Goal: Information Seeking & Learning: Learn about a topic

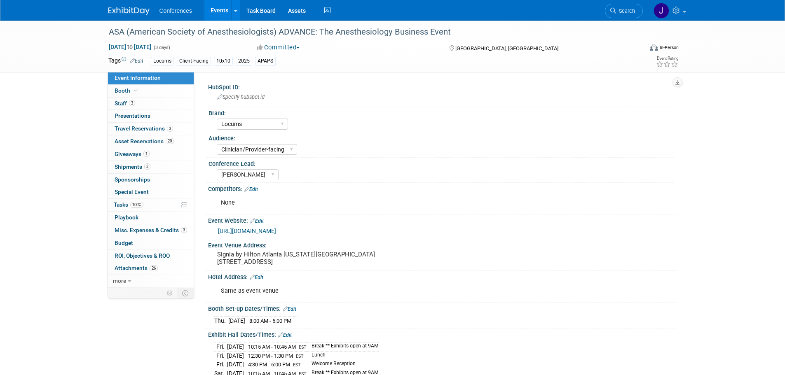
select select "Locums"
select select "Clinician/Provider-facing"
select select "[PERSON_NAME]"
click at [126, 11] on img at bounding box center [128, 11] width 41 height 8
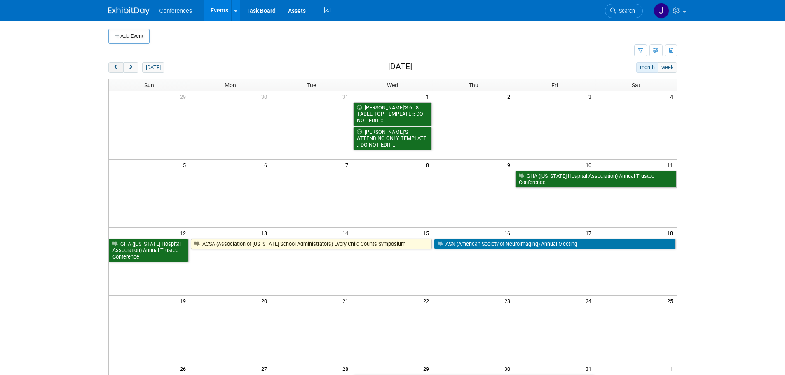
click at [117, 65] on span "prev" at bounding box center [116, 67] width 6 height 5
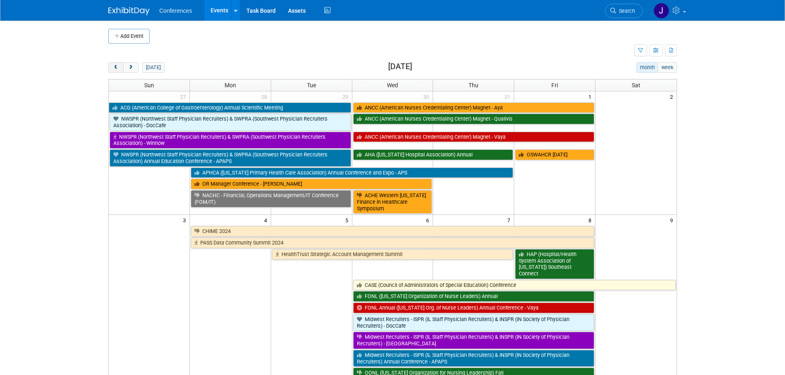
click at [117, 65] on span "prev" at bounding box center [116, 67] width 6 height 5
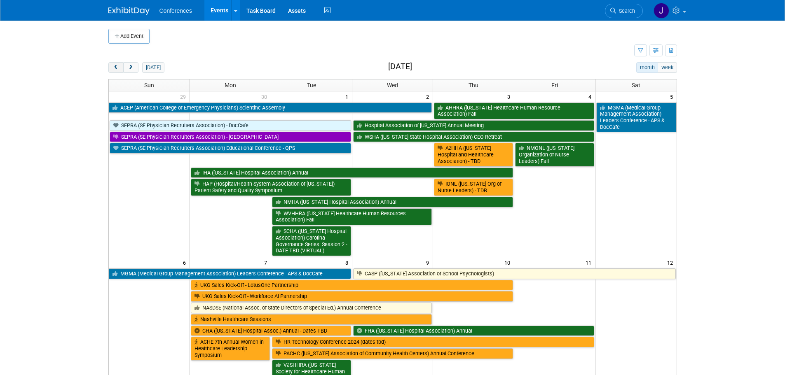
click at [117, 65] on span "prev" at bounding box center [116, 67] width 6 height 5
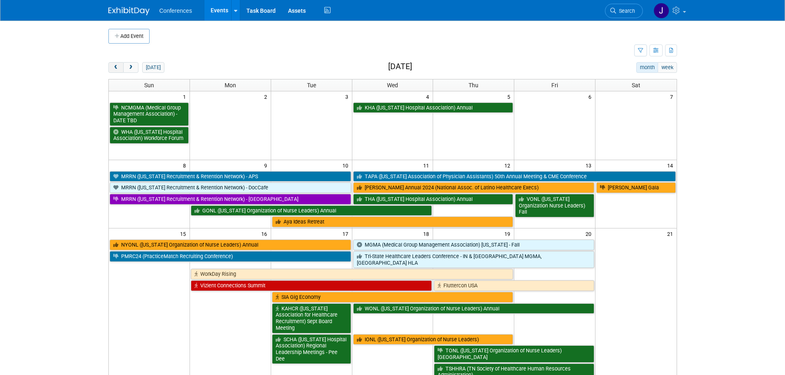
click at [117, 65] on span "prev" at bounding box center [116, 67] width 6 height 5
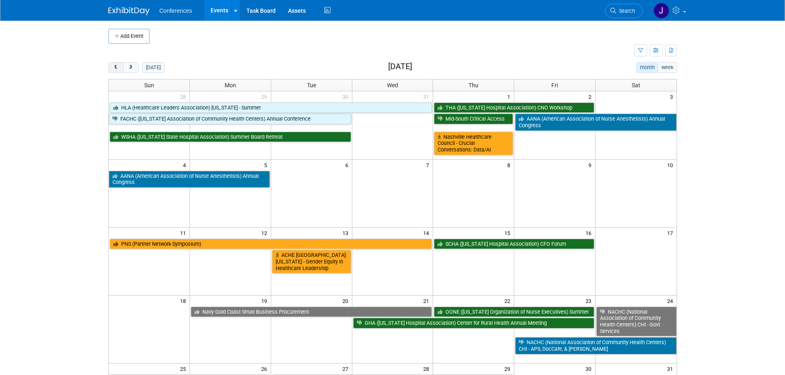
click at [117, 65] on span "prev" at bounding box center [116, 67] width 6 height 5
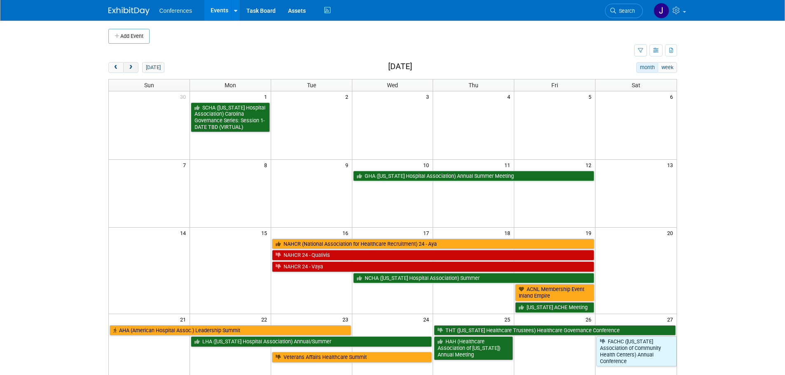
click at [130, 67] on span "next" at bounding box center [131, 67] width 6 height 5
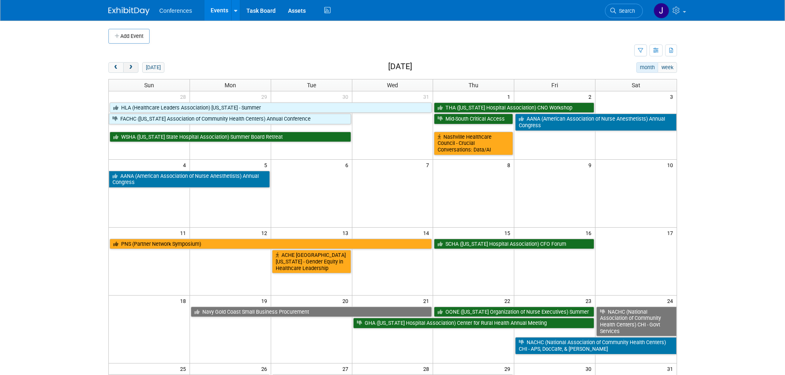
click at [130, 67] on span "next" at bounding box center [131, 67] width 6 height 5
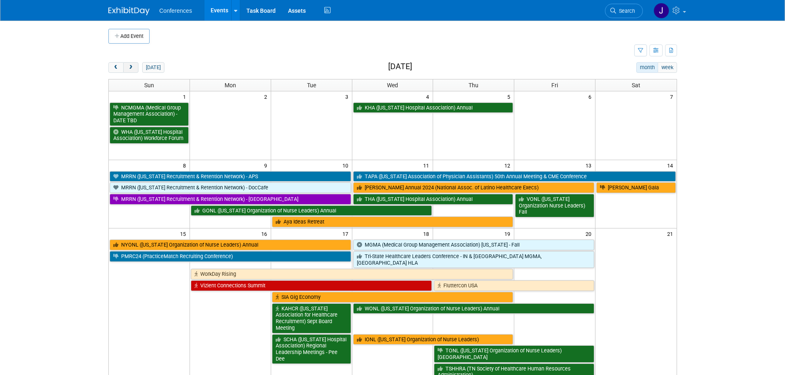
click at [130, 67] on span "next" at bounding box center [131, 67] width 6 height 5
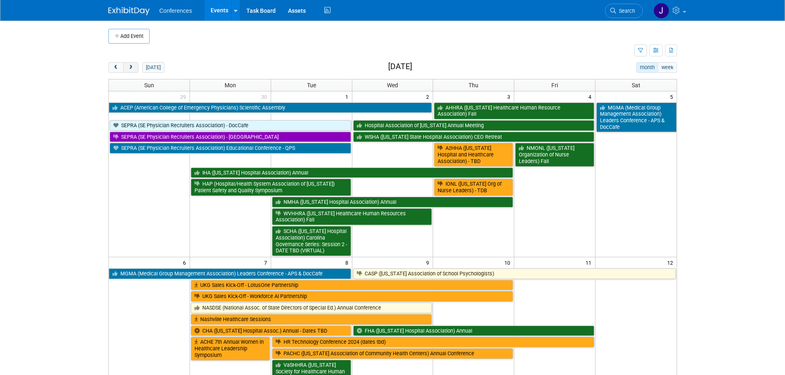
click at [130, 67] on span "next" at bounding box center [131, 67] width 6 height 5
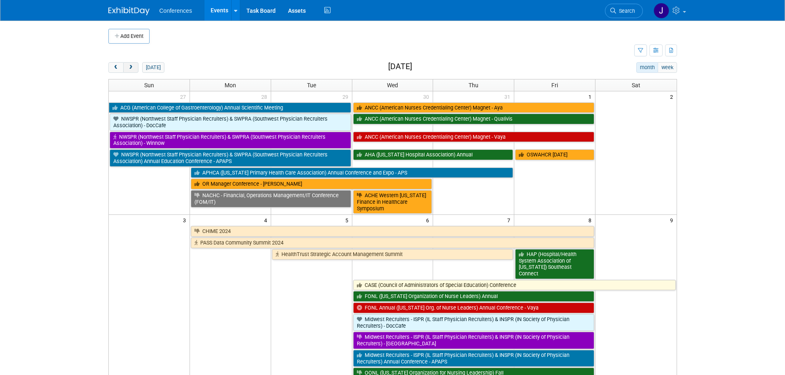
click at [130, 67] on span "next" at bounding box center [131, 67] width 6 height 5
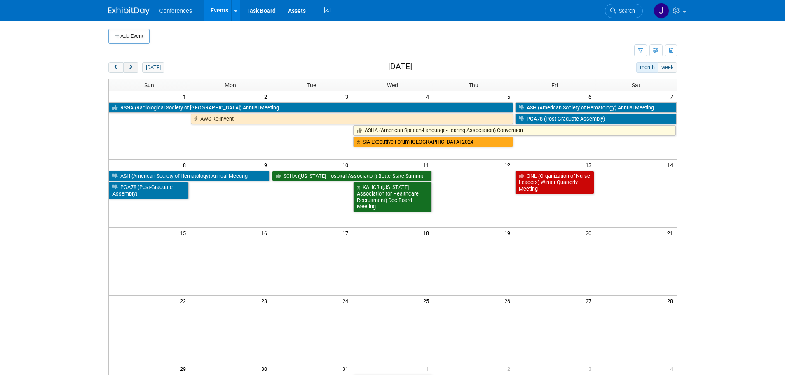
click at [130, 67] on span "next" at bounding box center [131, 67] width 6 height 5
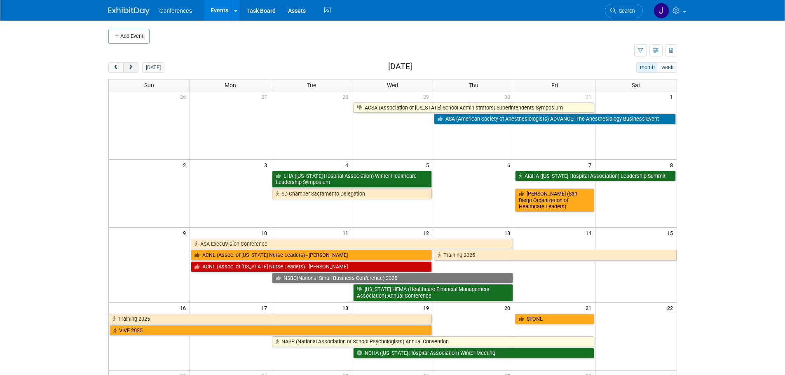
click at [130, 67] on span "next" at bounding box center [131, 67] width 6 height 5
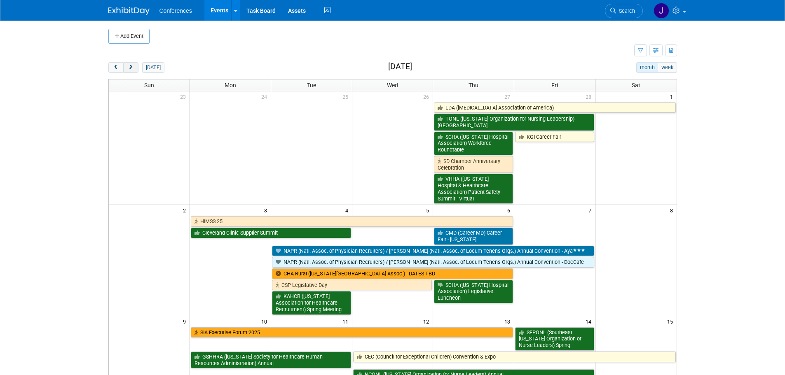
click at [130, 67] on span "next" at bounding box center [131, 67] width 6 height 5
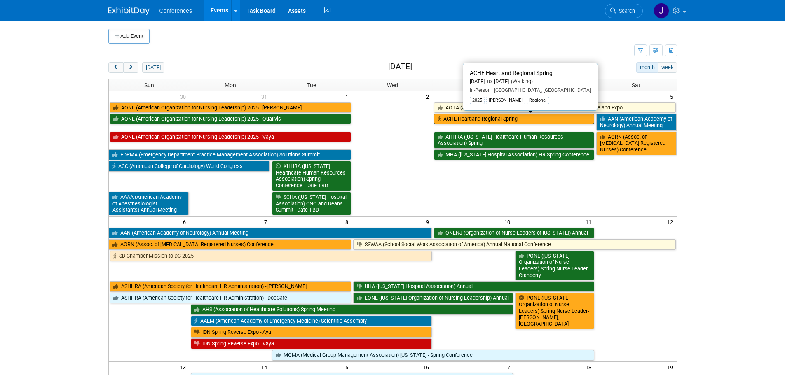
click at [500, 118] on link "ACHE Heartland Regional Spring" at bounding box center [514, 119] width 160 height 11
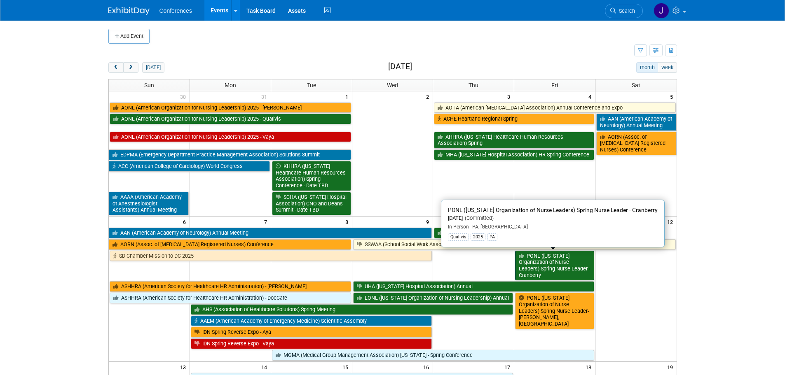
click at [556, 271] on link "PONL (Pennsylvania Organization of Nurse Leaders) Spring Nurse Leader - Cranber…" at bounding box center [554, 266] width 79 height 30
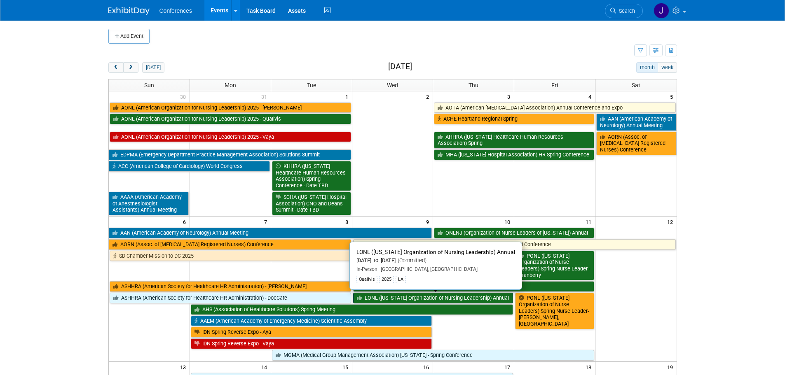
click at [474, 298] on link "LONL (Louisiana Organization of Nursing Leadership) Annual" at bounding box center [433, 298] width 160 height 11
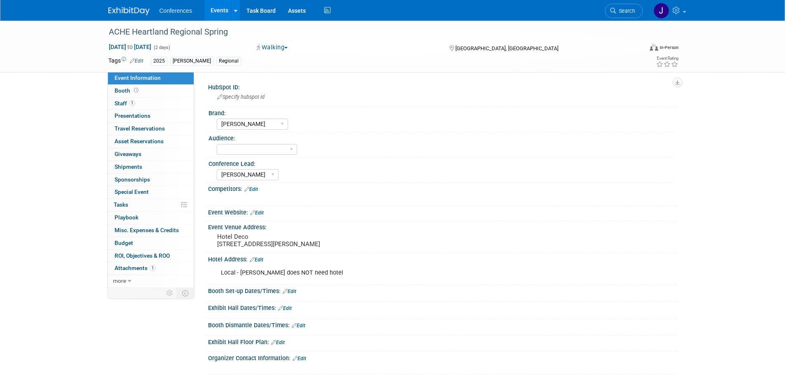
select select "[PERSON_NAME]"
click at [150, 101] on link "1 Staff 1" at bounding box center [151, 104] width 86 height 12
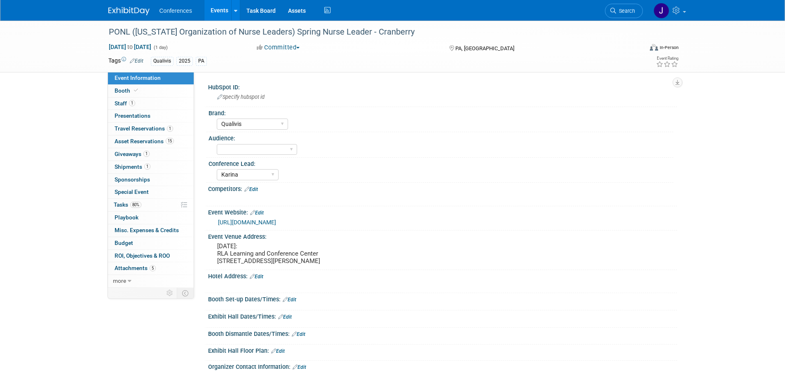
select select "Qualivis"
select select "Karina"
click at [115, 97] on link "Booth" at bounding box center [151, 91] width 86 height 12
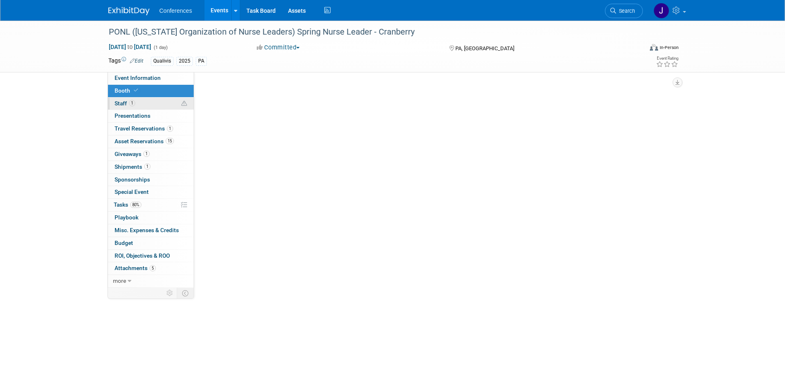
select select "6' tabletop"
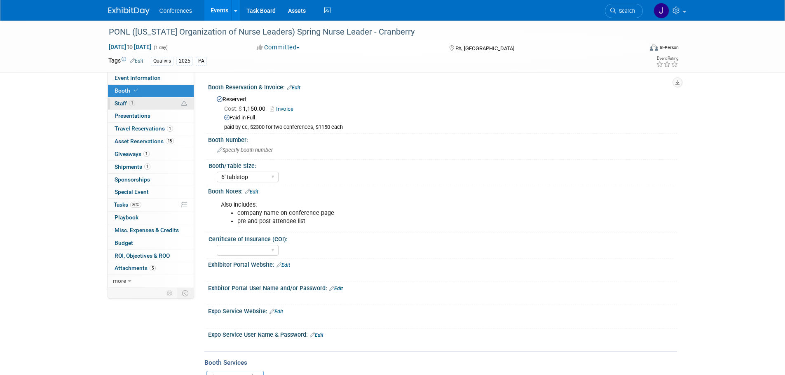
click at [115, 103] on span "Staff 1" at bounding box center [124, 103] width 21 height 7
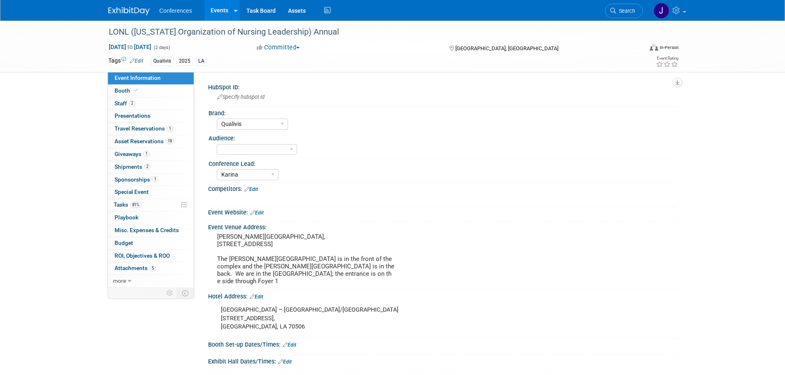
select select "Qualivis"
select select "Karina"
click at [120, 103] on span "Staff 2" at bounding box center [124, 103] width 21 height 7
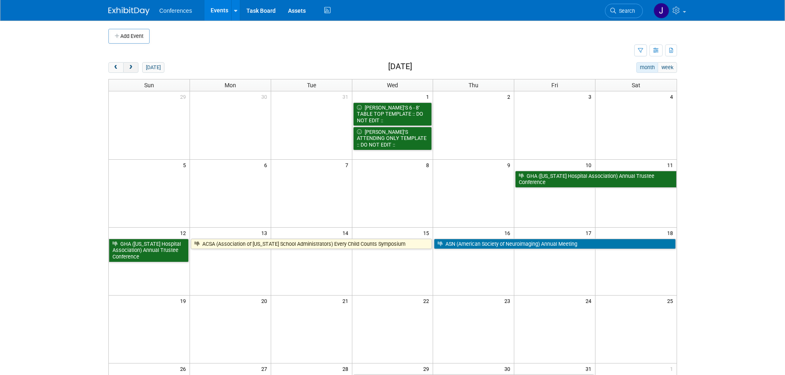
click at [137, 65] on button "next" at bounding box center [130, 67] width 15 height 11
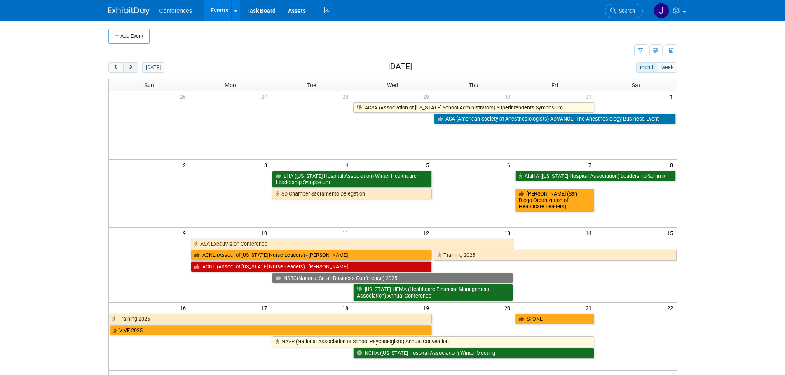
click at [137, 65] on button "next" at bounding box center [130, 67] width 15 height 11
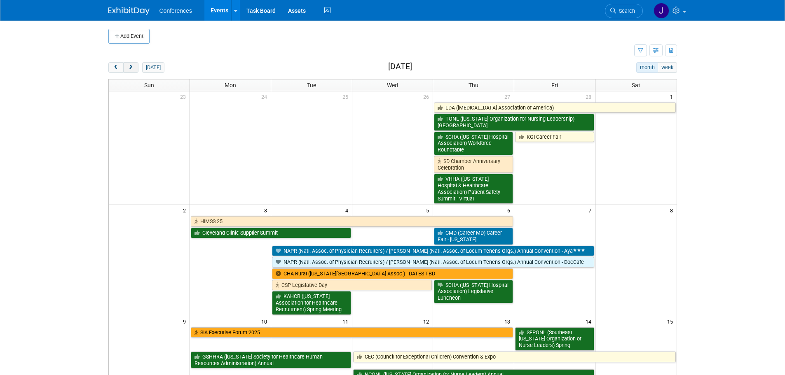
click at [137, 65] on button "next" at bounding box center [130, 67] width 15 height 11
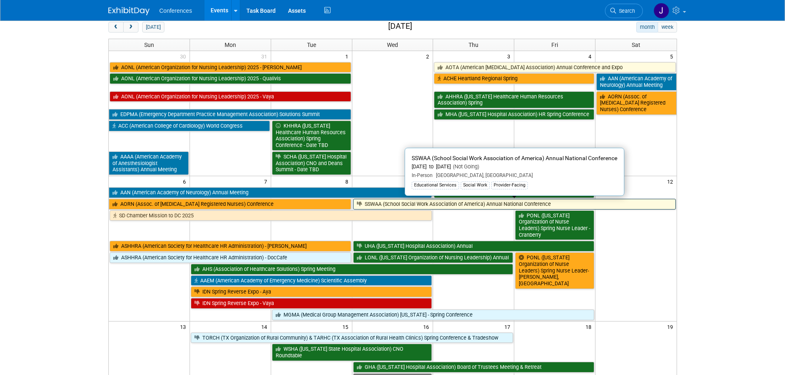
scroll to position [41, 0]
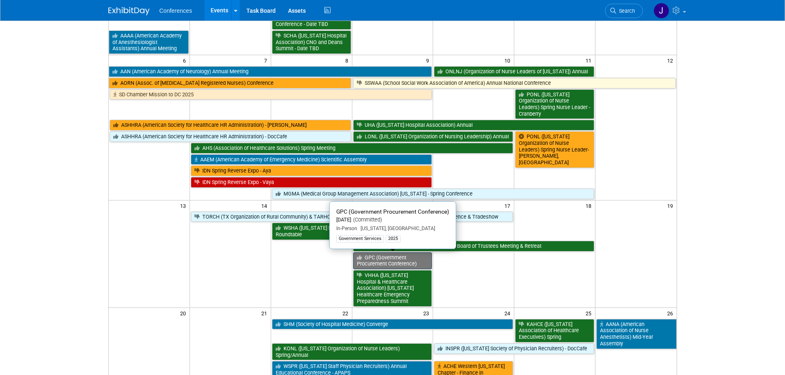
click at [410, 263] on link "GPC (Government Procurement Conference)" at bounding box center [392, 260] width 79 height 17
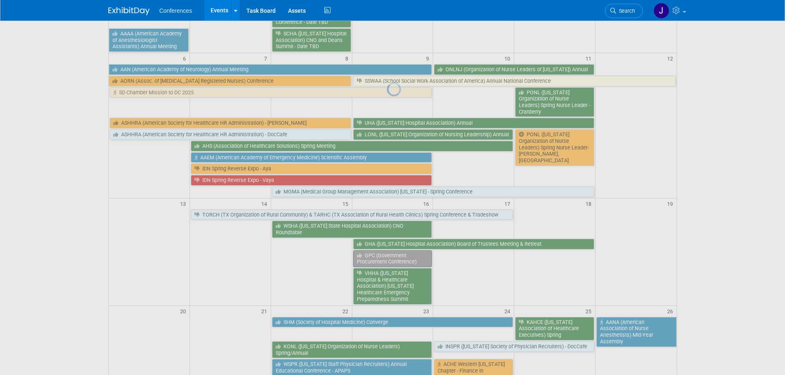
scroll to position [164, 0]
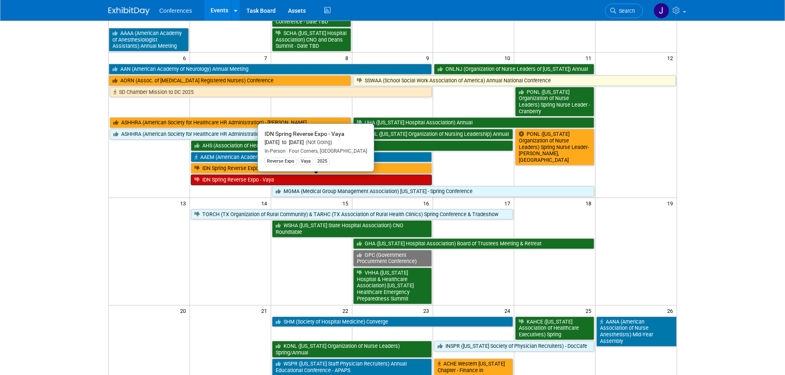
click at [212, 185] on link "IDN Spring Reverse Expo - Vaya" at bounding box center [311, 180] width 241 height 11
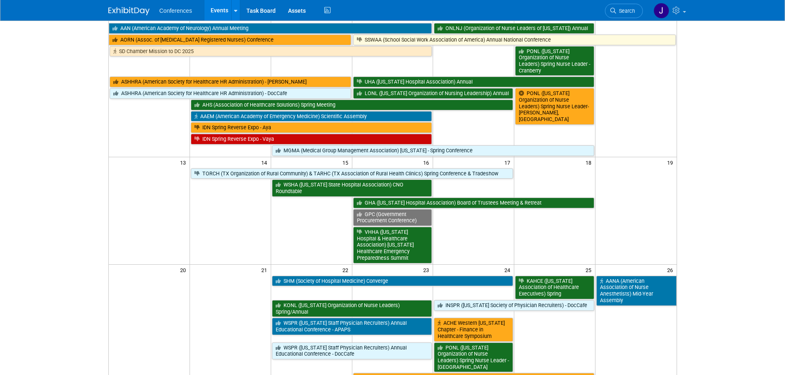
scroll to position [205, 0]
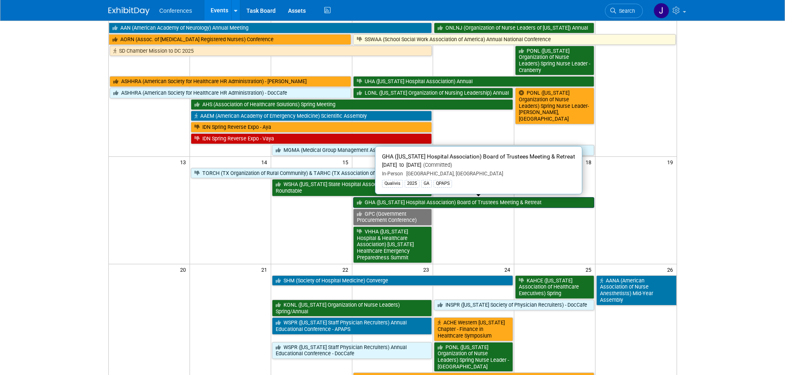
click at [441, 199] on link "GHA ([US_STATE] Hospital Association) Board of Trustees Meeting & Retreat" at bounding box center [473, 202] width 241 height 11
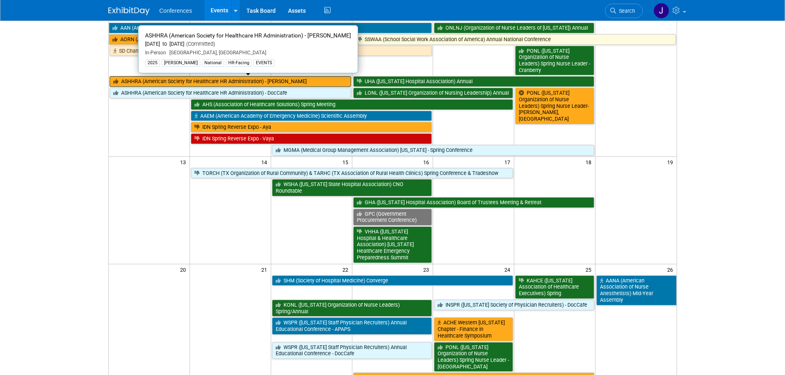
click at [119, 78] on link "ASHHRA (American Society for Healthcare HR Administration) - [PERSON_NAME]" at bounding box center [230, 81] width 241 height 11
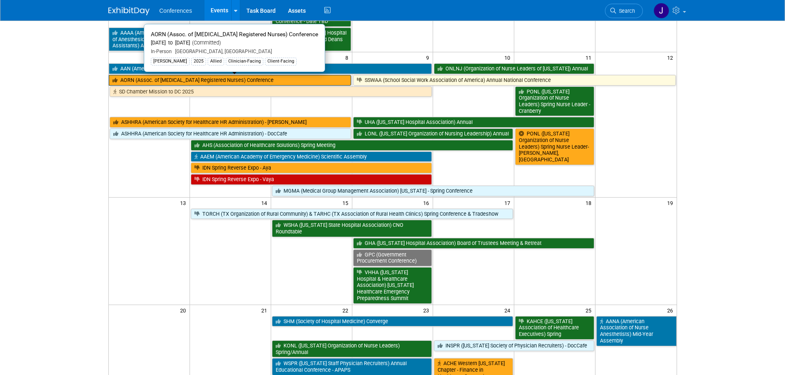
click at [141, 79] on link "AORN (Assoc. of [MEDICAL_DATA] Registered Nurses) Conference" at bounding box center [230, 80] width 242 height 11
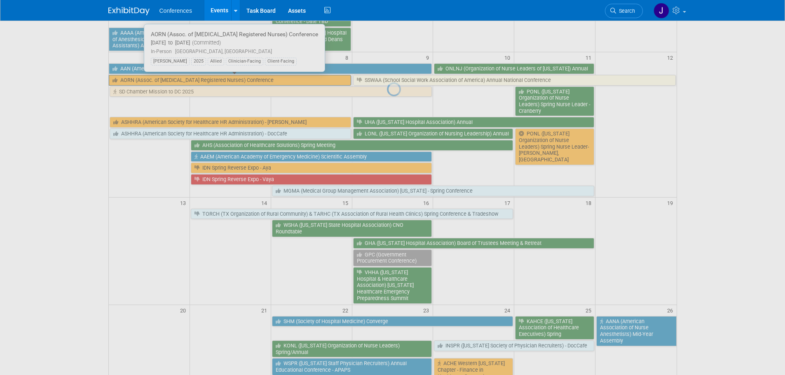
scroll to position [164, 0]
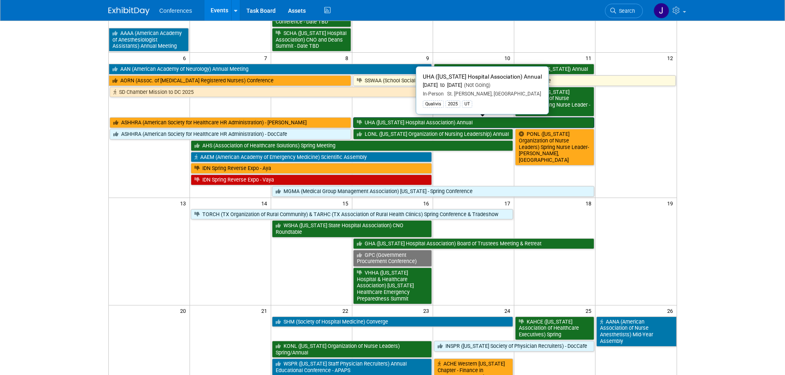
click at [376, 119] on link "UHA ([US_STATE] Hospital Association) Annual" at bounding box center [473, 122] width 241 height 11
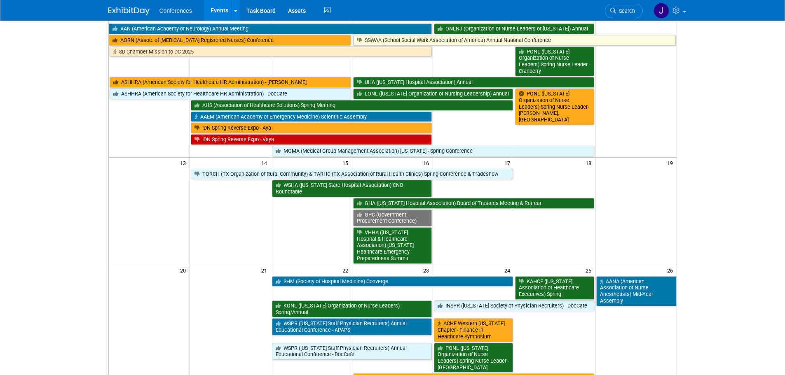
scroll to position [205, 0]
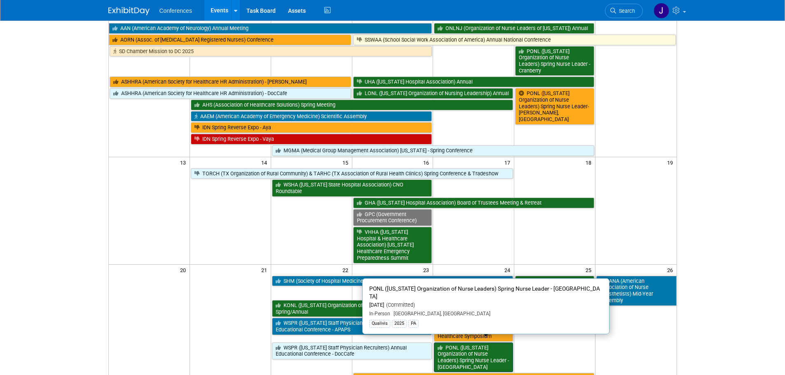
click at [476, 343] on link "PONL ([US_STATE] Organization of Nurse Leaders) Spring Nurse Leader - [GEOGRAPH…" at bounding box center [473, 358] width 79 height 30
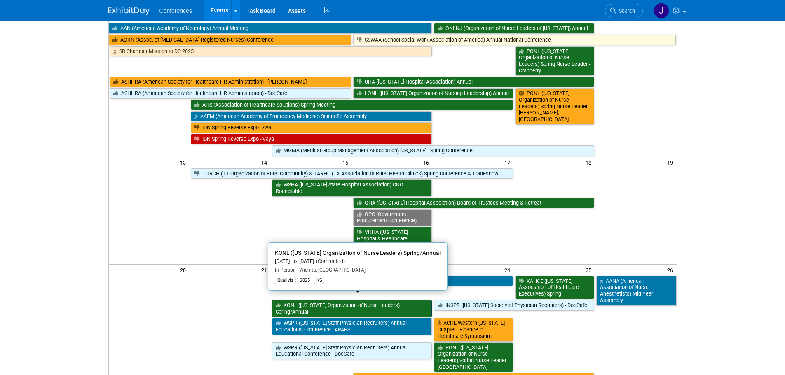
click at [311, 300] on link "KONL ([US_STATE] Organization of Nurse Leaders) Spring/Annual" at bounding box center [352, 308] width 160 height 17
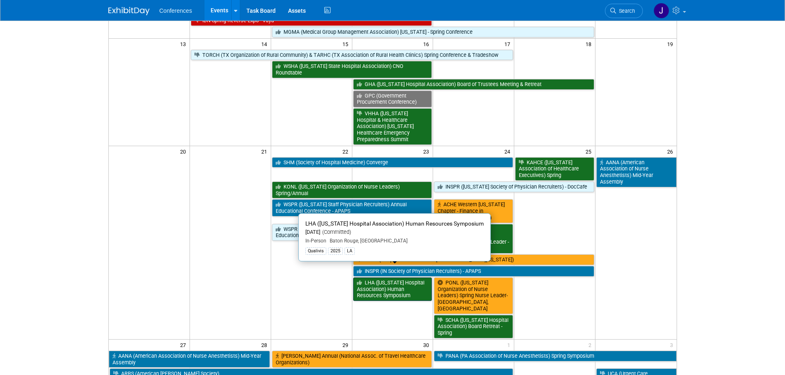
click at [360, 278] on link "LHA ([US_STATE] Hospital Association) Human Resources Symposium" at bounding box center [392, 289] width 79 height 23
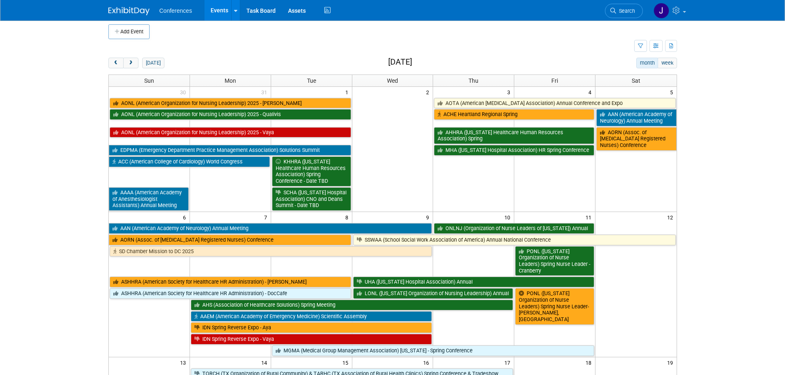
scroll to position [0, 0]
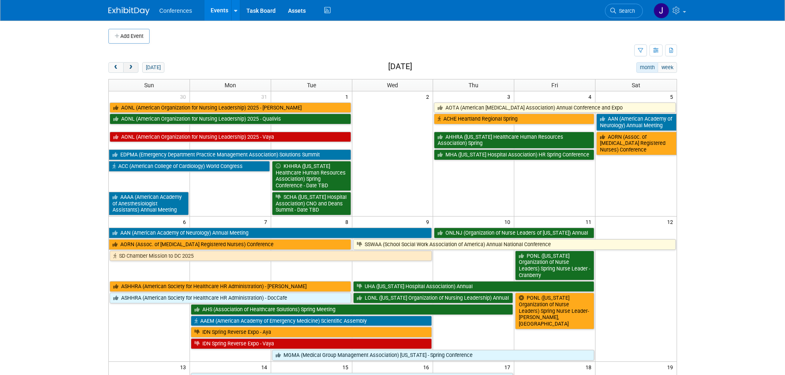
click at [134, 67] on button "next" at bounding box center [130, 67] width 15 height 11
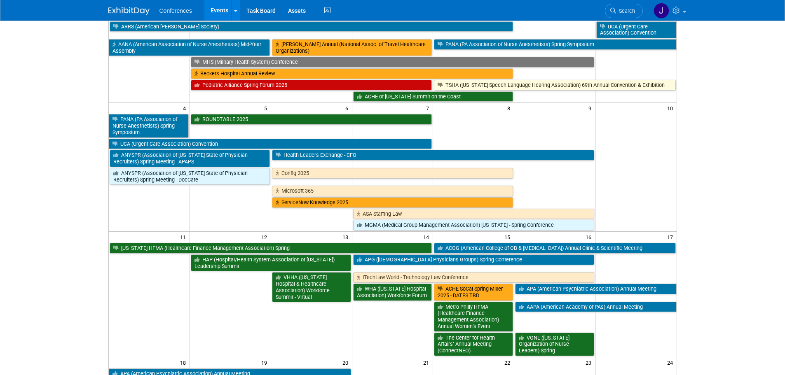
scroll to position [82, 0]
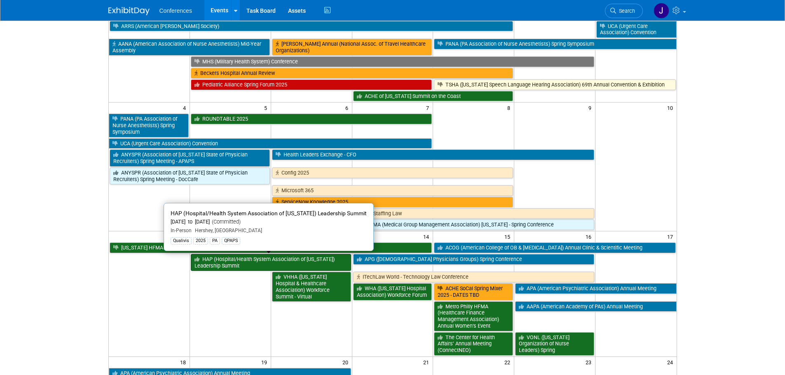
click at [224, 262] on link "HAP (Hospital/Health System Association of [US_STATE]) Leadership Summit" at bounding box center [271, 262] width 160 height 17
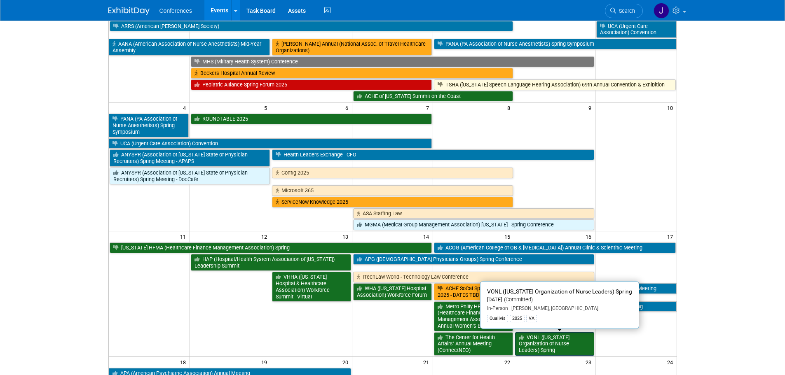
click at [549, 352] on link "VONL ([US_STATE] Organization of Nurse Leaders) Spring" at bounding box center [554, 343] width 79 height 23
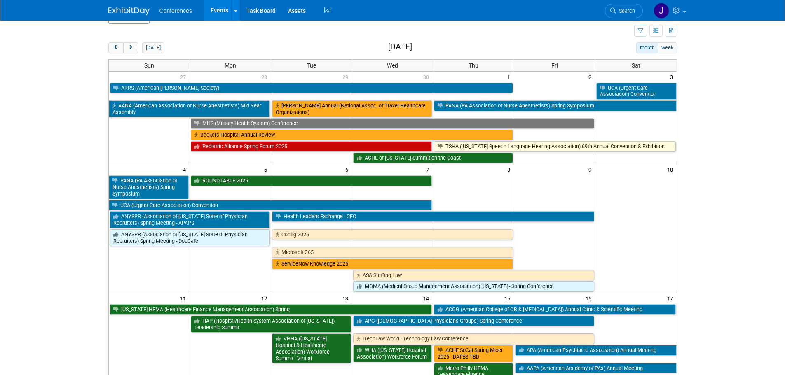
scroll to position [0, 0]
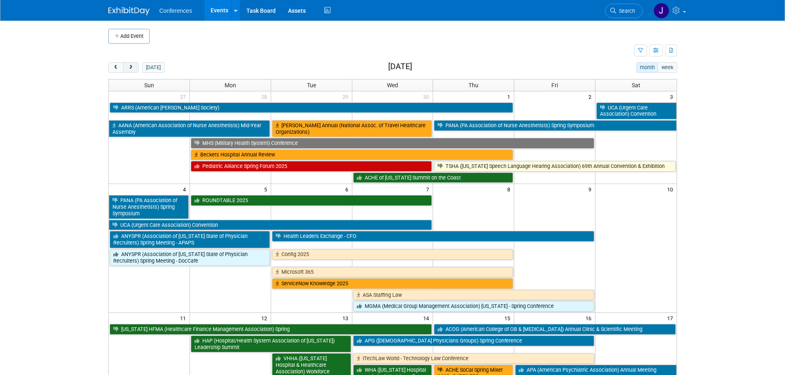
click at [130, 65] on span "next" at bounding box center [131, 67] width 6 height 5
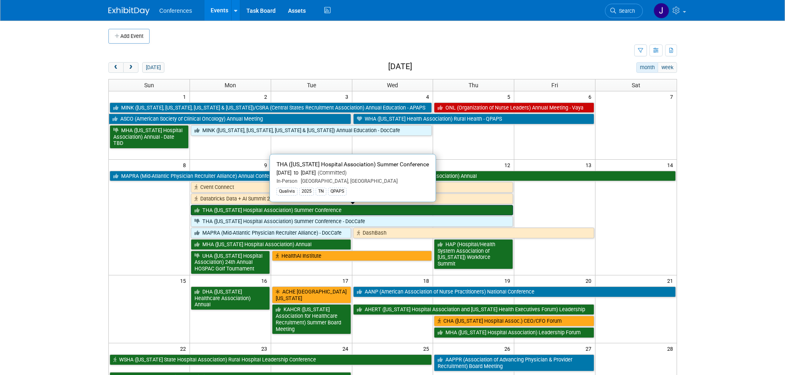
click at [322, 210] on link "THA ([US_STATE] Hospital Association) Summer Conference" at bounding box center [352, 210] width 322 height 11
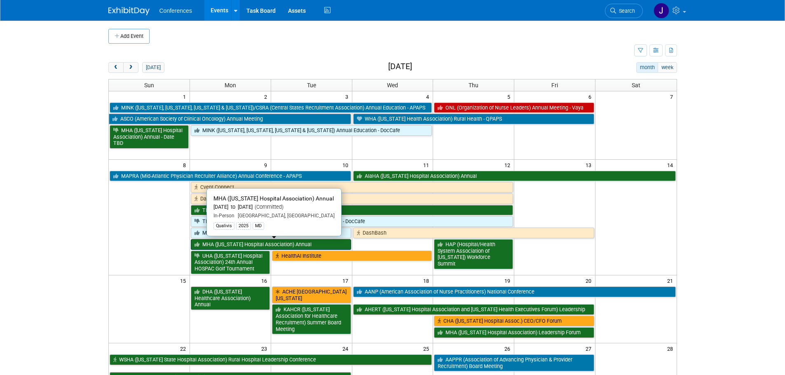
click at [308, 246] on link "MHA ([US_STATE] Hospital Association) Annual" at bounding box center [271, 244] width 160 height 11
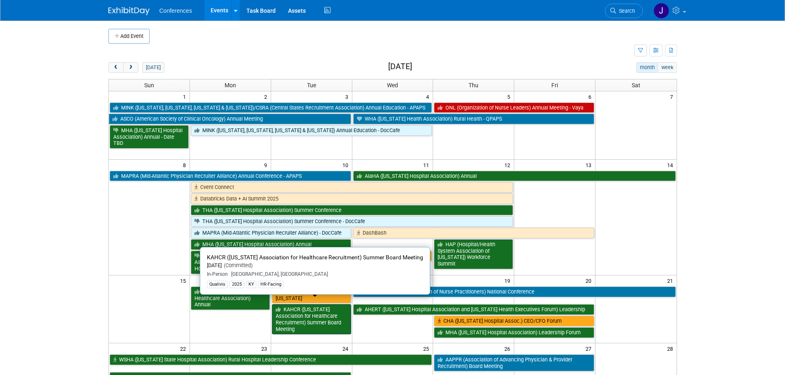
click at [303, 319] on link "KAHCR ([US_STATE] Association for Healthcare Recruitment) Summer Board Meeting" at bounding box center [311, 319] width 79 height 30
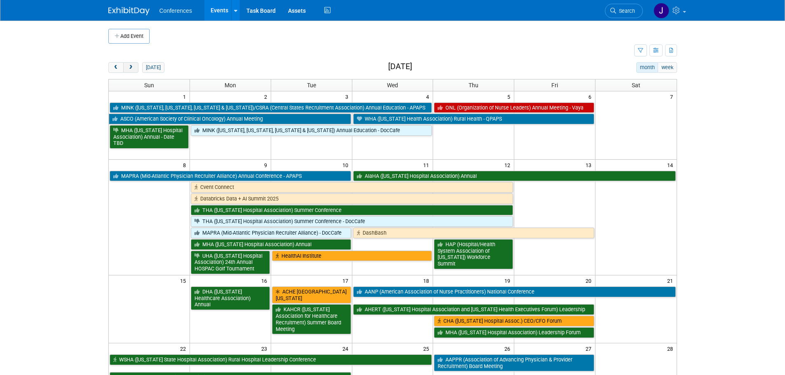
click at [134, 70] on button "next" at bounding box center [130, 67] width 15 height 11
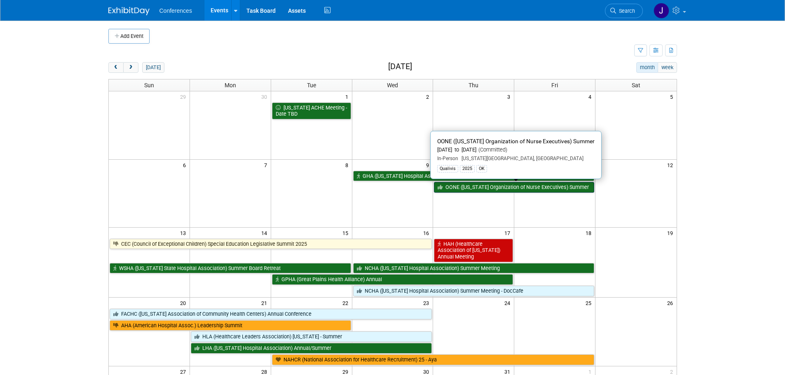
click at [521, 188] on link "OONE ([US_STATE] Organization of Nurse Executives) Summer" at bounding box center [514, 187] width 160 height 11
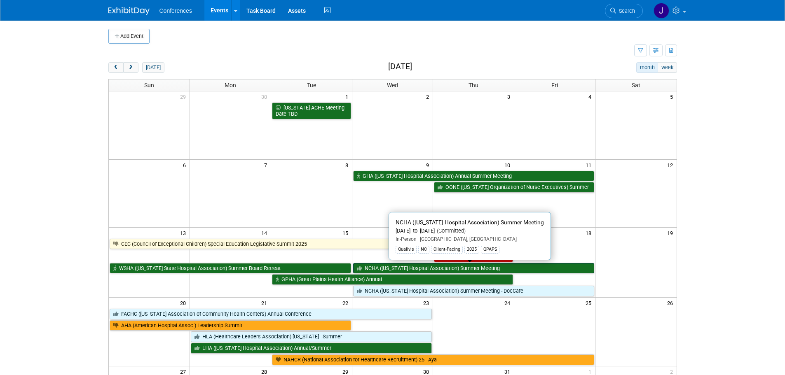
click at [544, 269] on link "NCHA ([US_STATE] Hospital Association) Summer Meeting" at bounding box center [473, 268] width 241 height 11
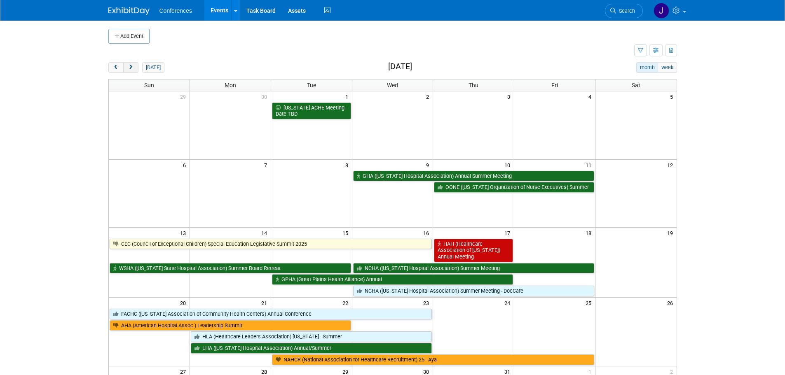
click at [135, 68] on button "next" at bounding box center [130, 67] width 15 height 11
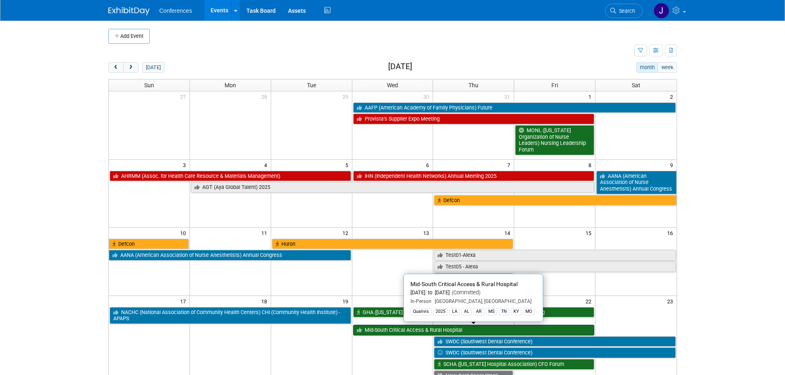
click at [383, 329] on link "Mid-South Critical Access & Rural Hospital" at bounding box center [473, 330] width 241 height 11
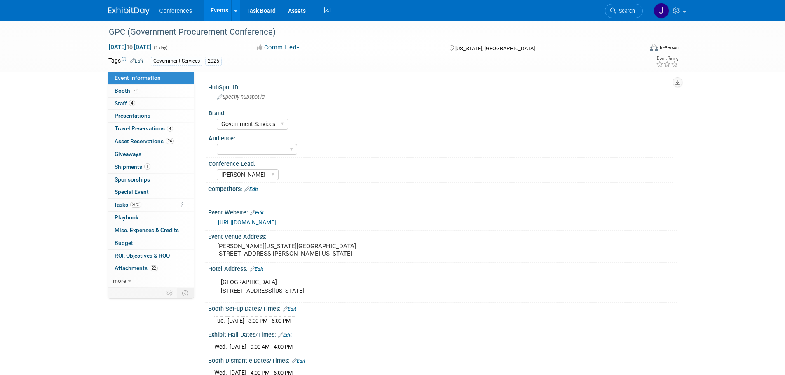
select select "Government Services"
select select "[PERSON_NAME]"
click at [117, 107] on link "4 Staff 4" at bounding box center [151, 104] width 86 height 12
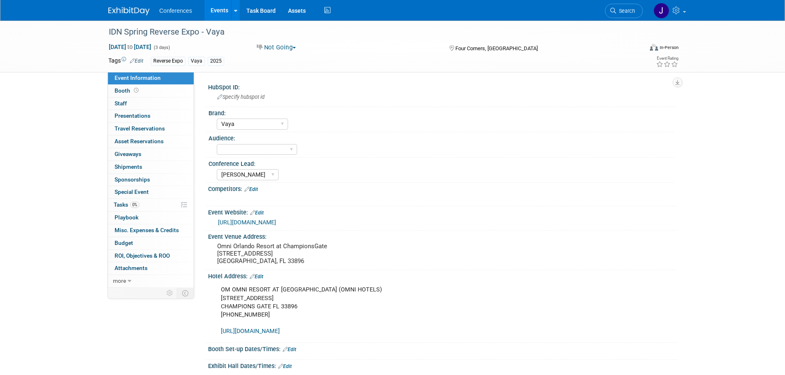
select select "Vaya"
select select "[PERSON_NAME]"
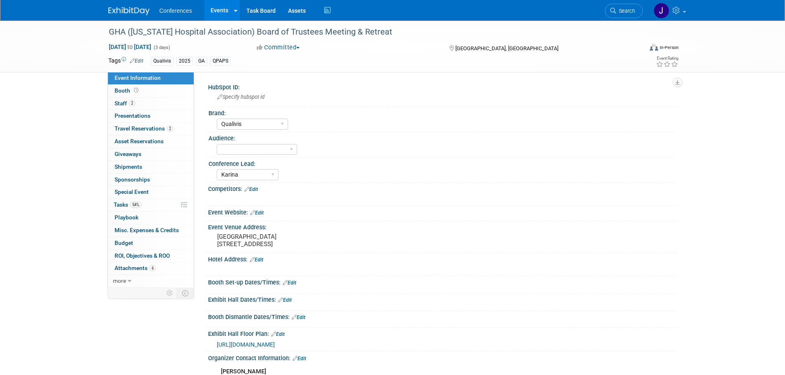
select select "Qualivis"
select select "Karina"
click at [129, 104] on span "2" at bounding box center [132, 103] width 6 height 6
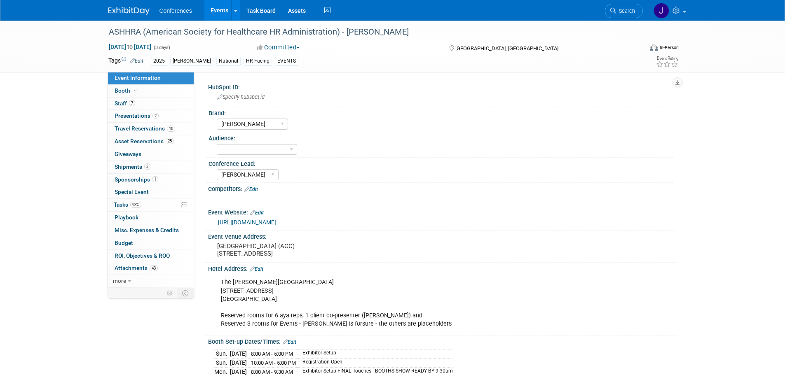
select select "[PERSON_NAME]"
click at [125, 99] on link "7 Staff 7" at bounding box center [151, 104] width 86 height 12
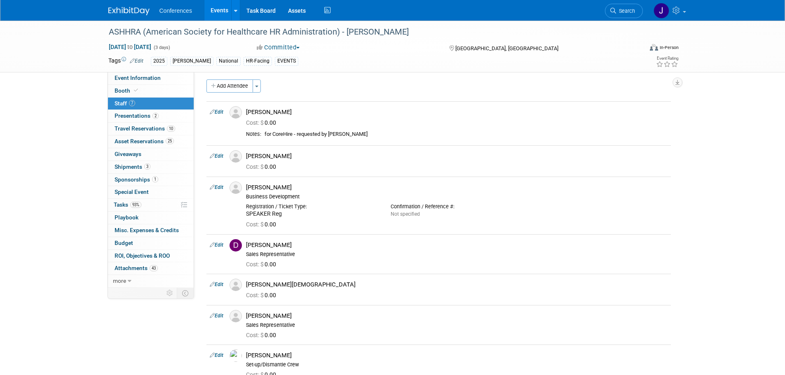
scroll to position [3, 0]
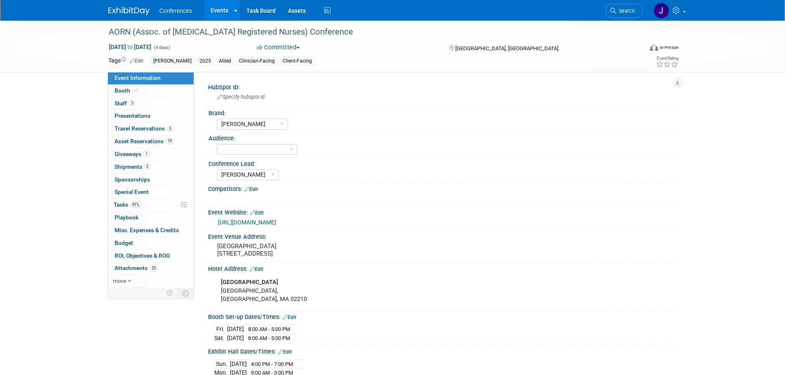
select select "[PERSON_NAME]"
click at [156, 99] on link "3 Staff 3" at bounding box center [151, 104] width 86 height 12
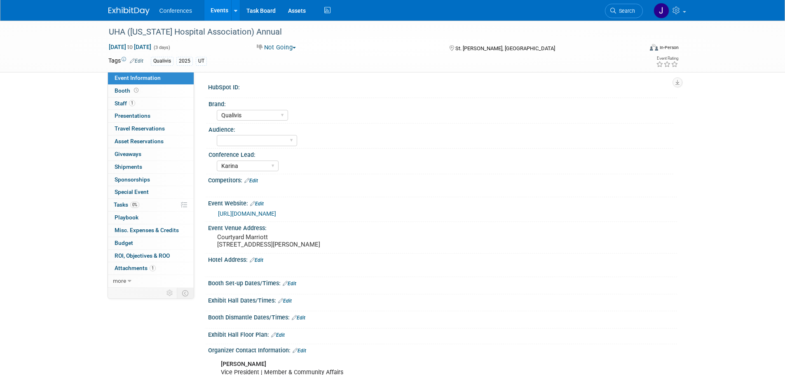
select select "Qualivis"
select select "Karina"
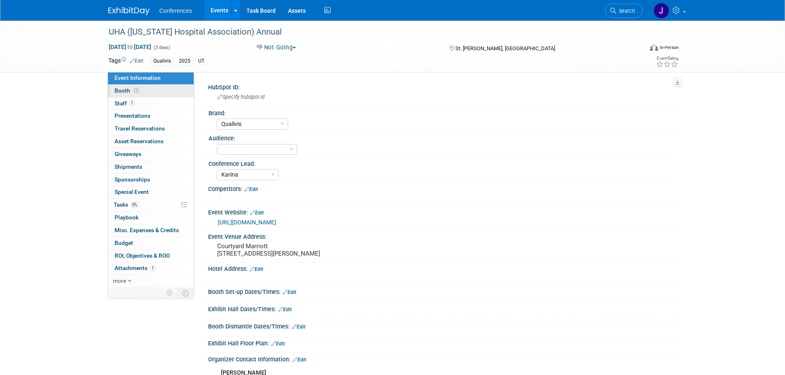
click at [168, 96] on link "Booth" at bounding box center [151, 91] width 86 height 12
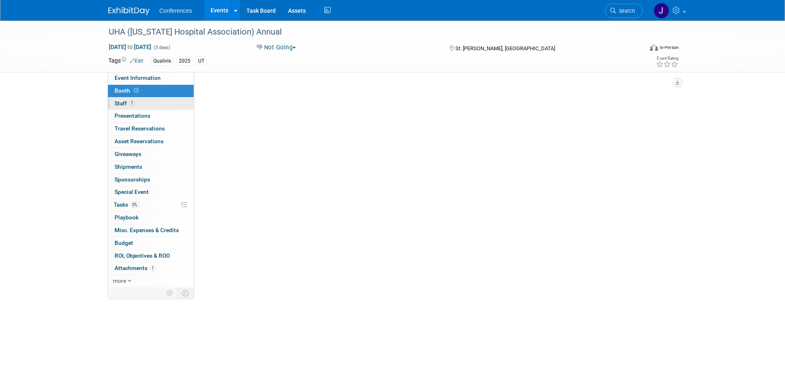
select select "6' tabletop"
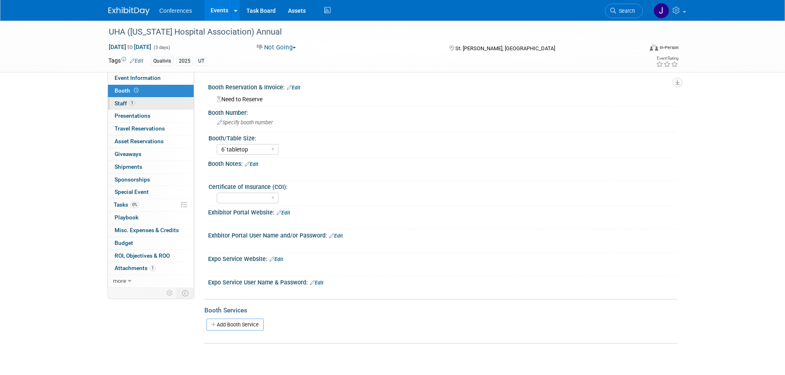
click at [164, 104] on link "1 Staff 1" at bounding box center [151, 104] width 86 height 12
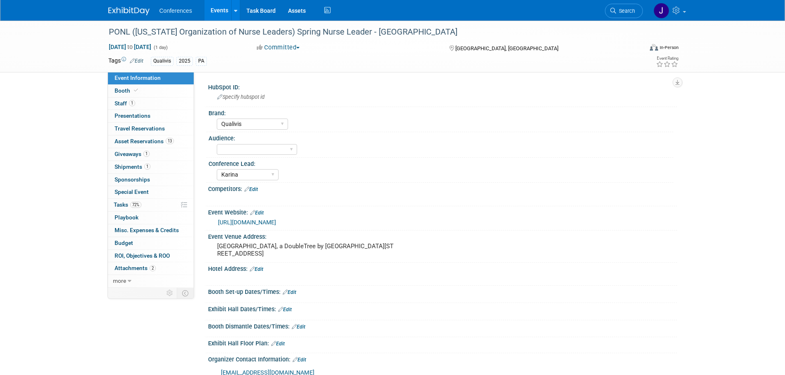
select select "Qualivis"
select select "Karina"
click at [127, 106] on span "Staff 1" at bounding box center [124, 103] width 21 height 7
select select "Qualivis"
select select "Karina"
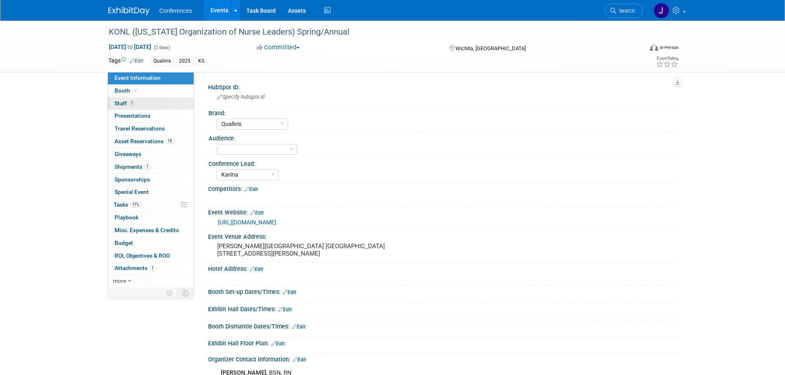
click at [119, 103] on span "Staff 1" at bounding box center [124, 103] width 21 height 7
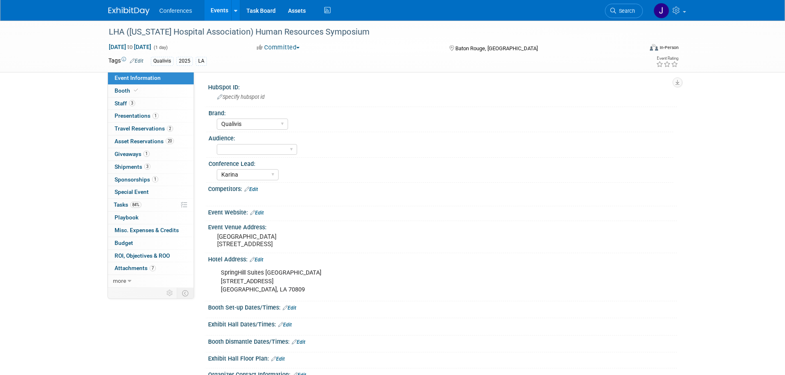
select select "Qualivis"
select select "Karina"
click at [127, 99] on link "3 Staff 3" at bounding box center [151, 104] width 86 height 12
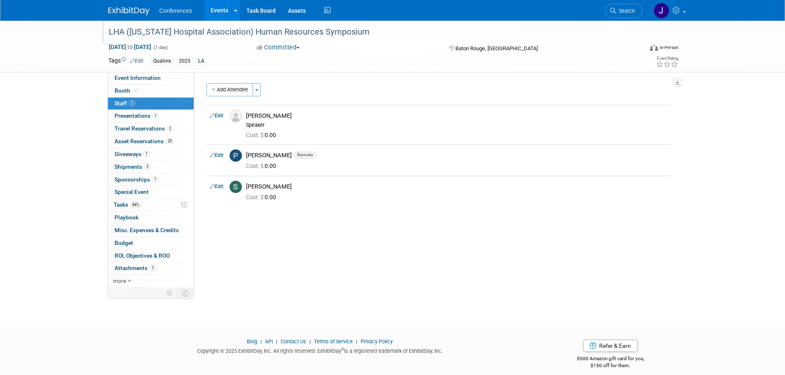
click at [118, 30] on div "LHA ([US_STATE] Hospital Association) Human Resources Symposium" at bounding box center [368, 32] width 524 height 15
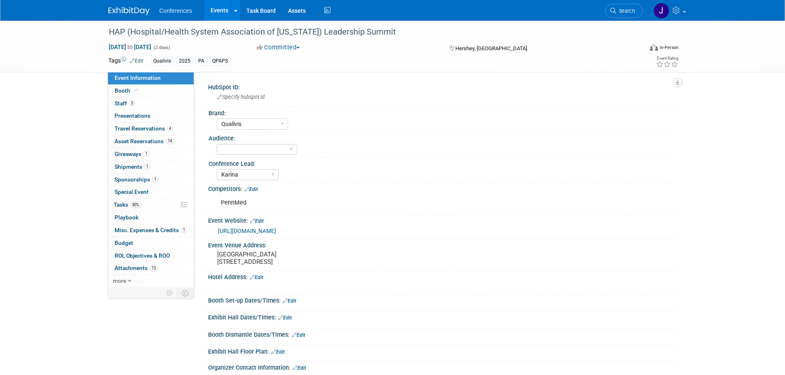
select select "Qualivis"
select select "Karina"
click at [152, 105] on link "5 Staff 5" at bounding box center [151, 104] width 86 height 12
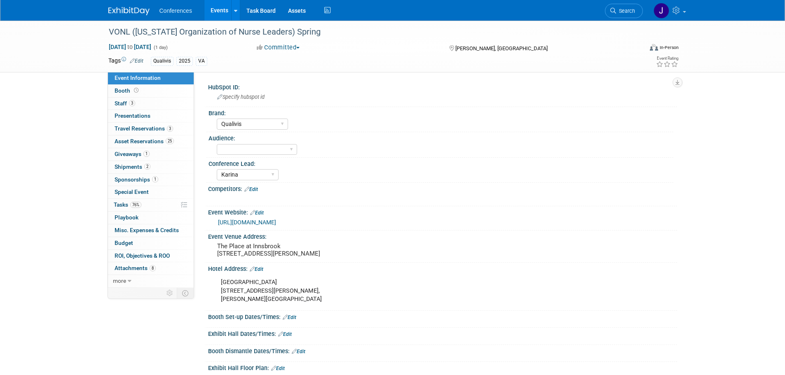
select select "Qualivis"
select select "Karina"
click at [149, 101] on link "3 Staff 3" at bounding box center [151, 104] width 86 height 12
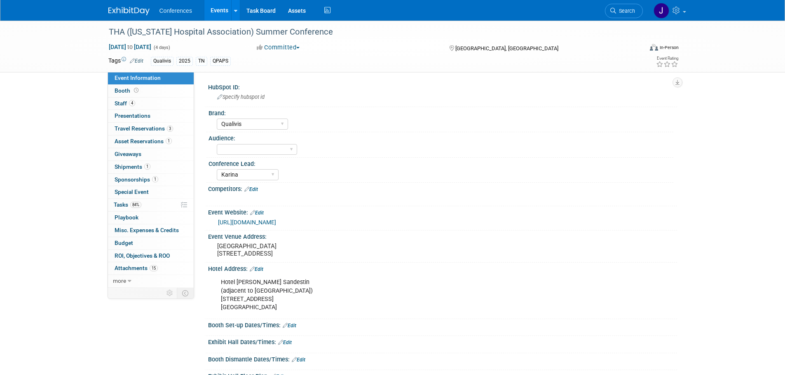
select select "Qualivis"
select select "Karina"
click at [156, 100] on link "4 Staff 4" at bounding box center [151, 104] width 86 height 12
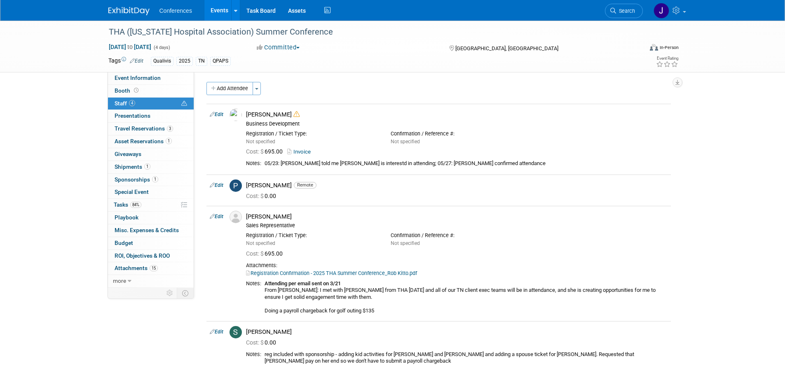
scroll to position [0, 0]
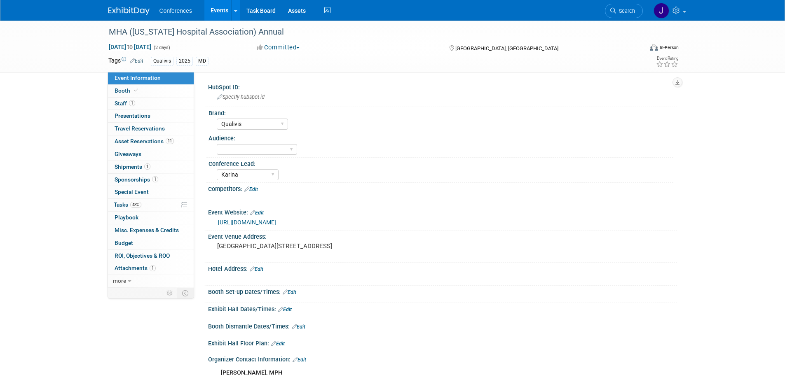
select select "Qualivis"
select select "Karina"
click at [134, 98] on link "1 Staff 1" at bounding box center [151, 104] width 86 height 12
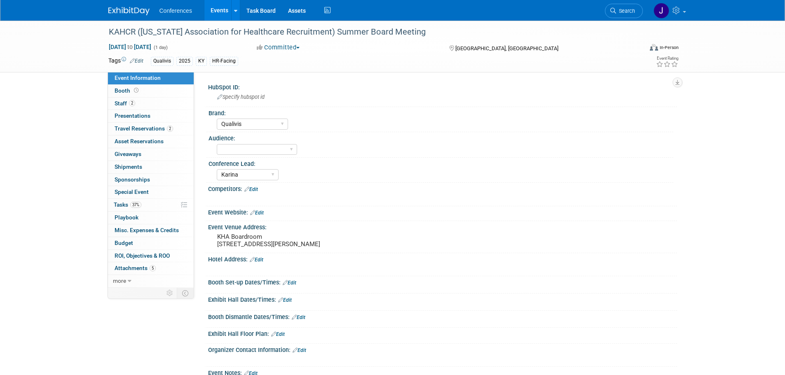
select select "Qualivis"
select select "Karina"
click at [159, 107] on link "2 Staff 2" at bounding box center [151, 104] width 86 height 12
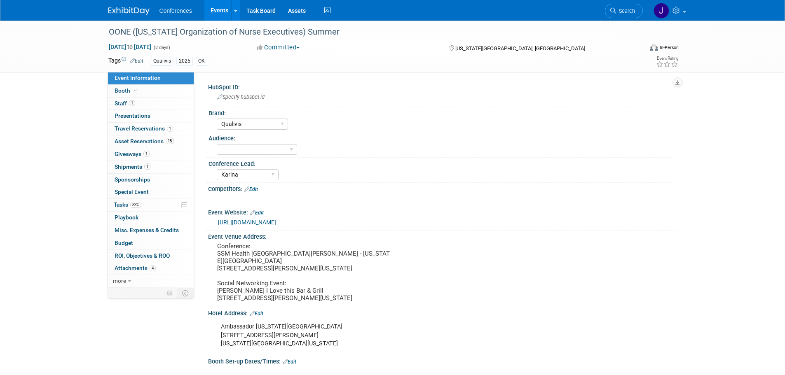
select select "Qualivis"
select select "Karina"
click at [144, 102] on link "1 Staff 1" at bounding box center [151, 104] width 86 height 12
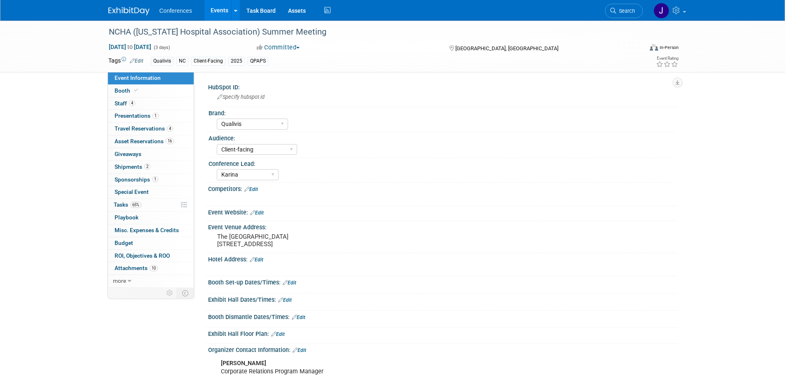
select select "Qualivis"
select select "Client-facing"
select select "Karina"
click at [112, 102] on link "4 Staff 4" at bounding box center [151, 104] width 86 height 12
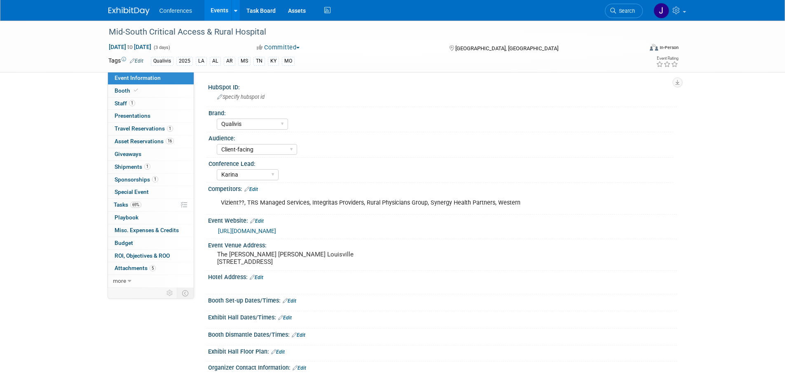
select select "Qualivis"
select select "Client-facing"
select select "Karina"
click at [152, 100] on link "1 Staff 1" at bounding box center [151, 104] width 86 height 12
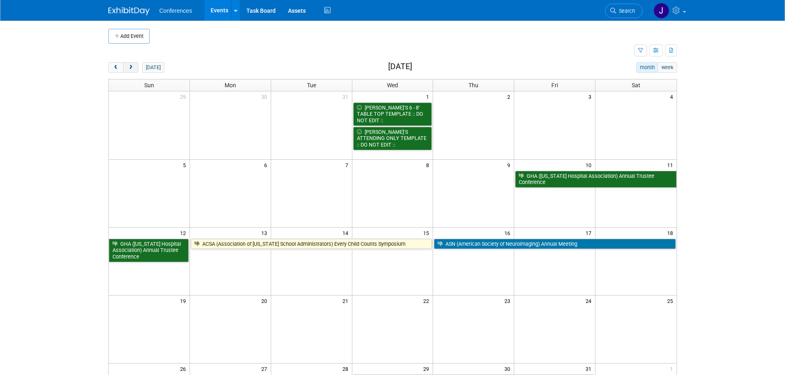
click at [129, 65] on span "next" at bounding box center [131, 67] width 6 height 5
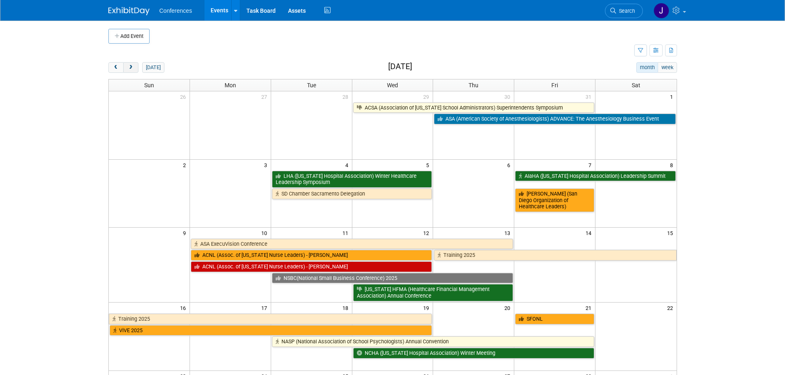
click at [129, 65] on span "next" at bounding box center [131, 67] width 6 height 5
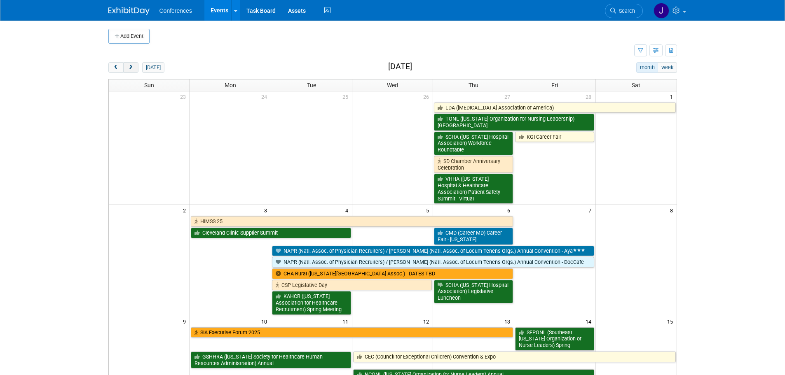
click at [128, 65] on span "next" at bounding box center [131, 67] width 6 height 5
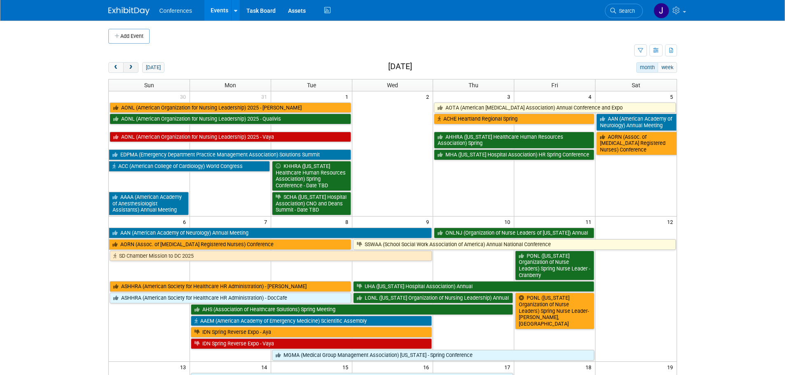
click at [128, 65] on span "next" at bounding box center [131, 67] width 6 height 5
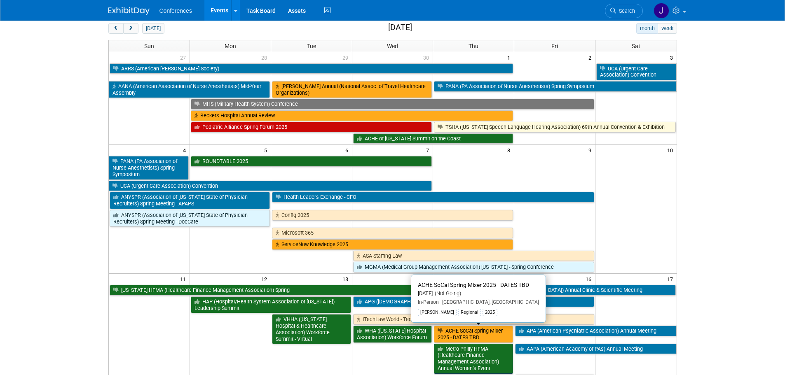
scroll to position [40, 0]
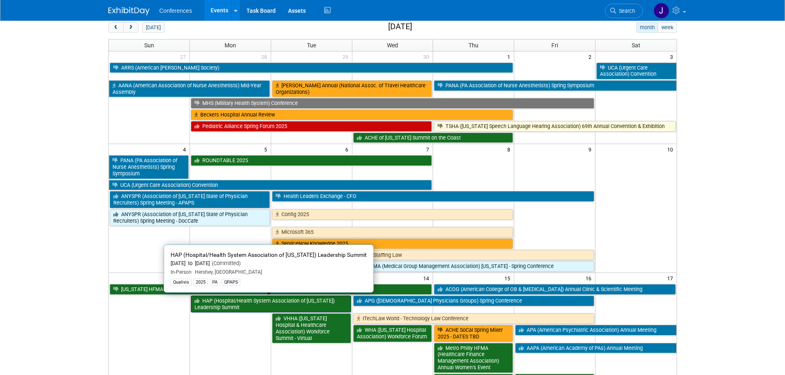
click at [213, 311] on link "HAP (Hospital/Health System Association of [US_STATE]) Leadership Summit" at bounding box center [271, 304] width 160 height 17
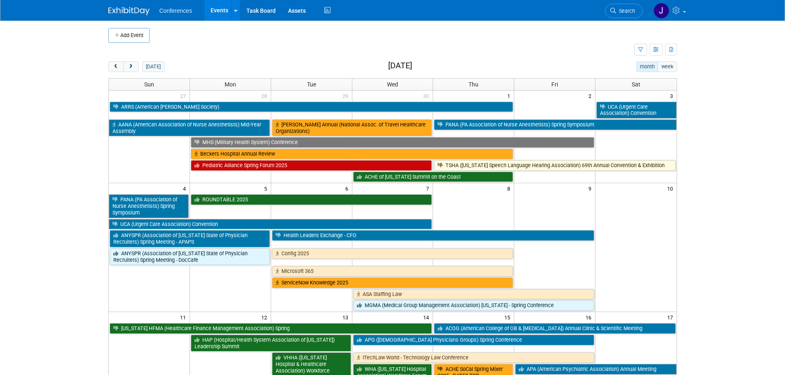
scroll to position [0, 0]
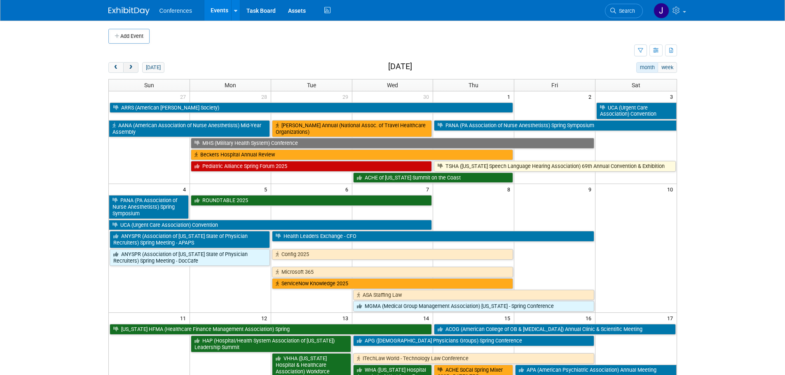
click at [134, 64] on button "next" at bounding box center [130, 67] width 15 height 11
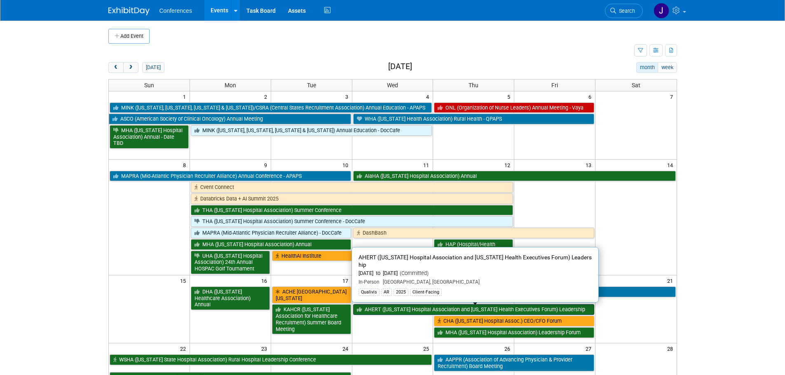
click at [392, 304] on link "AHERT (Arkansas Hospital Association and Arkansas Health Executives Forum) Lead…" at bounding box center [473, 309] width 241 height 11
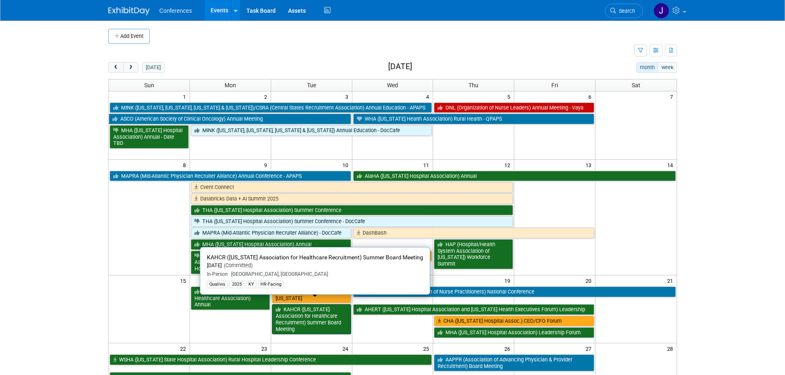
click at [312, 320] on link "KAHCR (Kentucky Association for Healthcare Recruitment) Summer Board Meeting" at bounding box center [311, 319] width 79 height 30
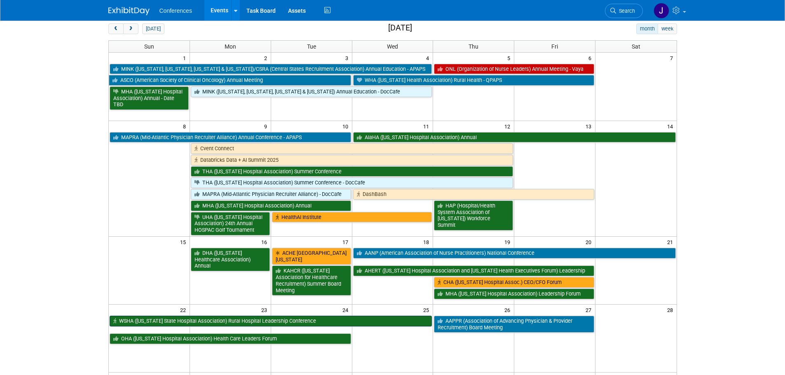
scroll to position [39, 0]
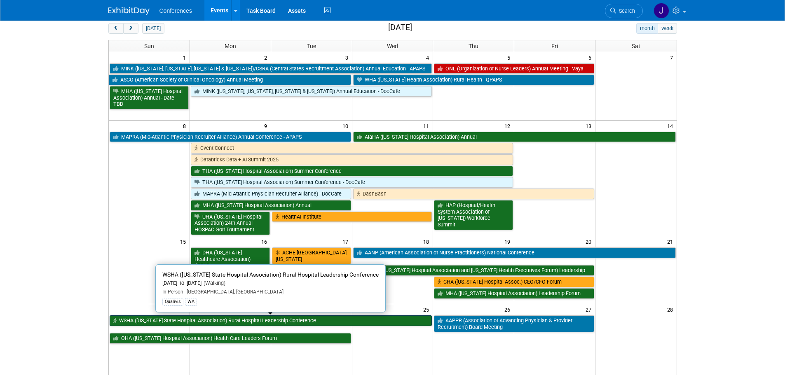
click at [187, 324] on link "WSHA (Washington State Hospital Association) Rural Hospital Leadership Conferen…" at bounding box center [271, 320] width 322 height 11
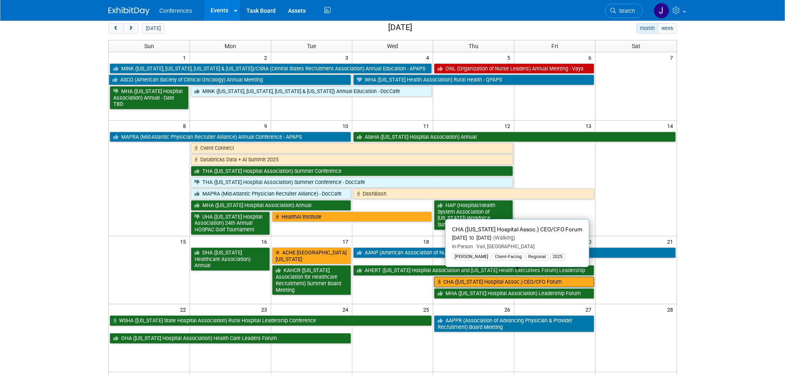
click at [581, 277] on link "CHA (Colorado Hospital Assoc.) CEO/CFO Forum" at bounding box center [514, 282] width 160 height 11
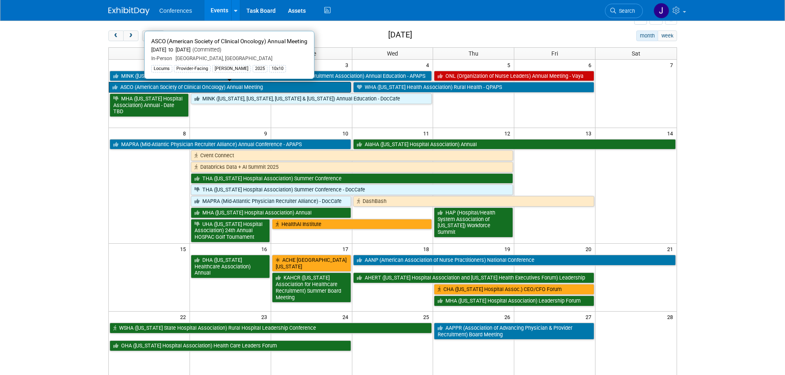
scroll to position [0, 0]
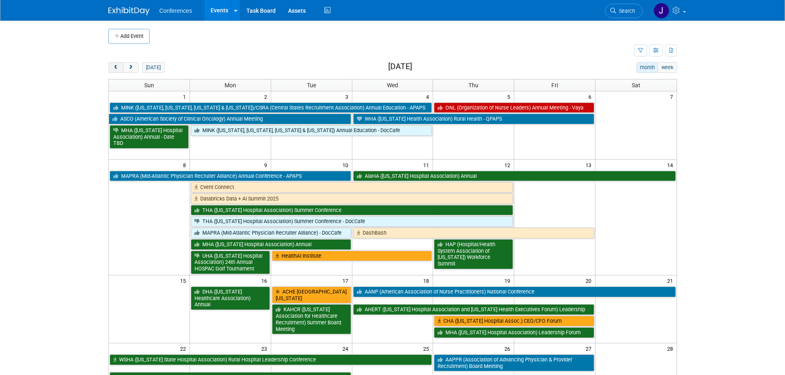
click at [115, 66] on span "prev" at bounding box center [116, 67] width 6 height 5
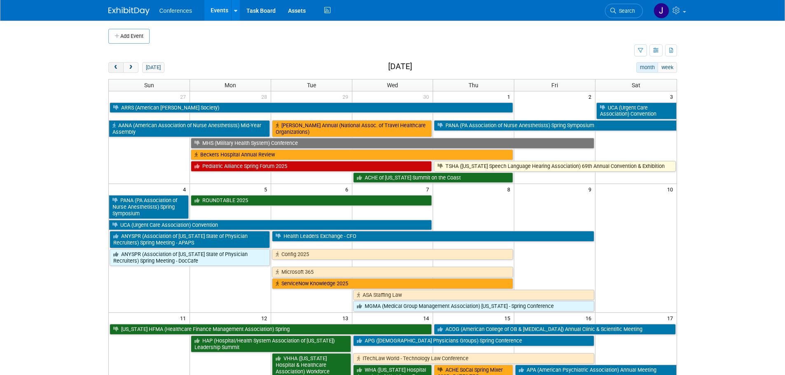
click at [115, 66] on span "prev" at bounding box center [116, 67] width 6 height 5
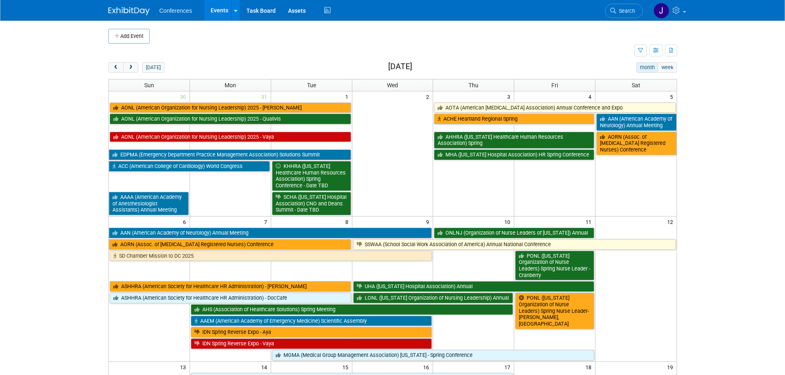
click at [131, 73] on div "today month week April 2025" at bounding box center [392, 67] width 568 height 11
click at [130, 66] on span "next" at bounding box center [131, 67] width 6 height 5
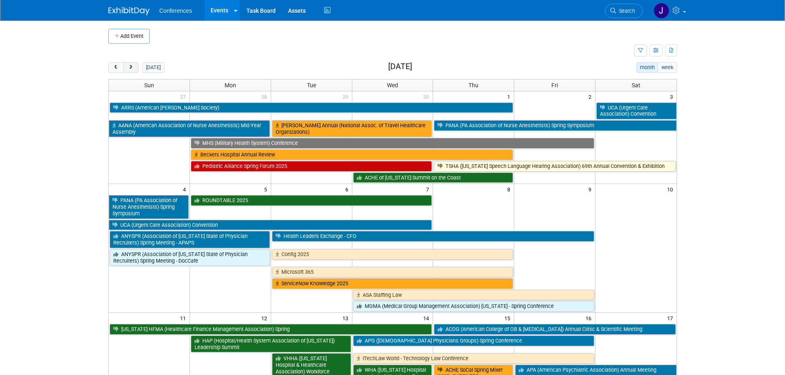
click at [130, 66] on span "next" at bounding box center [131, 67] width 6 height 5
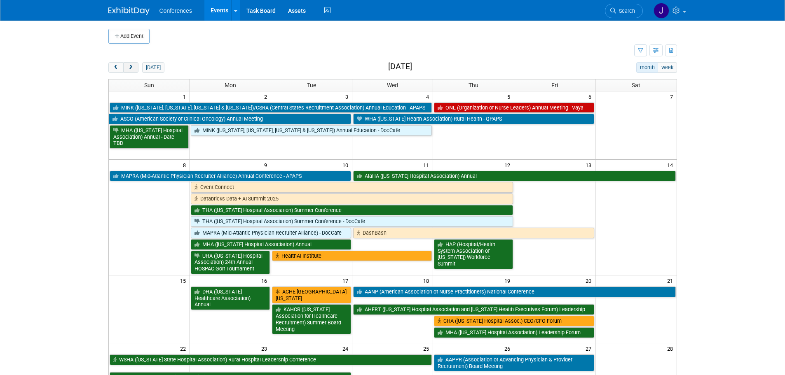
click at [130, 66] on span "next" at bounding box center [131, 67] width 6 height 5
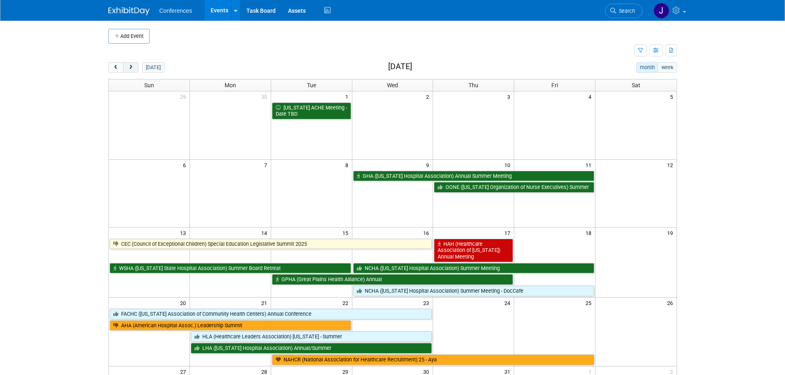
click at [130, 66] on span "next" at bounding box center [131, 67] width 6 height 5
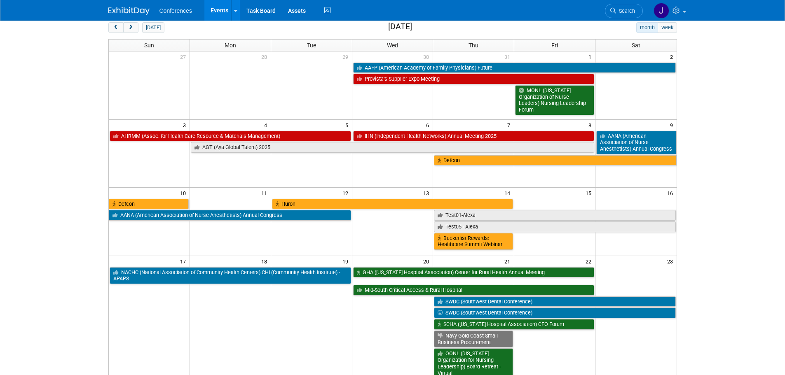
scroll to position [40, 0]
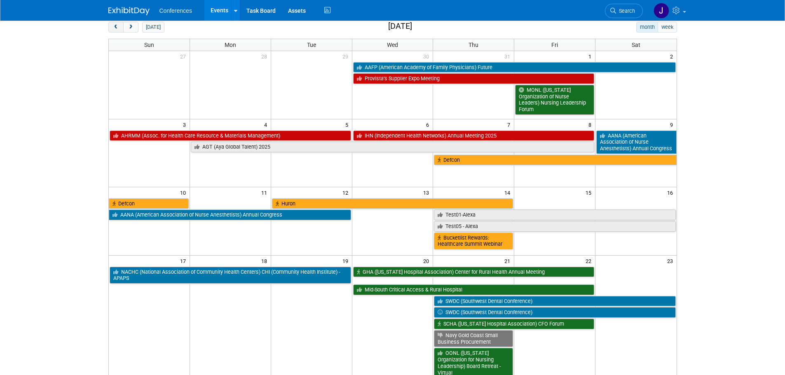
click at [118, 23] on button "prev" at bounding box center [115, 27] width 15 height 11
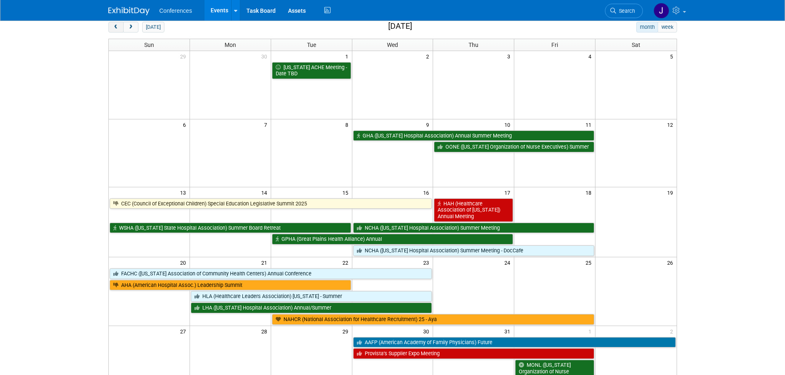
click at [118, 23] on button "prev" at bounding box center [115, 27] width 15 height 11
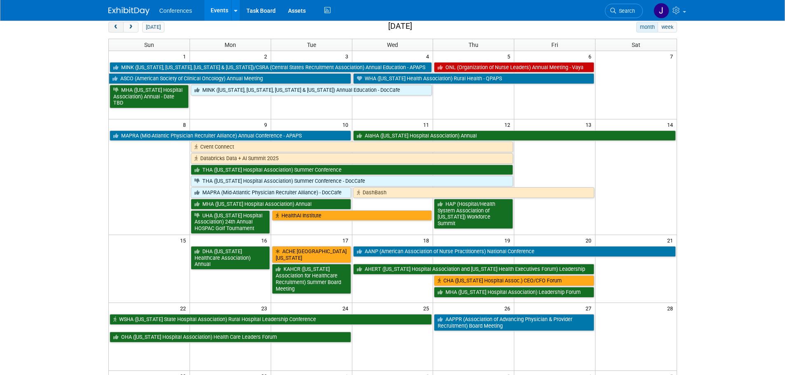
click at [118, 23] on button "prev" at bounding box center [115, 27] width 15 height 11
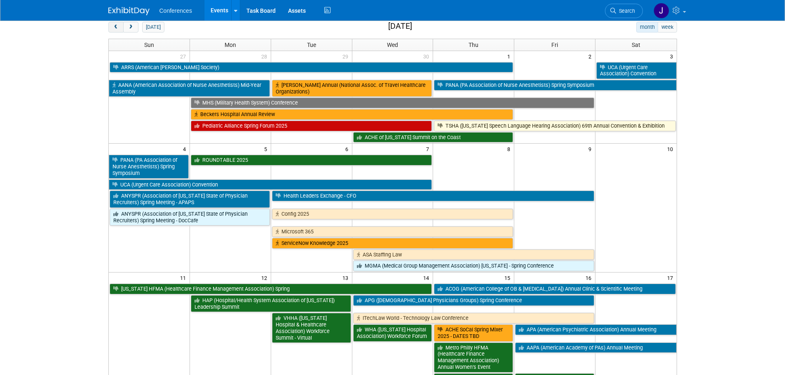
click at [118, 23] on button "prev" at bounding box center [115, 27] width 15 height 11
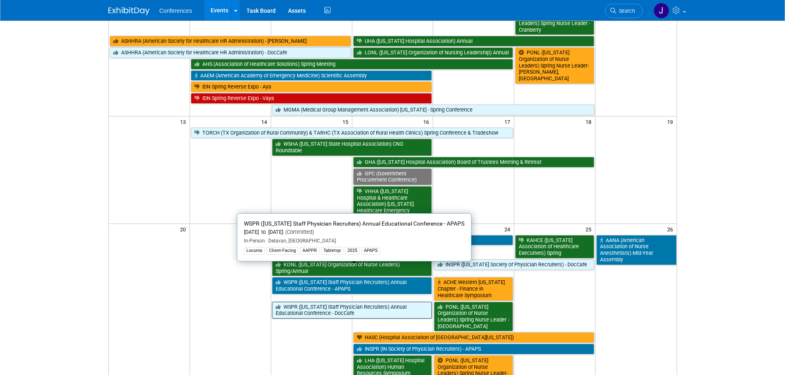
scroll to position [246, 0]
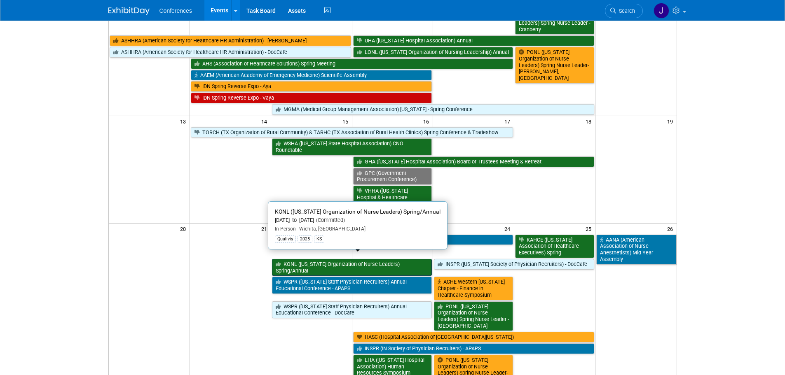
click at [316, 259] on link "KONL (Kansas Organization of Nurse Leaders) Spring/Annual" at bounding box center [352, 267] width 160 height 17
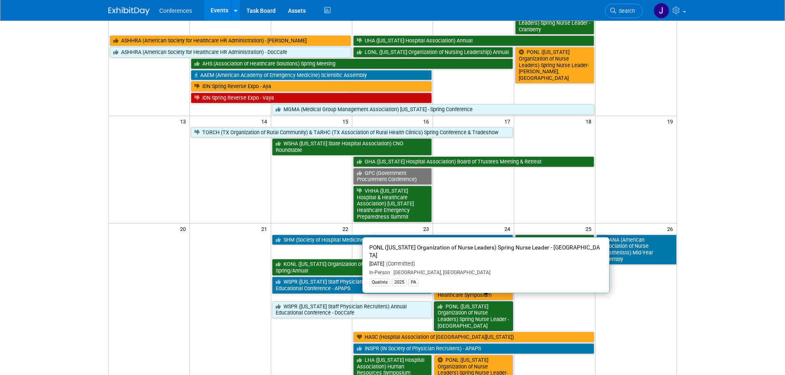
click at [463, 301] on link "PONL (Pennsylvania Organization of Nurse Leaders) Spring Nurse Leader - Malvern" at bounding box center [473, 316] width 79 height 30
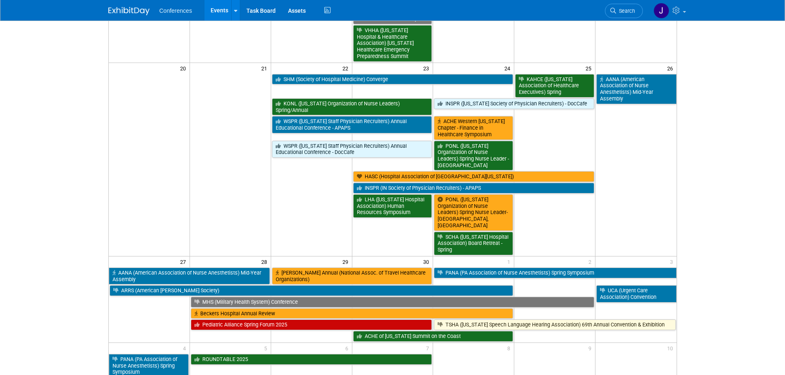
scroll to position [409, 0]
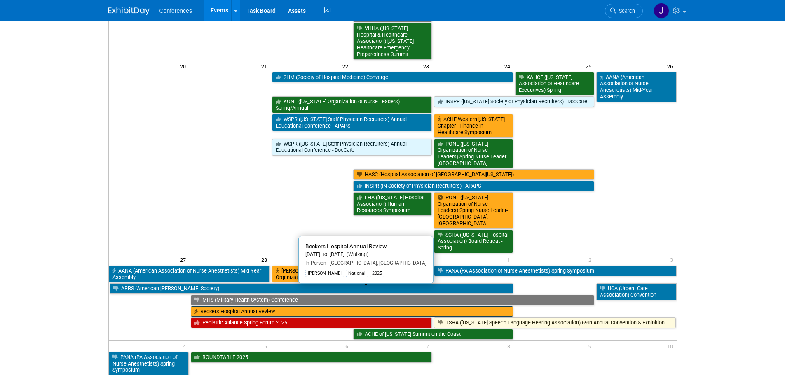
click at [335, 306] on link "Beckers Hospital Annual Review" at bounding box center [352, 311] width 322 height 11
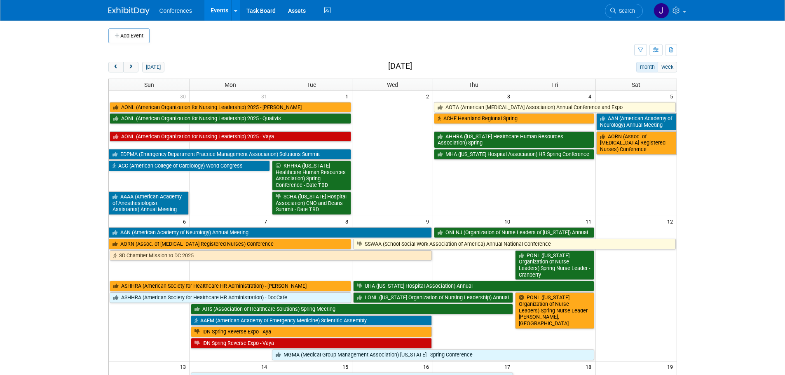
scroll to position [0, 0]
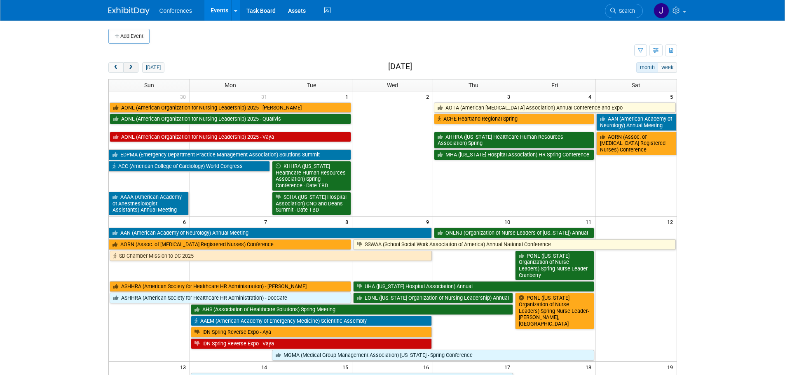
click at [135, 69] on button "next" at bounding box center [130, 67] width 15 height 11
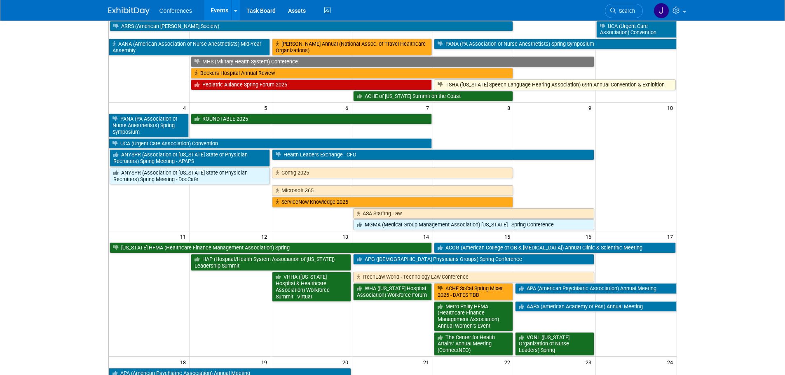
scroll to position [82, 0]
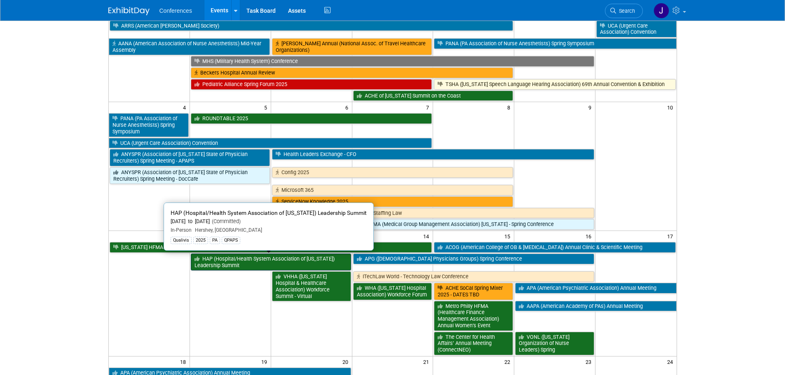
click at [245, 262] on link "HAP (Hospital/Health System Association of Pennsylvania) Leadership Summit" at bounding box center [271, 262] width 160 height 17
click at [206, 264] on link "HAP (Hospital/Health System Association of Pennsylvania) Leadership Summit" at bounding box center [271, 262] width 160 height 17
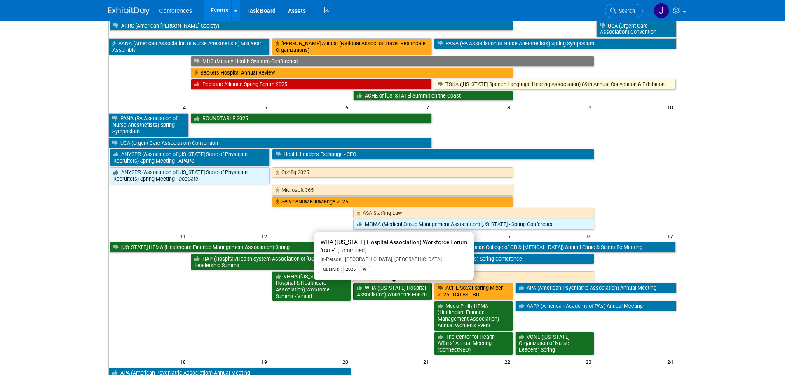
click at [374, 294] on link "WHA (Wisconsin Hospital Association) Workforce Forum" at bounding box center [392, 291] width 79 height 17
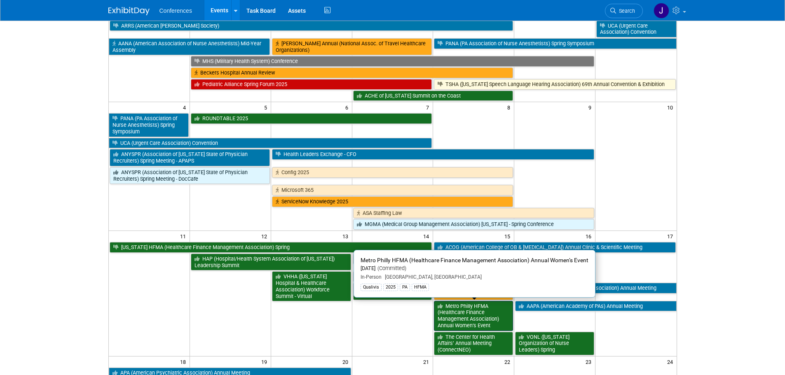
click at [456, 322] on link "Metro Philly HFMA (Healthcare Finance Management Association) Annual Women’s Ev…" at bounding box center [473, 316] width 79 height 30
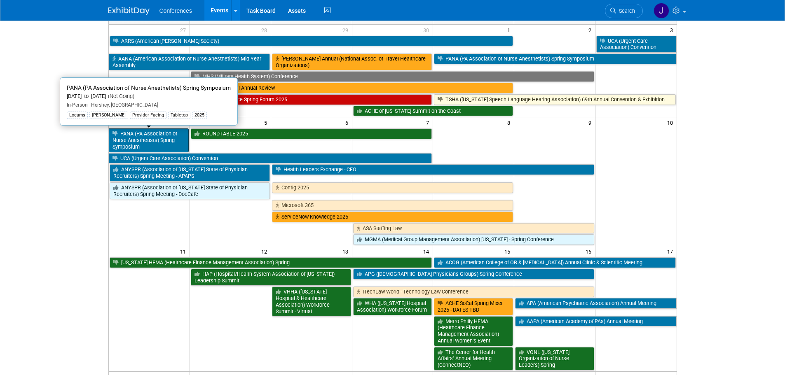
scroll to position [0, 0]
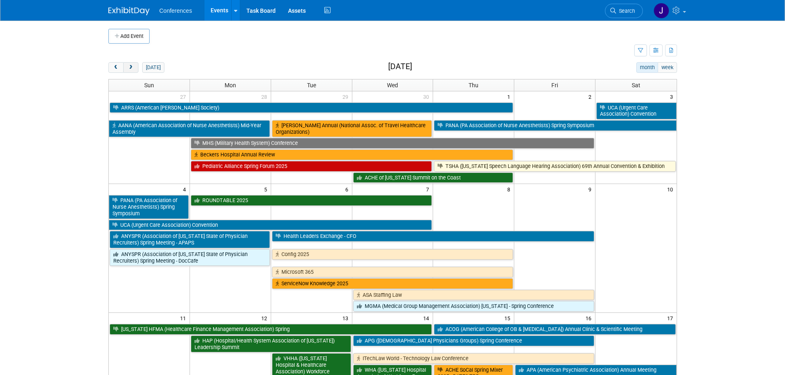
click at [133, 65] on span "next" at bounding box center [131, 67] width 6 height 5
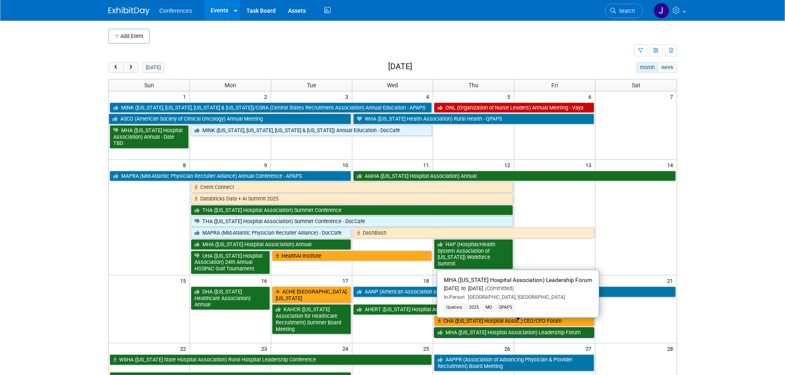
click at [578, 329] on link "MHA (Missouri Hospital Association) Leadership Forum" at bounding box center [514, 332] width 160 height 11
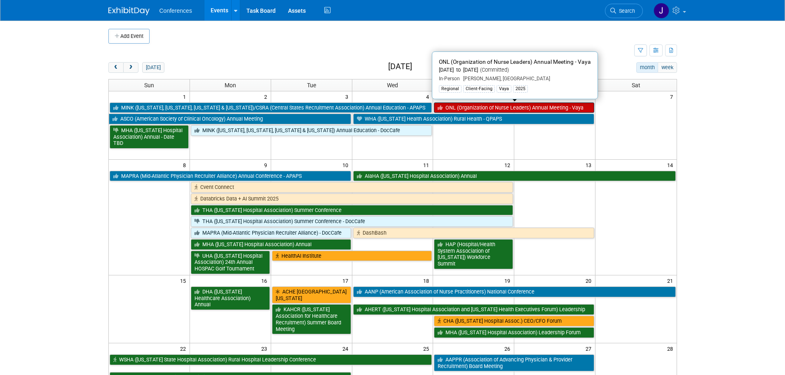
click at [551, 107] on link "ONL (Organization of Nurse Leaders) Annual Meeting - Vaya" at bounding box center [514, 108] width 160 height 11
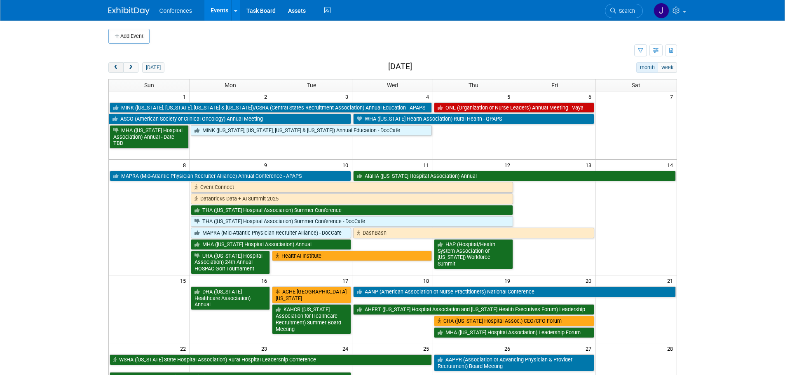
click at [119, 68] on button "prev" at bounding box center [115, 67] width 15 height 11
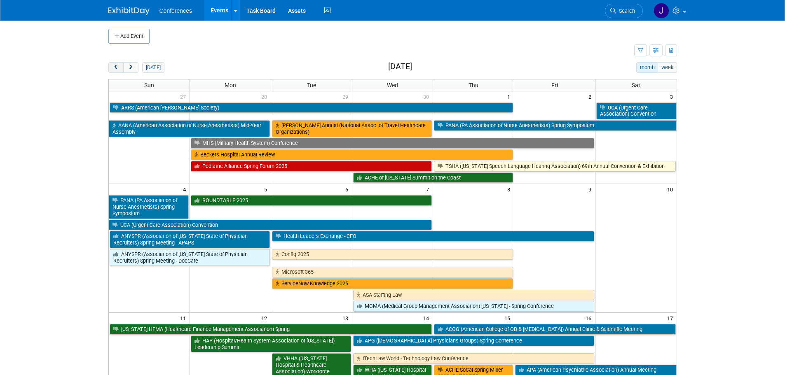
click at [117, 66] on span "prev" at bounding box center [116, 67] width 6 height 5
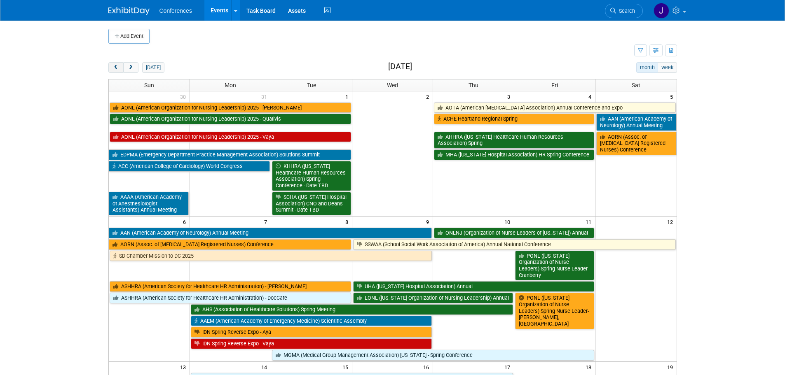
click at [117, 66] on span "prev" at bounding box center [116, 67] width 6 height 5
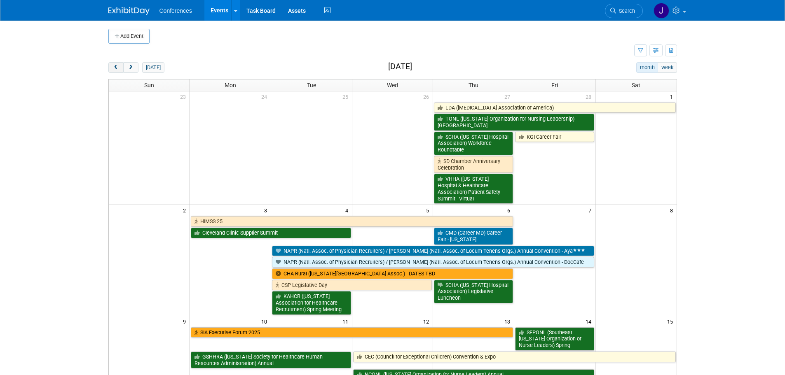
click at [117, 66] on span "prev" at bounding box center [116, 67] width 6 height 5
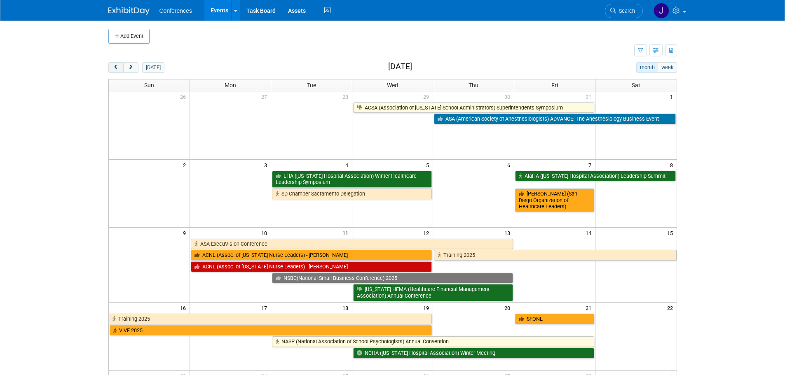
click at [117, 66] on span "prev" at bounding box center [116, 67] width 6 height 5
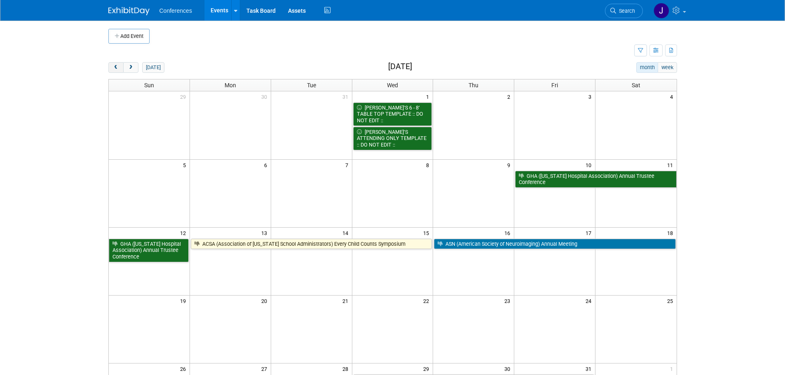
click at [117, 66] on span "prev" at bounding box center [116, 67] width 6 height 5
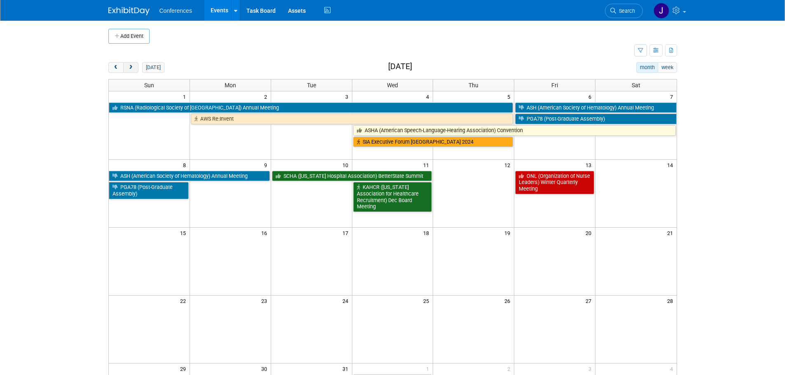
click at [132, 67] on span "next" at bounding box center [131, 67] width 6 height 5
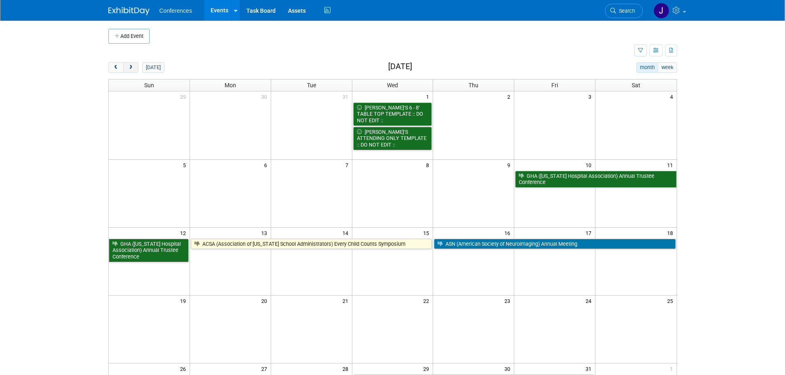
click at [131, 69] on span "next" at bounding box center [131, 67] width 6 height 5
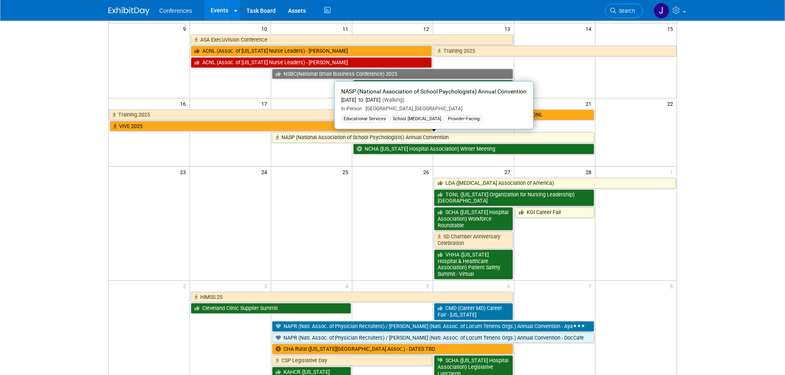
scroll to position [205, 0]
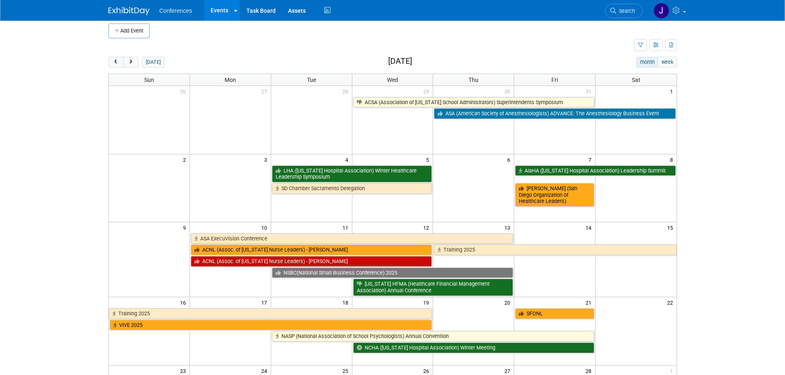
scroll to position [0, 0]
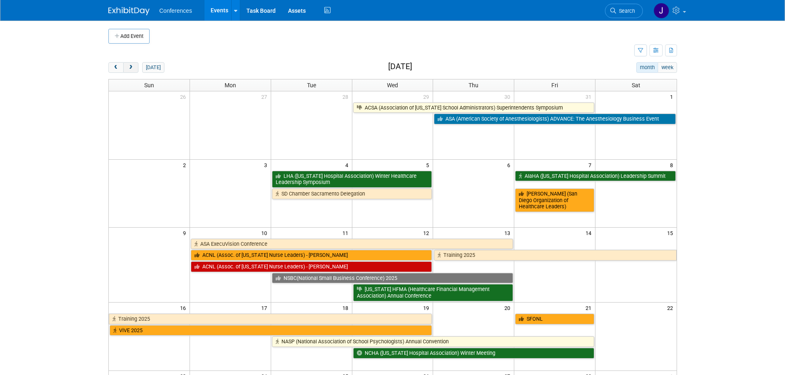
click at [136, 68] on button "next" at bounding box center [130, 67] width 15 height 11
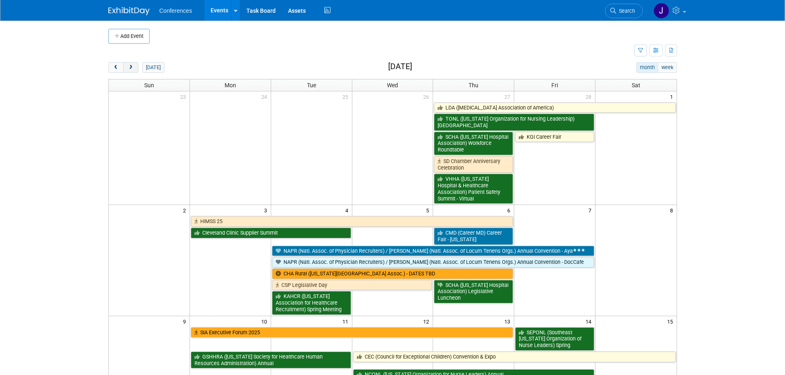
click at [130, 65] on span "next" at bounding box center [131, 67] width 6 height 5
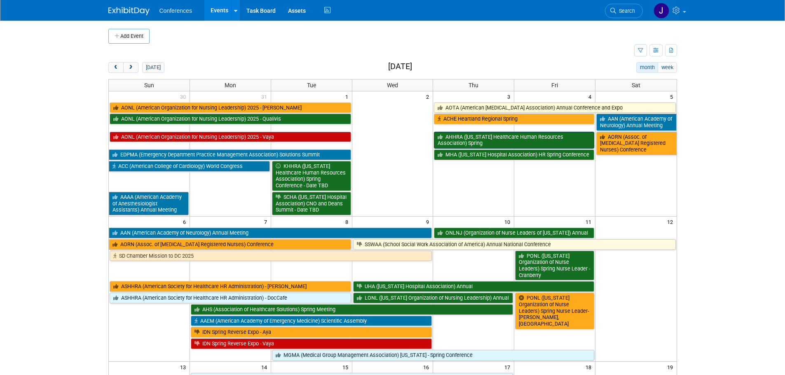
drag, startPoint x: 472, startPoint y: 159, endPoint x: 472, endPoint y: 143, distance: 15.2
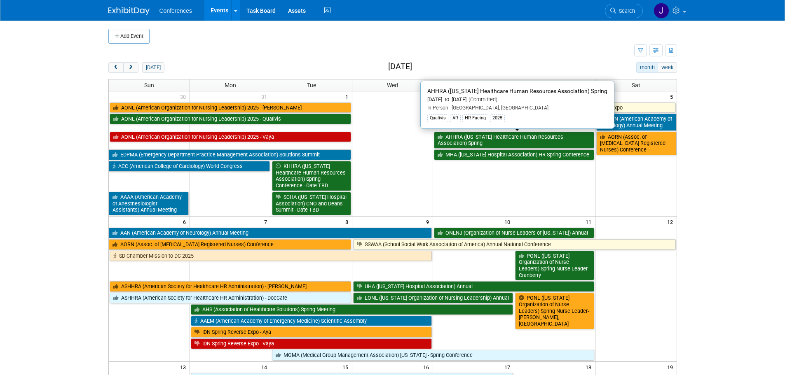
click at [719, 180] on body "Conferences Events Add Event Bulk Upload Events Shareable Event Boards Recently…" at bounding box center [392, 187] width 785 height 375
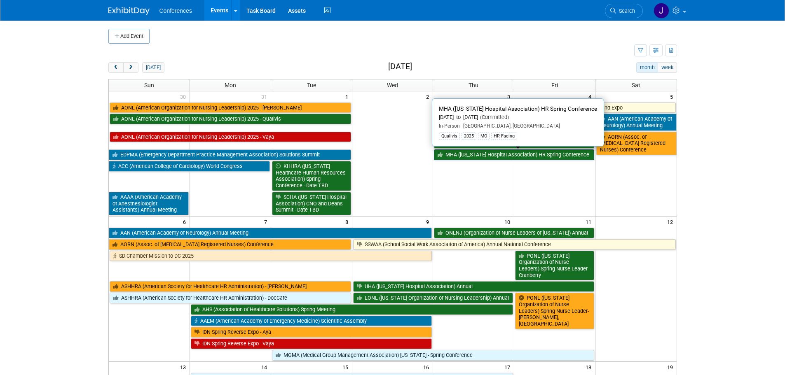
drag, startPoint x: 548, startPoint y: 151, endPoint x: 537, endPoint y: 155, distance: 11.5
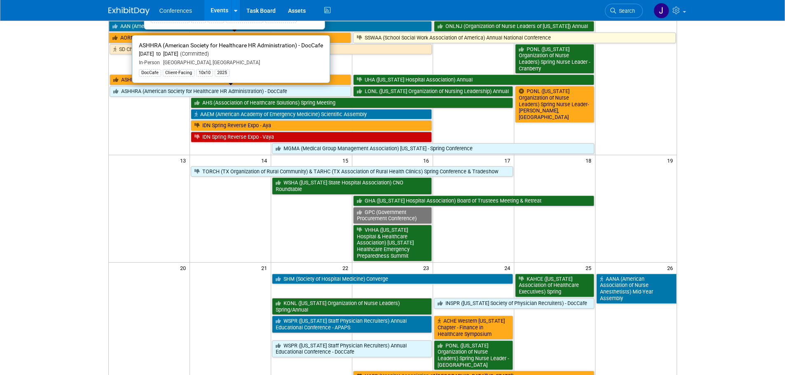
scroll to position [206, 0]
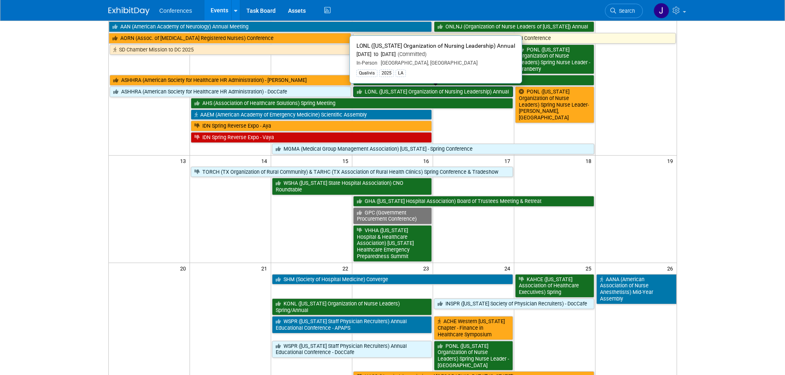
drag, startPoint x: 486, startPoint y: 90, endPoint x: 465, endPoint y: 94, distance: 22.1
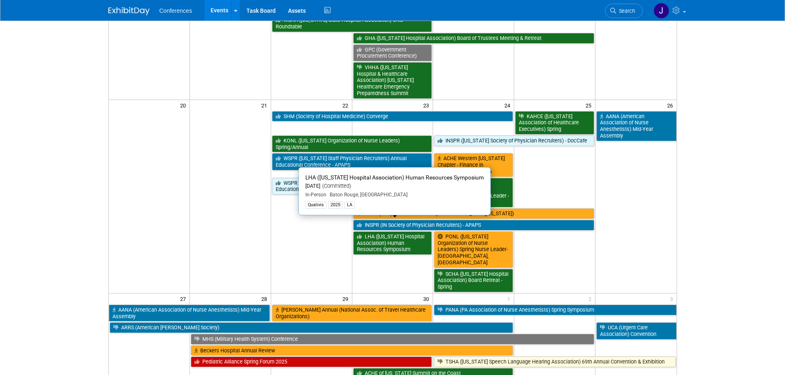
scroll to position [370, 0]
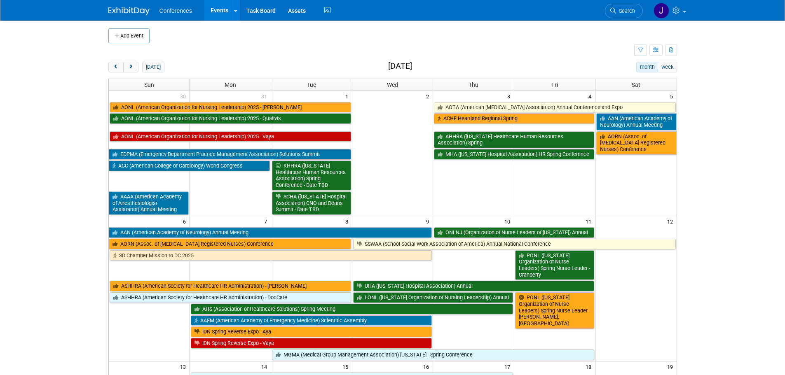
scroll to position [0, 0]
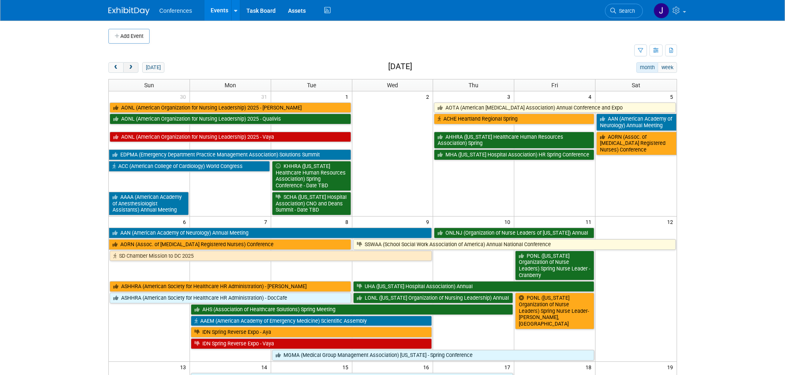
click at [132, 70] on span "next" at bounding box center [131, 67] width 6 height 5
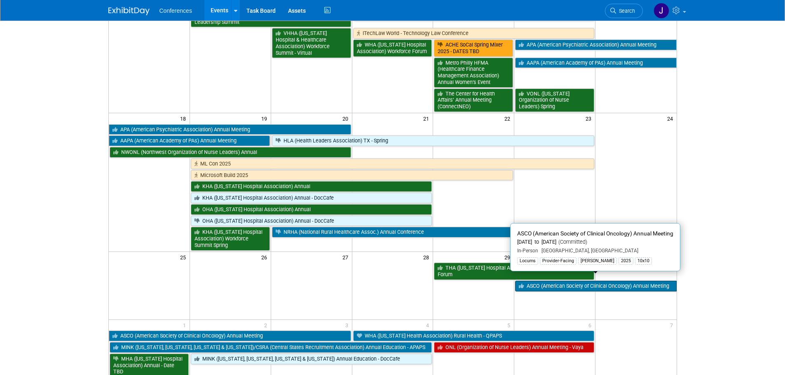
scroll to position [326, 0]
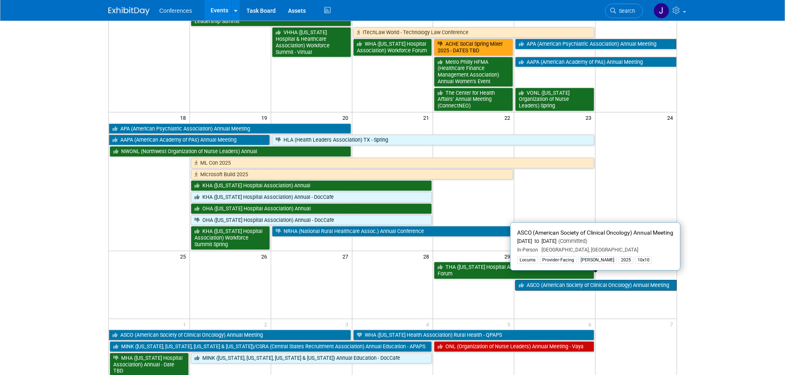
drag, startPoint x: 537, startPoint y: 285, endPoint x: 536, endPoint y: 280, distance: 5.0
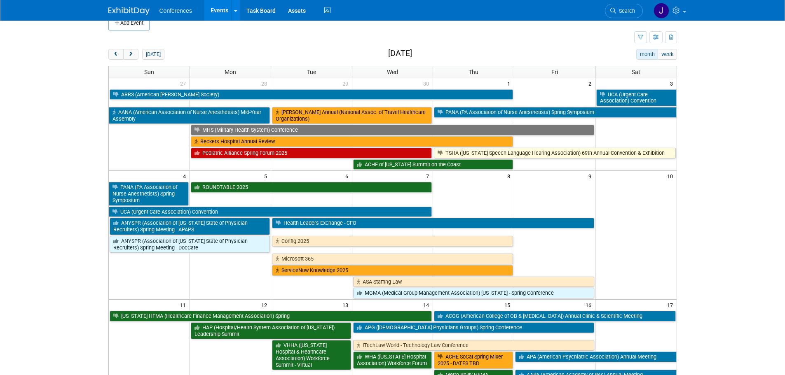
scroll to position [0, 0]
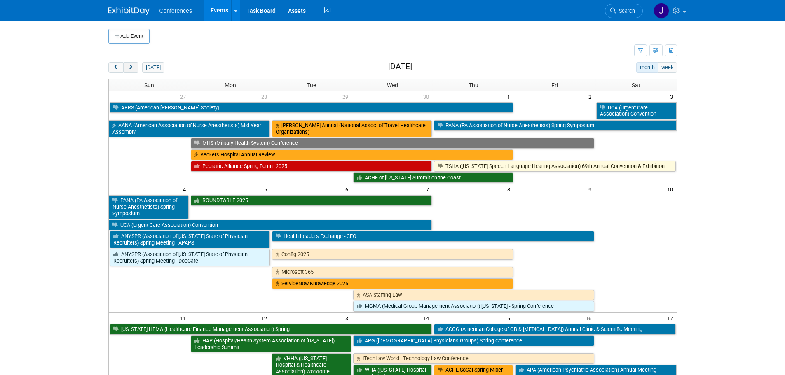
click at [129, 63] on button "next" at bounding box center [130, 67] width 15 height 11
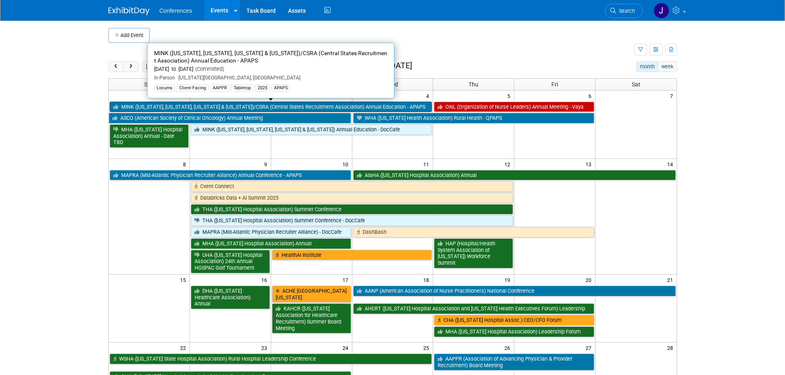
scroll to position [0, 0]
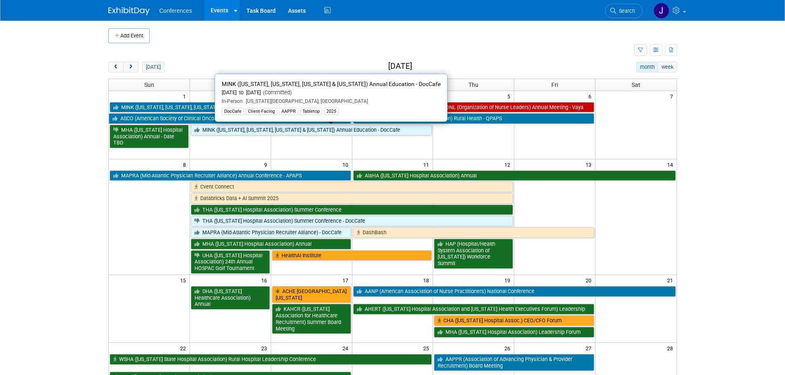
click at [51, 184] on body "Conferences Events Add Event Bulk Upload Events Shareable Event Boards Recently…" at bounding box center [392, 187] width 785 height 375
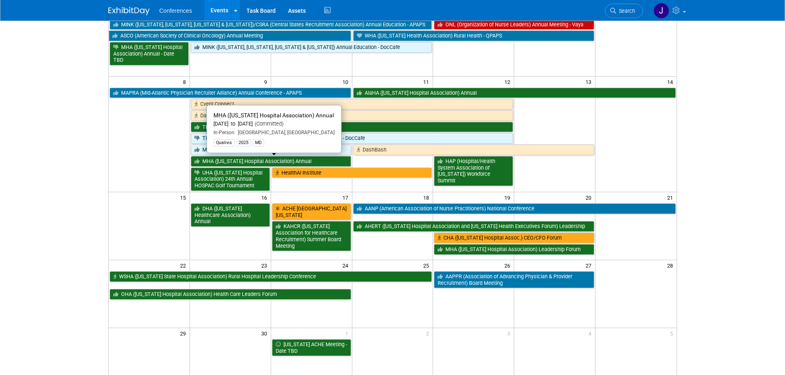
scroll to position [83, 0]
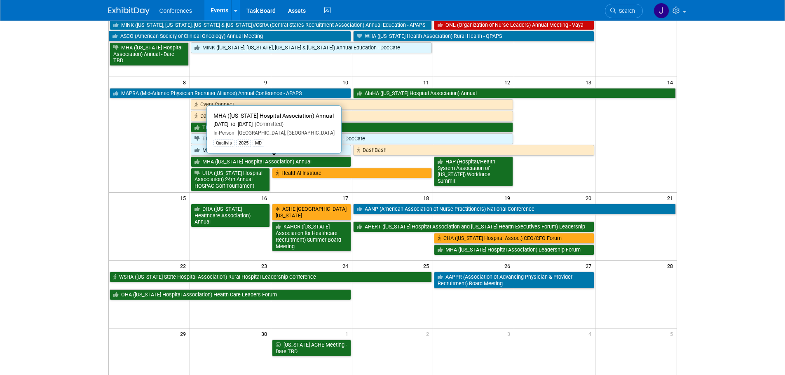
click at [769, 126] on body "Conferences Events Add Event Bulk Upload Events Shareable Event Boards Recently…" at bounding box center [392, 104] width 785 height 375
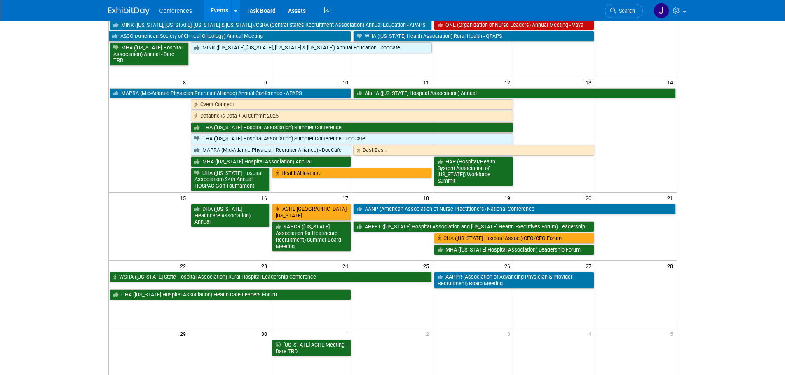
scroll to position [124, 0]
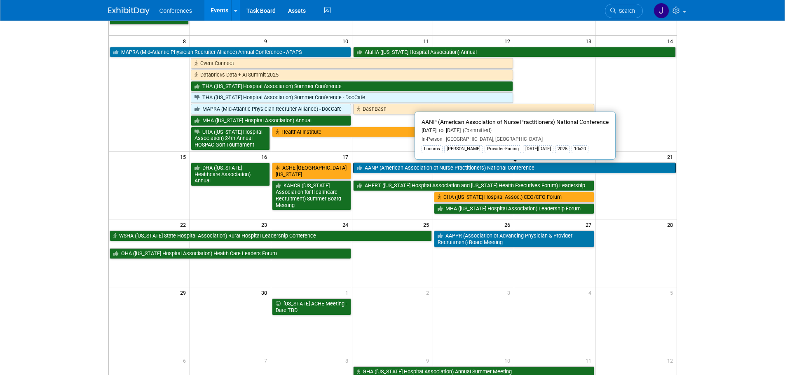
drag, startPoint x: 370, startPoint y: 165, endPoint x: 555, endPoint y: 169, distance: 185.0
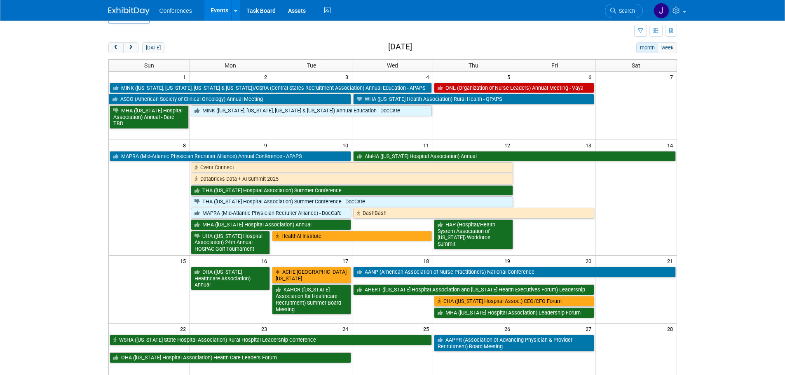
scroll to position [0, 0]
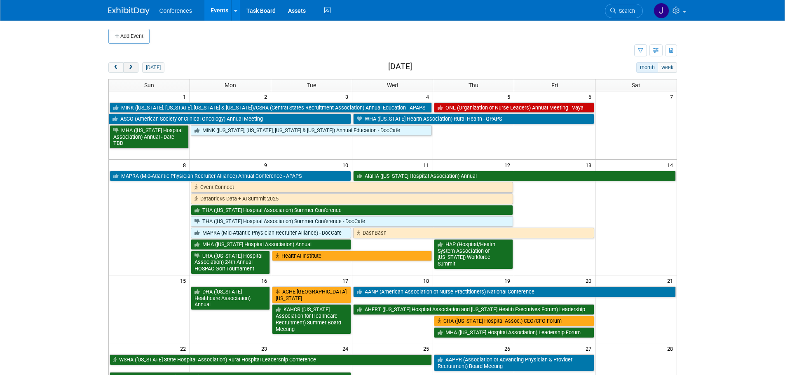
click at [127, 70] on button "next" at bounding box center [130, 67] width 15 height 11
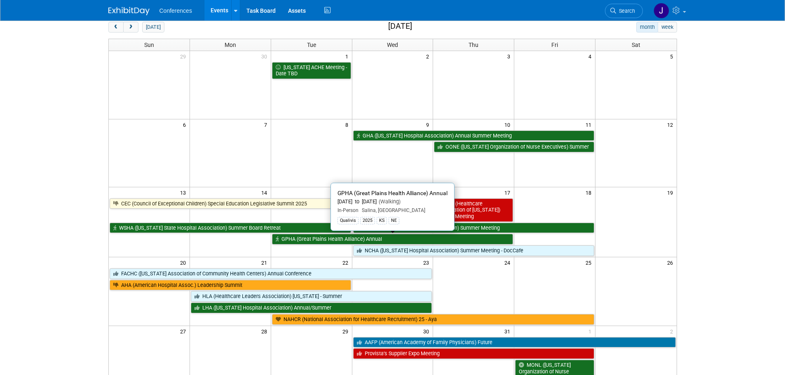
scroll to position [41, 0]
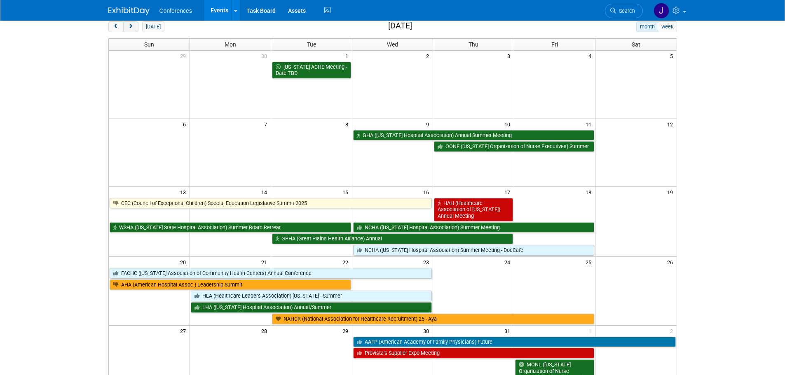
click at [135, 26] on button "next" at bounding box center [130, 26] width 15 height 11
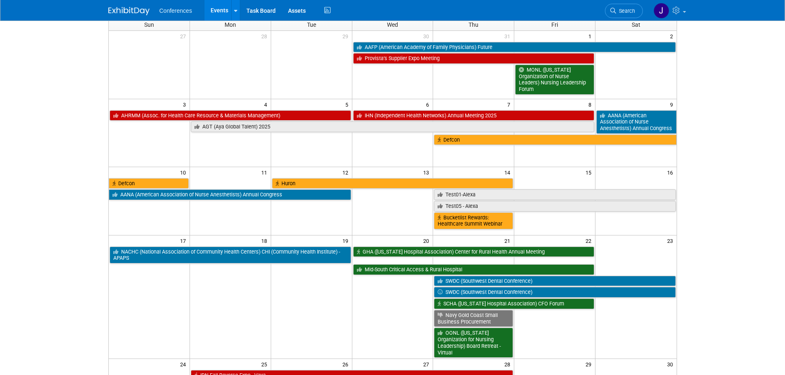
scroll to position [0, 0]
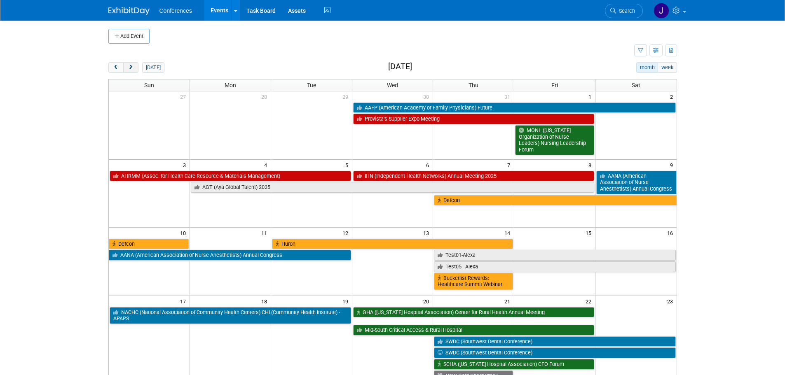
click at [131, 65] on span "next" at bounding box center [131, 67] width 6 height 5
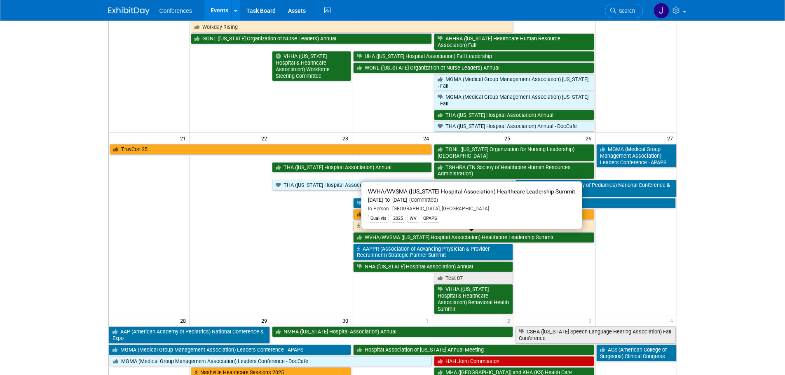
scroll to position [329, 0]
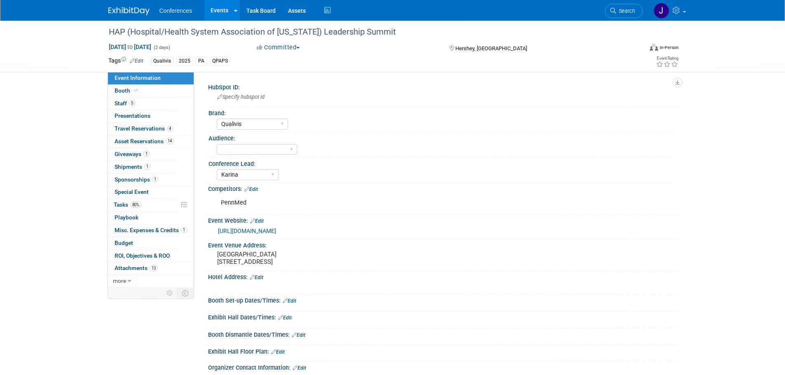
select select "Qualivis"
select select "Karina"
click at [139, 102] on link "5 Staff 5" at bounding box center [151, 104] width 86 height 12
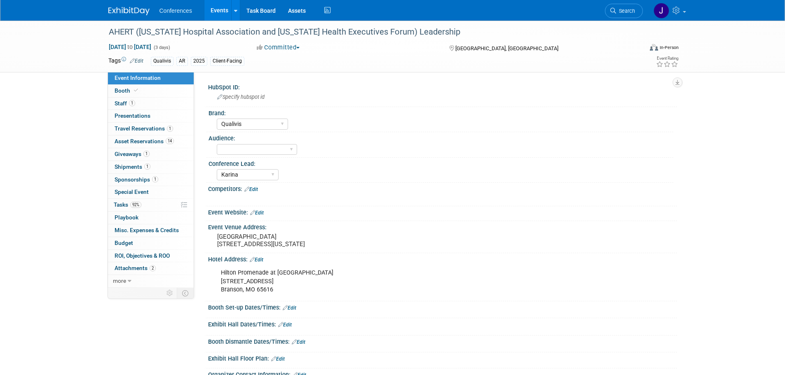
select select "Qualivis"
select select "Karina"
click at [123, 105] on span "Staff 1" at bounding box center [124, 103] width 21 height 7
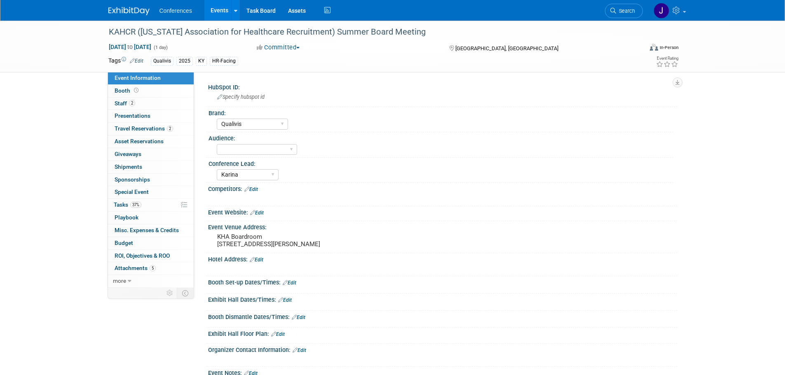
select select "Qualivis"
select select "Karina"
click at [135, 105] on link "2 Staff 2" at bounding box center [151, 104] width 86 height 12
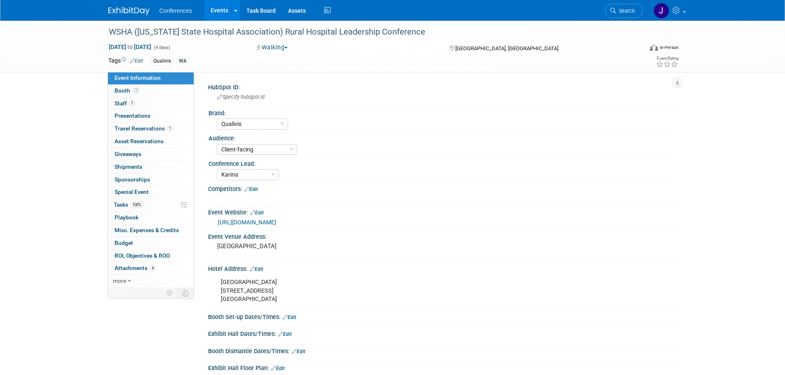
select select "Qualivis"
select select "Client-facing"
select select "Karina"
click at [114, 99] on link "1 Staff 1" at bounding box center [151, 104] width 86 height 12
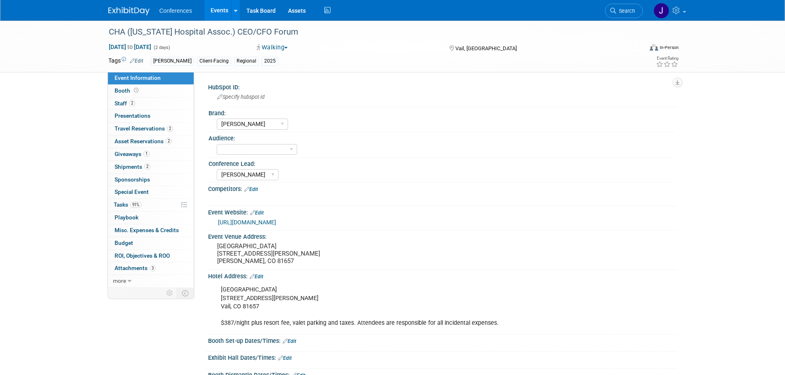
select select "[PERSON_NAME]"
click at [142, 104] on link "2 Staff 2" at bounding box center [151, 104] width 86 height 12
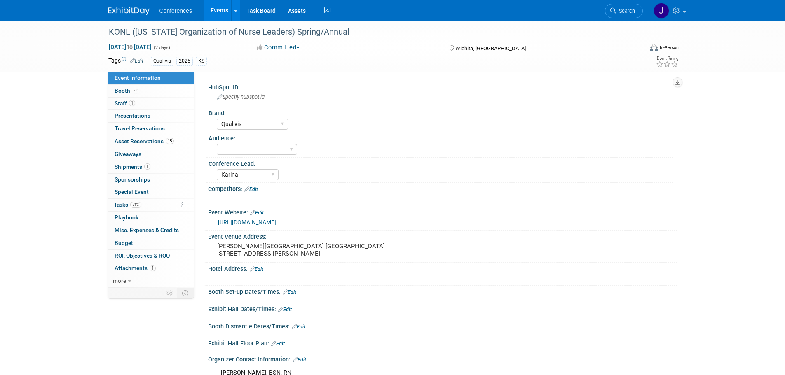
select select "Qualivis"
select select "Karina"
click at [115, 99] on link "1 Staff 1" at bounding box center [151, 104] width 86 height 12
select select "Qualivis"
select select "Karina"
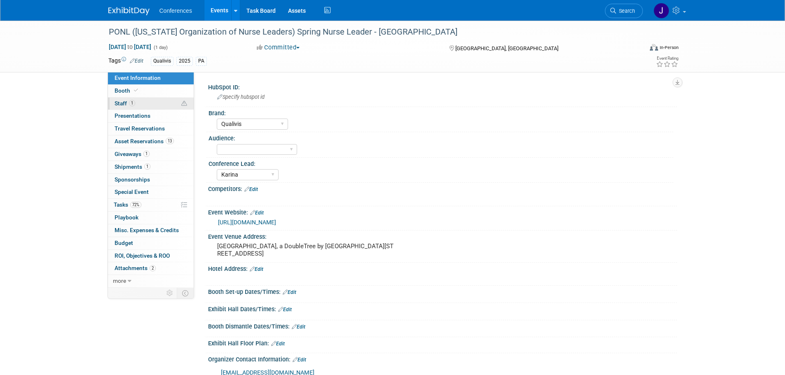
click at [124, 100] on link "1 Staff 1" at bounding box center [151, 104] width 86 height 12
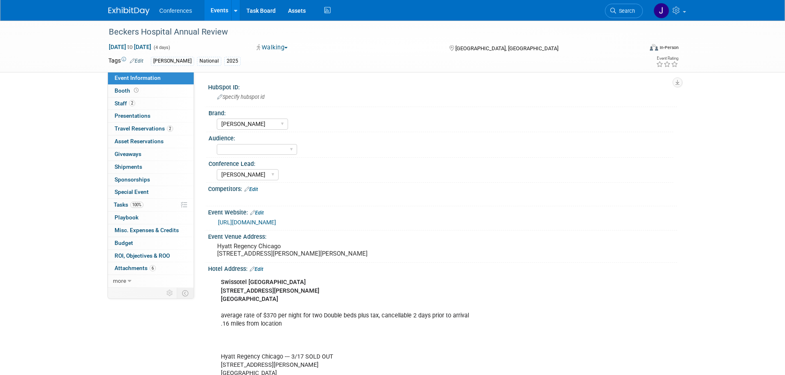
select select "[PERSON_NAME]"
click at [117, 105] on span "Staff 2" at bounding box center [124, 103] width 21 height 7
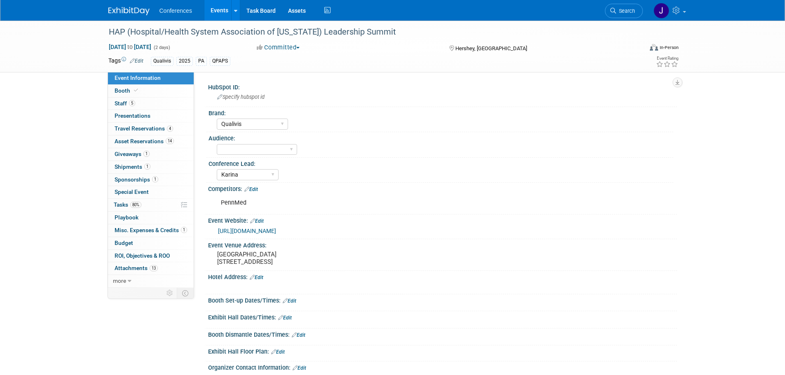
select select "Qualivis"
select select "Karina"
click at [131, 107] on link "5 Staff 5" at bounding box center [151, 104] width 86 height 12
select select "Qualivis"
select select "Karina"
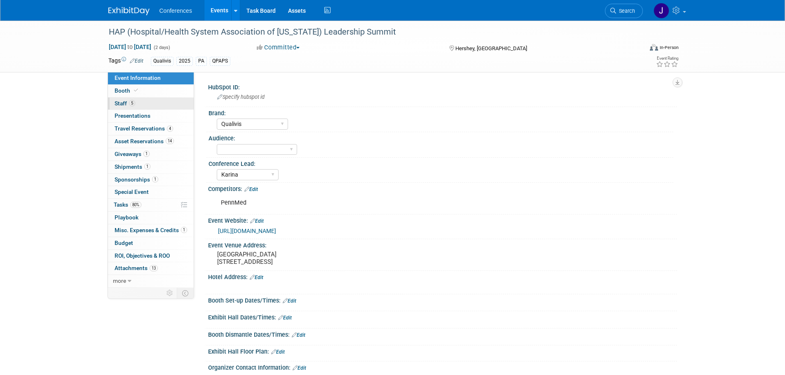
click at [131, 103] on span "5" at bounding box center [132, 103] width 6 height 6
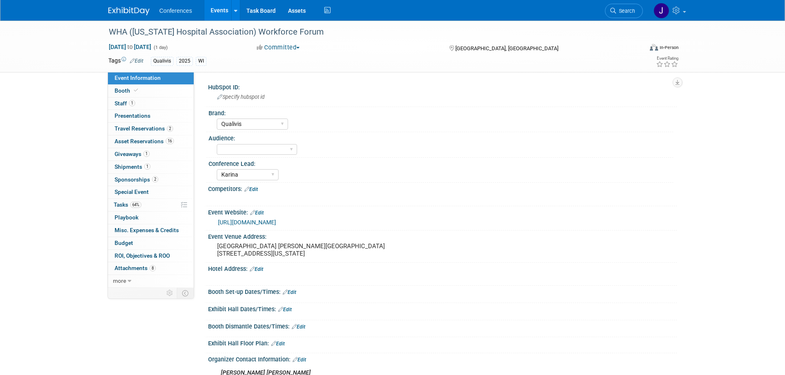
select select "Qualivis"
select select "Karina"
click at [117, 100] on span "Staff 1" at bounding box center [124, 103] width 21 height 7
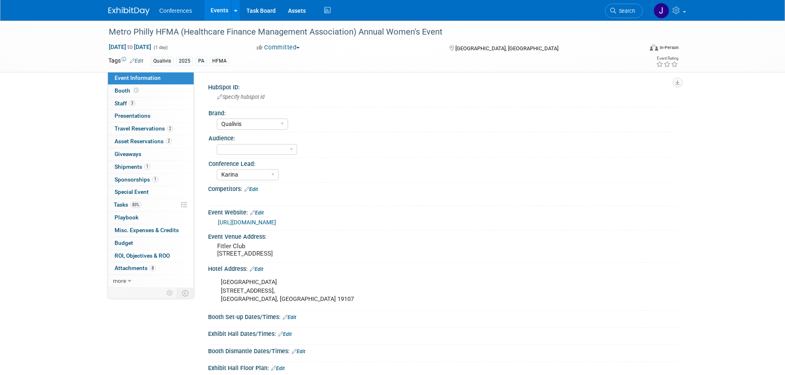
select select "Qualivis"
select select "Karina"
click at [120, 100] on span "Staff 3" at bounding box center [124, 103] width 21 height 7
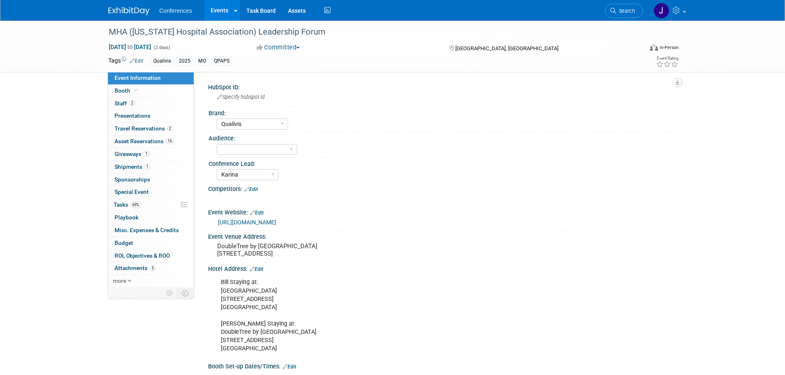
select select "Qualivis"
select select "Karina"
click at [150, 106] on link "2 Staff 2" at bounding box center [151, 104] width 86 height 12
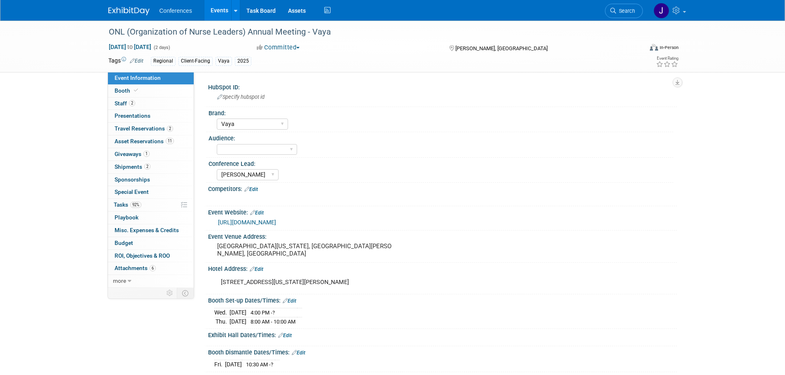
select select "Vaya"
select select "[PERSON_NAME]"
click at [148, 100] on link "2 Staff 2" at bounding box center [151, 104] width 86 height 12
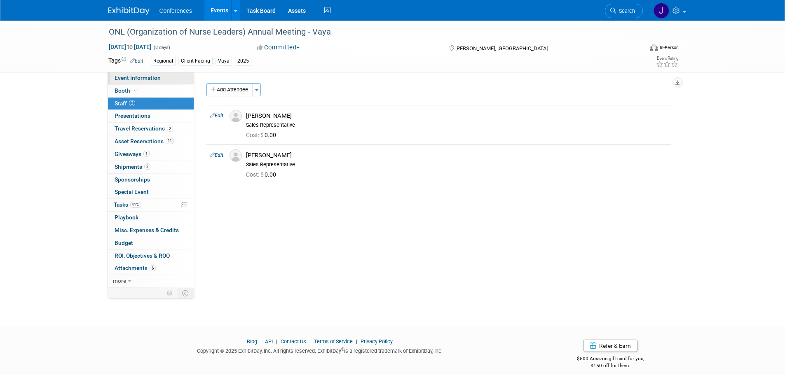
click at [135, 79] on span "Event Information" at bounding box center [137, 78] width 46 height 7
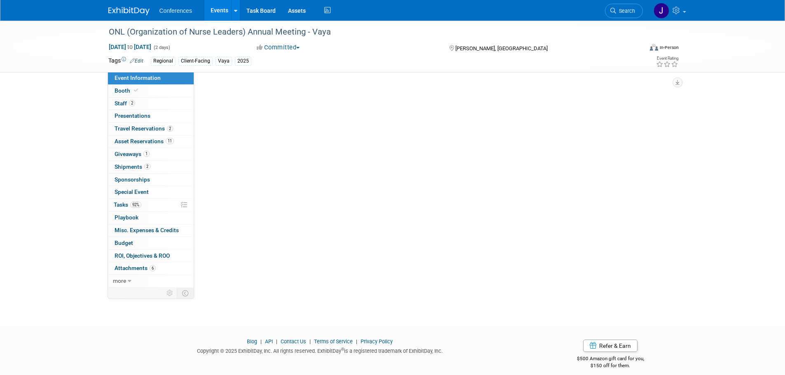
select select "Vaya"
select select "[PERSON_NAME]"
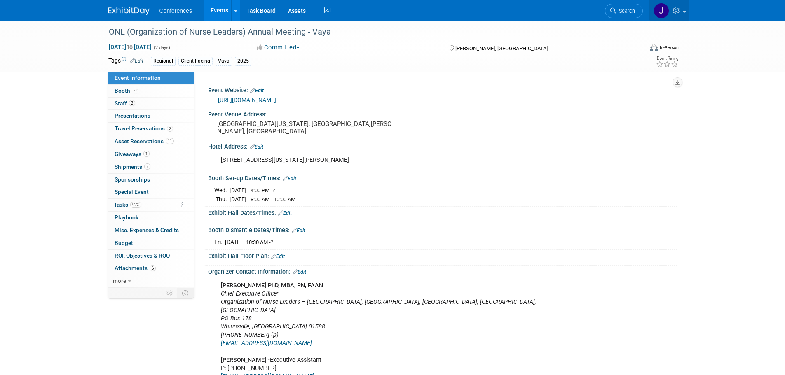
scroll to position [123, 0]
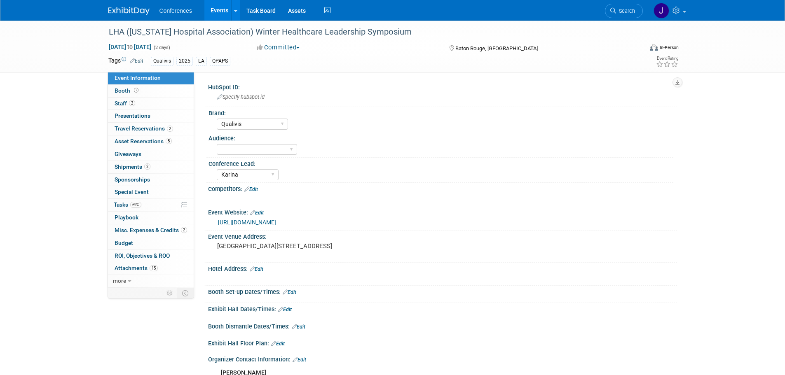
select select "Qualivis"
select select "Karina"
select select "Qualivis"
select select "Karina"
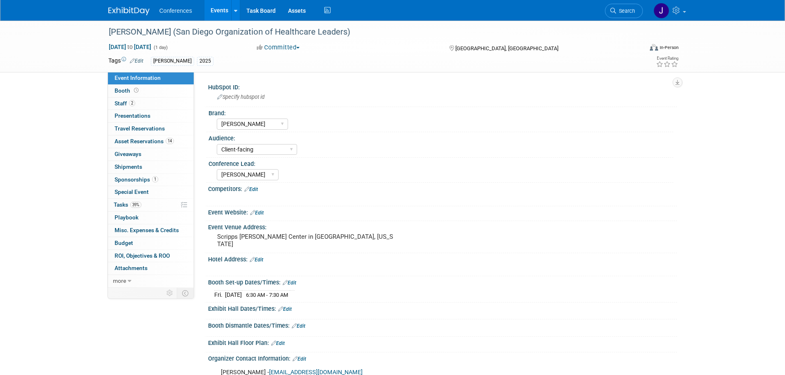
select select "[PERSON_NAME]"
select select "Client-facing"
select select "[PERSON_NAME]"
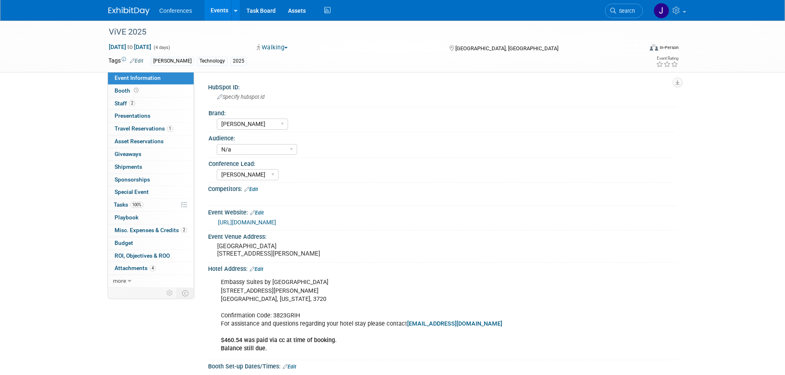
select select "[PERSON_NAME]"
select select "N/a"
select select "[PERSON_NAME]"
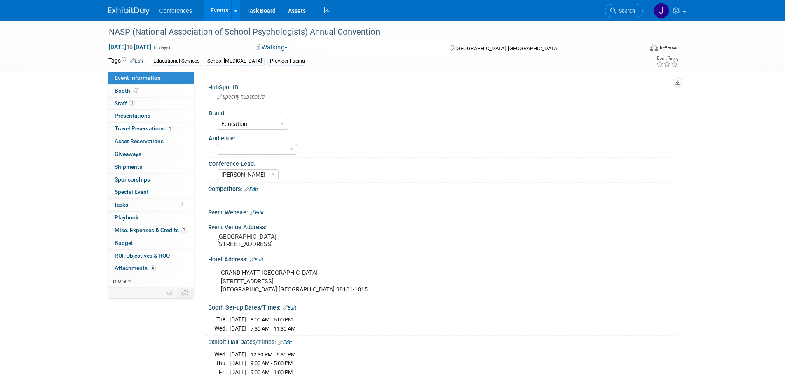
select select "Education"
select select "[PERSON_NAME]"
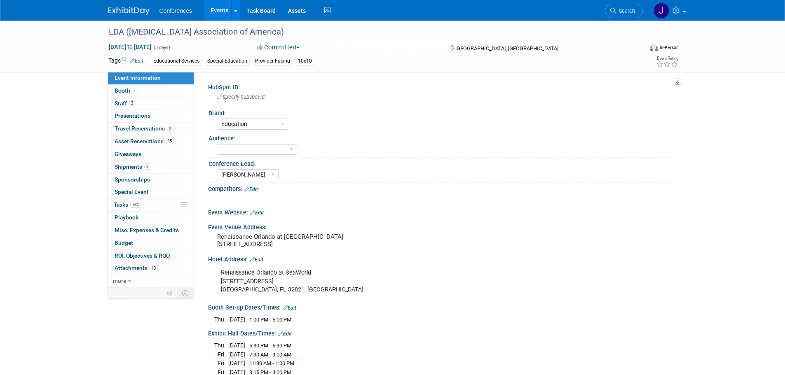
select select "Education"
select select "[PERSON_NAME]"
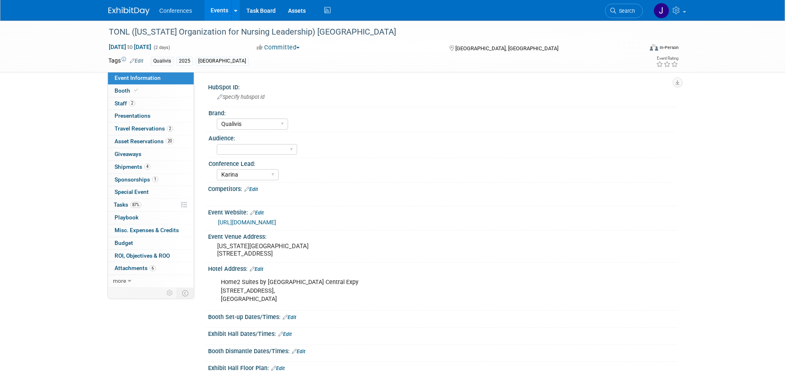
select select "Qualivis"
select select "Karina"
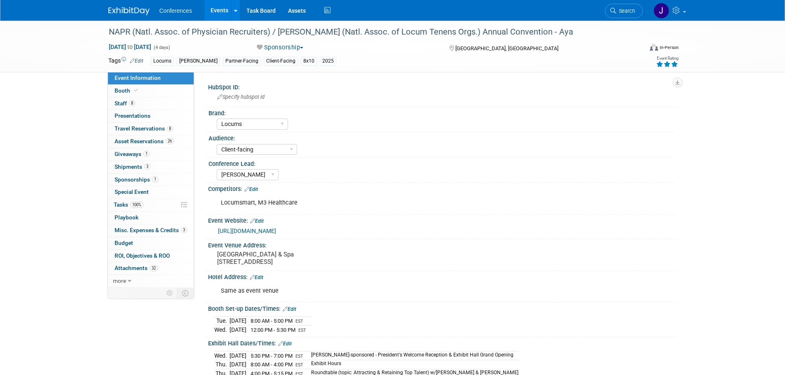
select select "Locums"
select select "Client-facing"
select select "[PERSON_NAME]"
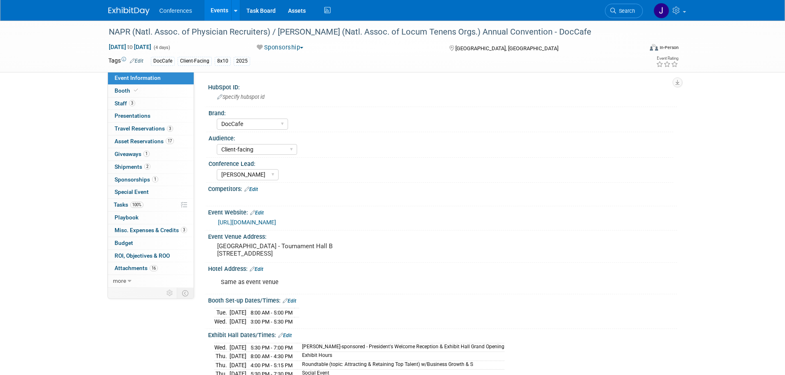
select select "DocCafe"
select select "Client-facing"
select select "[PERSON_NAME]"
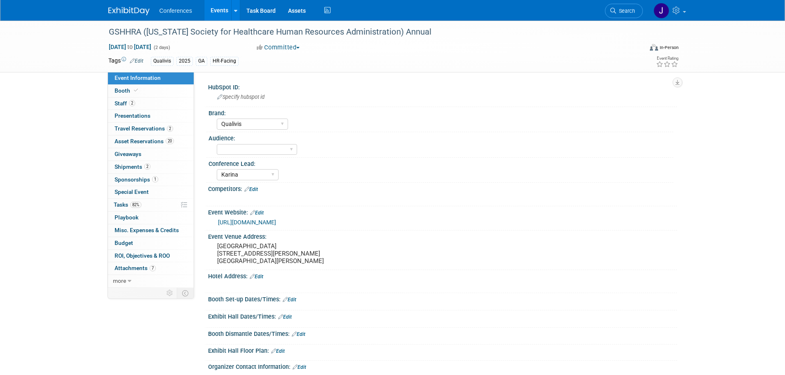
select select "Qualivis"
select select "Karina"
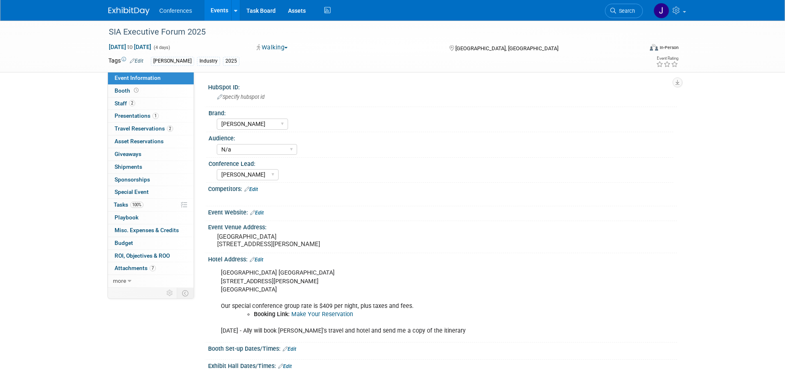
select select "[PERSON_NAME]"
select select "N/a"
select select "[PERSON_NAME]"
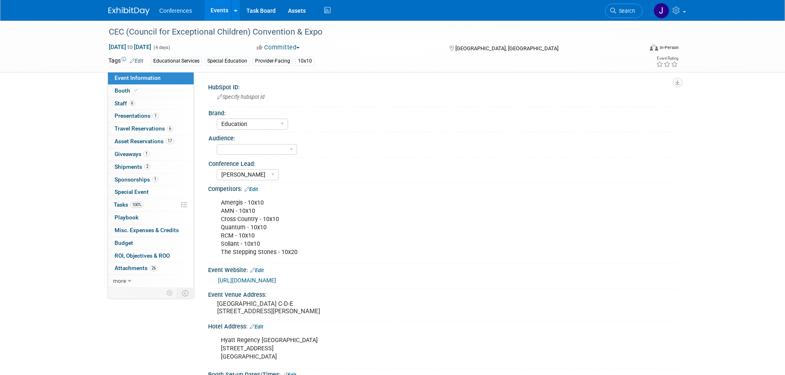
select select "Education"
select select "[PERSON_NAME]"
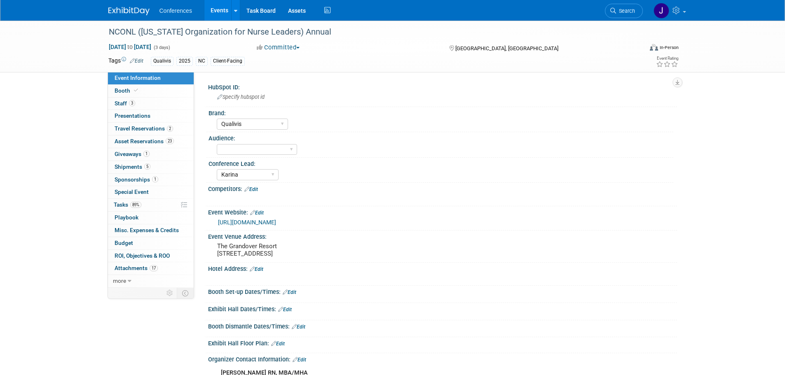
select select "Qualivis"
select select "Karina"
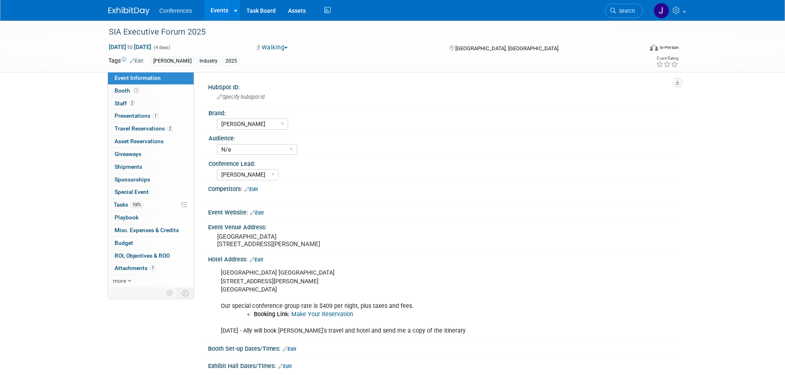
select select "[PERSON_NAME]"
select select "N/a"
select select "[PERSON_NAME]"
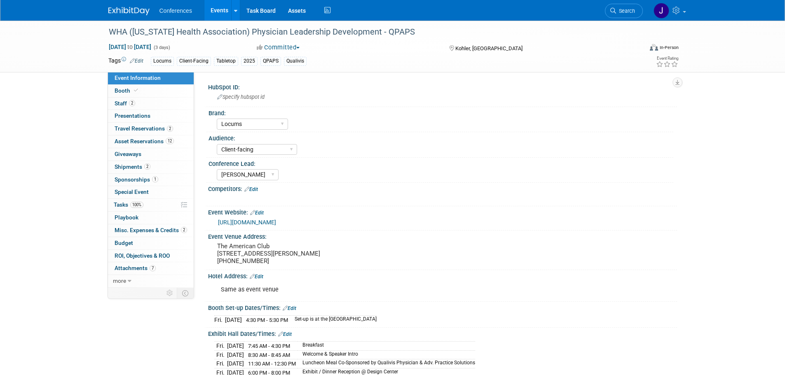
select select "Locums"
select select "Client-facing"
select select "[PERSON_NAME]"
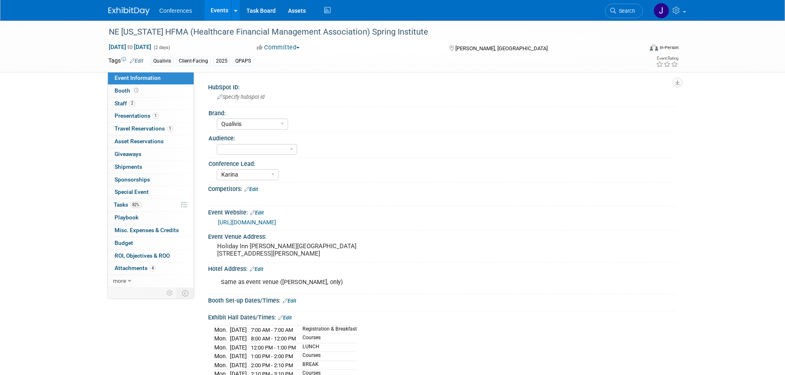
select select "Qualivis"
select select "Karina"
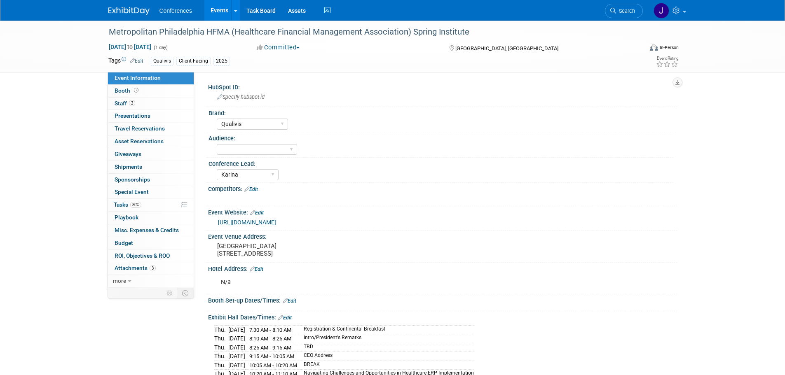
select select "Qualivis"
select select "Karina"
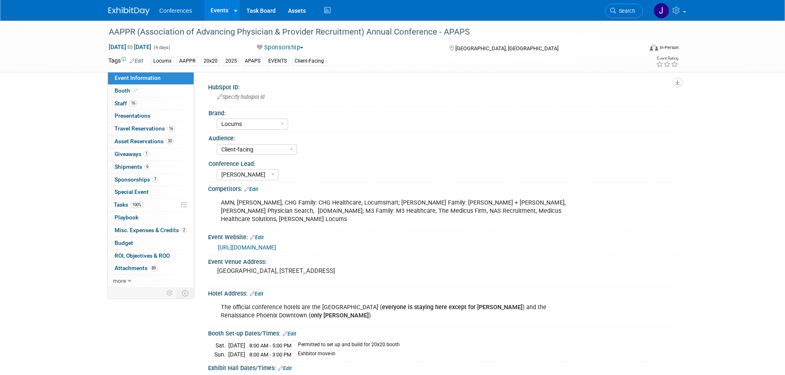
select select "Locums"
select select "Client-facing"
select select "[PERSON_NAME]"
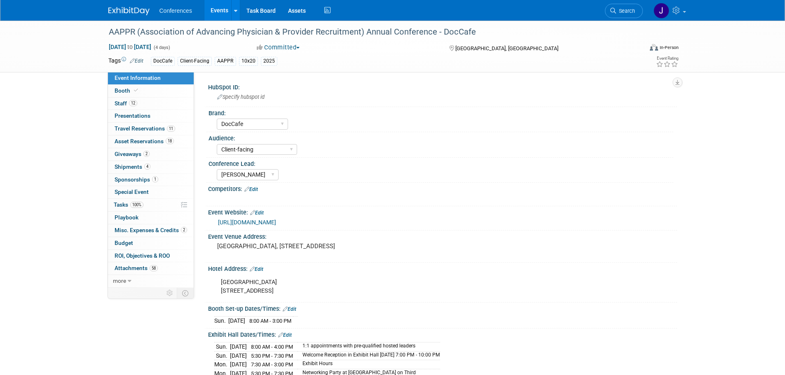
select select "DocCafe"
select select "Client-facing"
select select "[PERSON_NAME]"
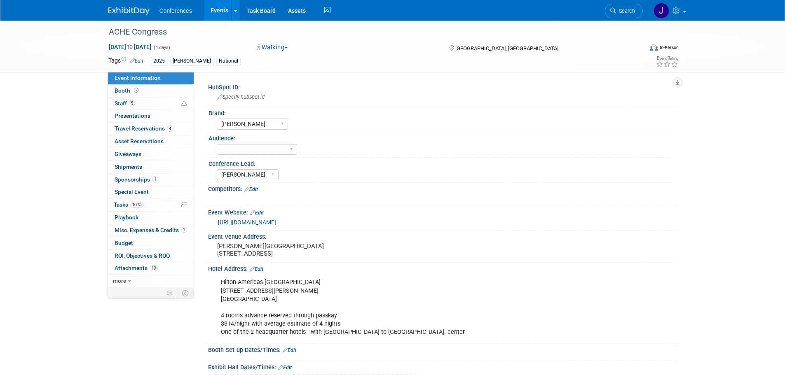
select select "[PERSON_NAME]"
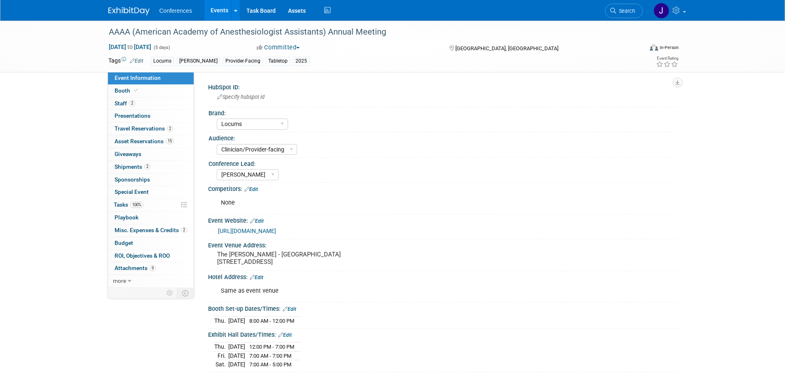
select select "Locums"
select select "Clinician/Provider-facing"
select select "[PERSON_NAME]"
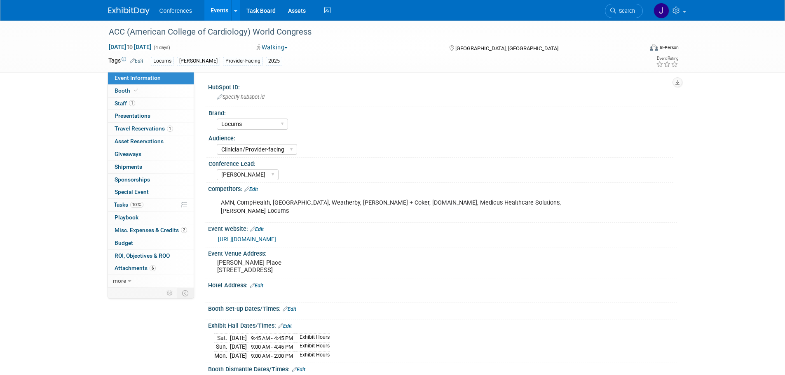
select select "Locums"
select select "Clinician/Provider-facing"
select select "[PERSON_NAME]"
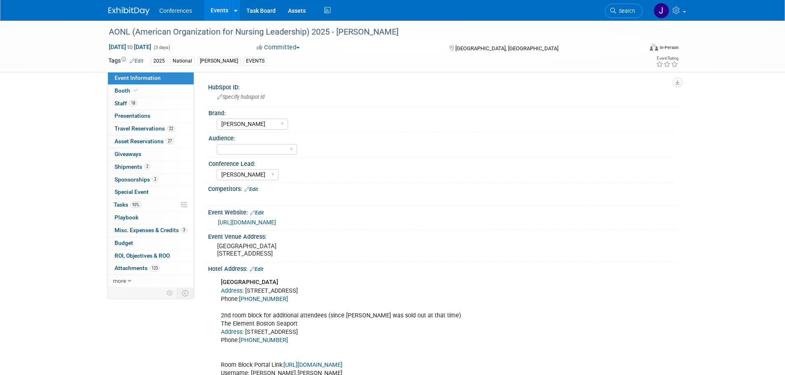
select select "[PERSON_NAME]"
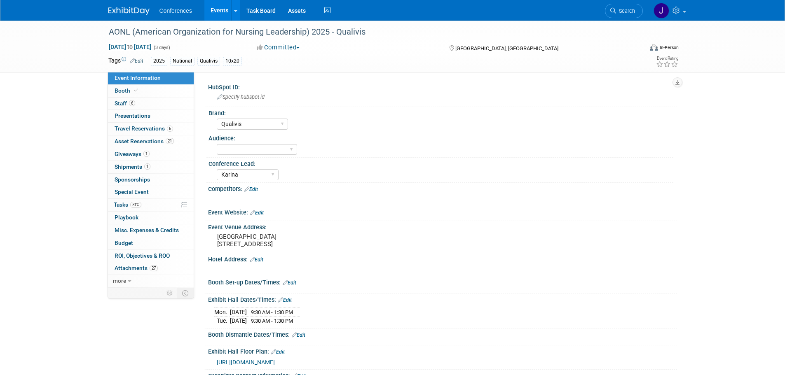
select select "Qualivis"
select select "Karina"
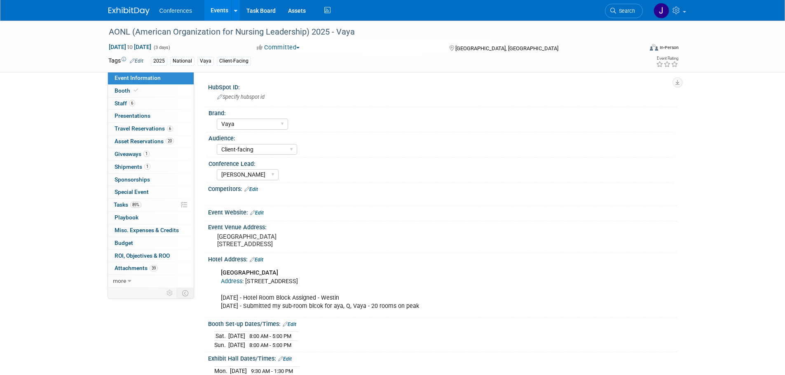
select select "Vaya"
select select "Client-facing"
select select "[PERSON_NAME]"
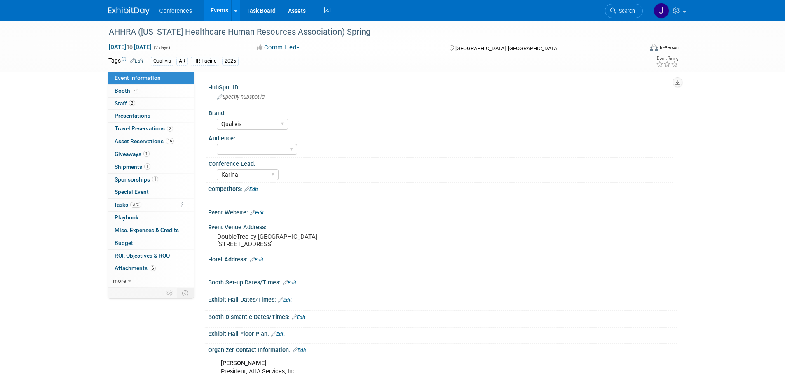
select select "Qualivis"
select select "Karina"
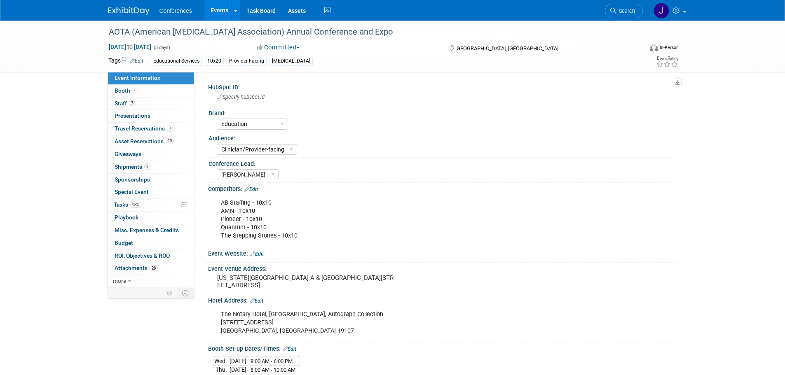
select select "Education"
select select "Clinician/Provider-facing"
select select "[PERSON_NAME]"
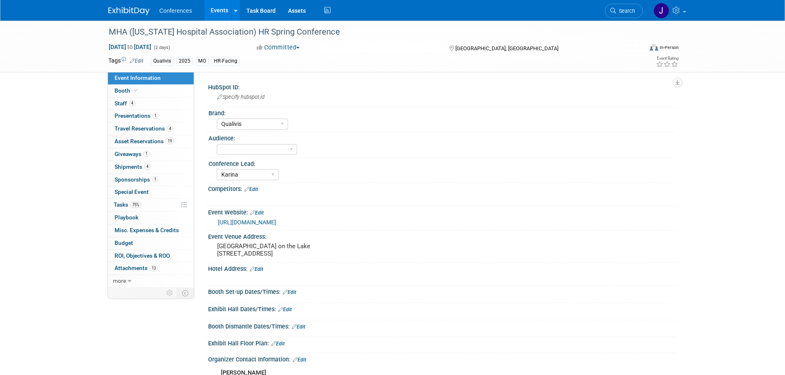
select select "Qualivis"
select select "Karina"
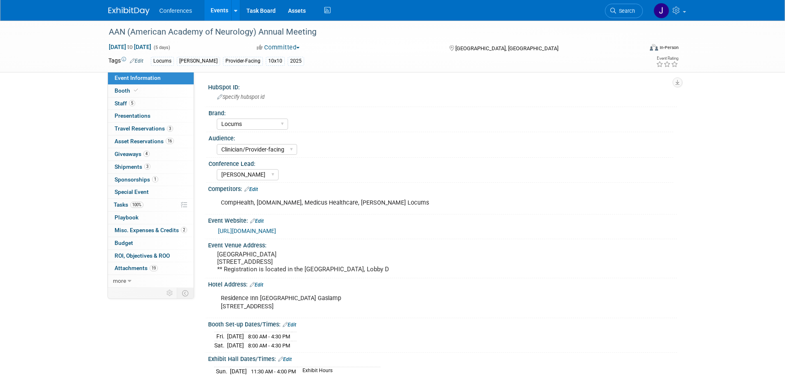
select select "Locums"
select select "Clinician/Provider-facing"
select select "[PERSON_NAME]"
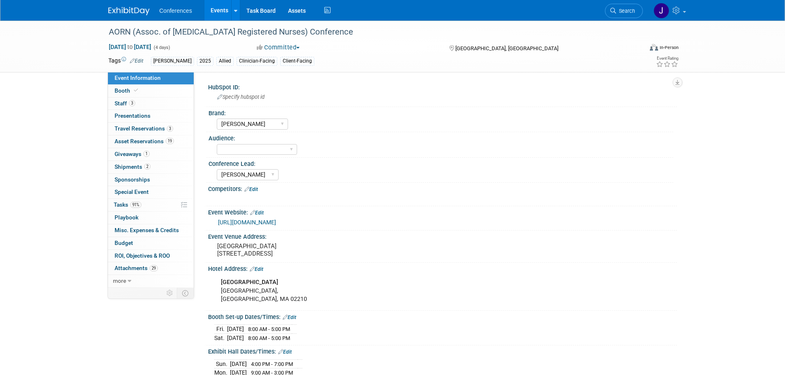
select select "[PERSON_NAME]"
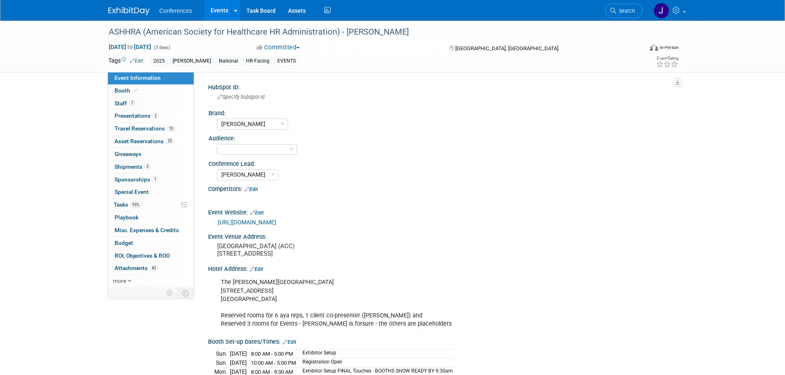
select select "[PERSON_NAME]"
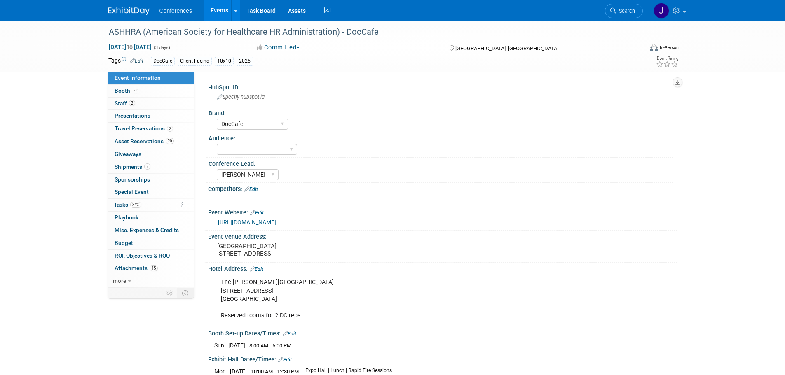
select select "DocCafe"
select select "[PERSON_NAME]"
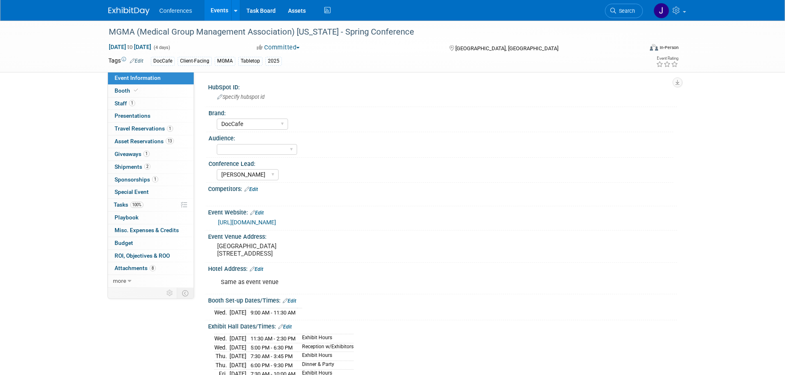
select select "DocCafe"
select select "[PERSON_NAME]"
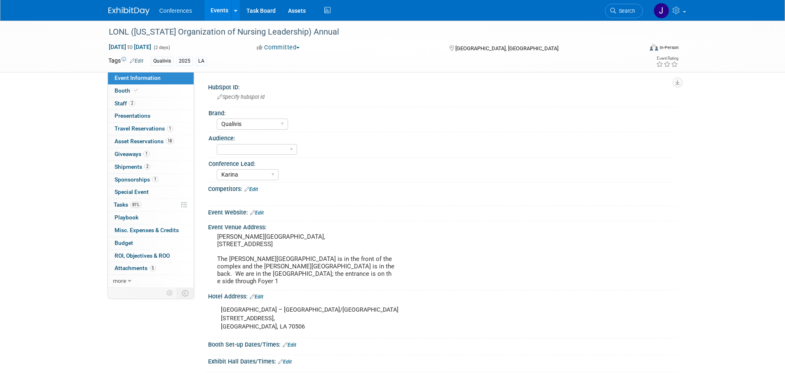
select select "Qualivis"
select select "Karina"
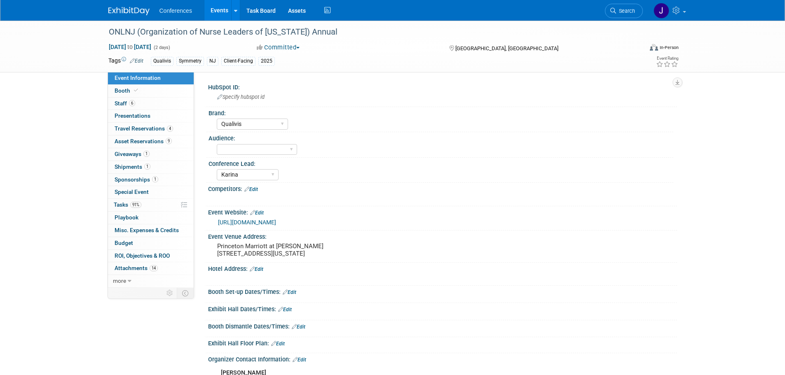
select select "Qualivis"
select select "Karina"
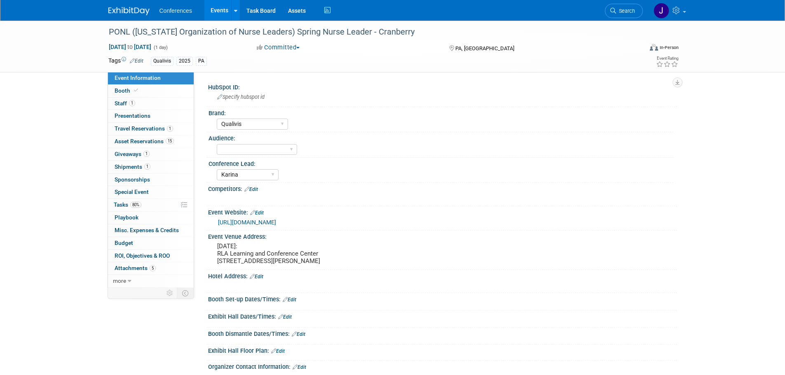
select select "Qualivis"
select select "Karina"
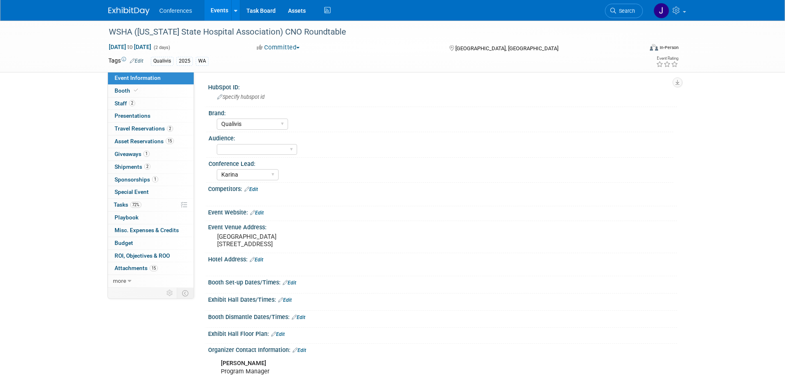
select select "Qualivis"
select select "Karina"
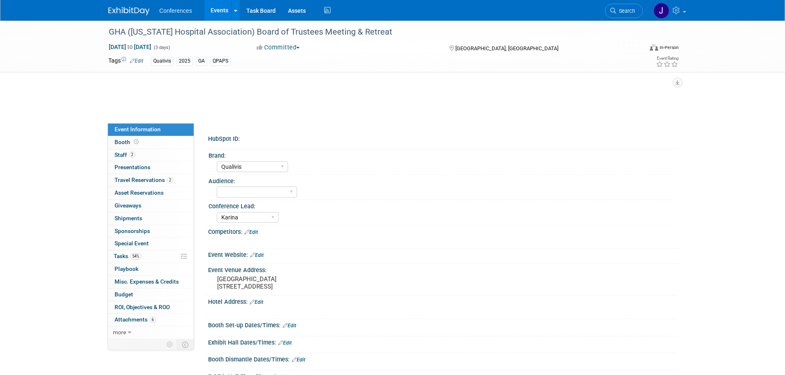
select select "Qualivis"
select select "Karina"
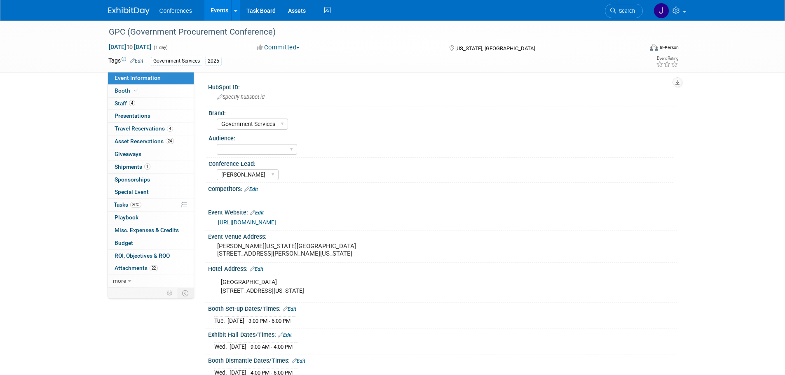
select select "Government Services"
select select "[PERSON_NAME]"
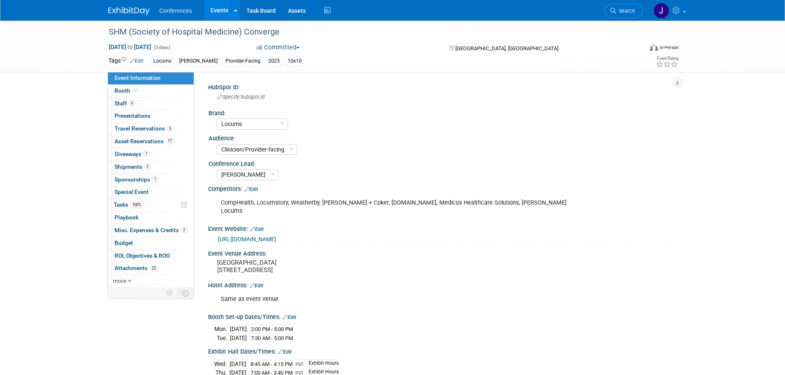
select select "Locums"
select select "Clinician/Provider-facing"
select select "[PERSON_NAME]"
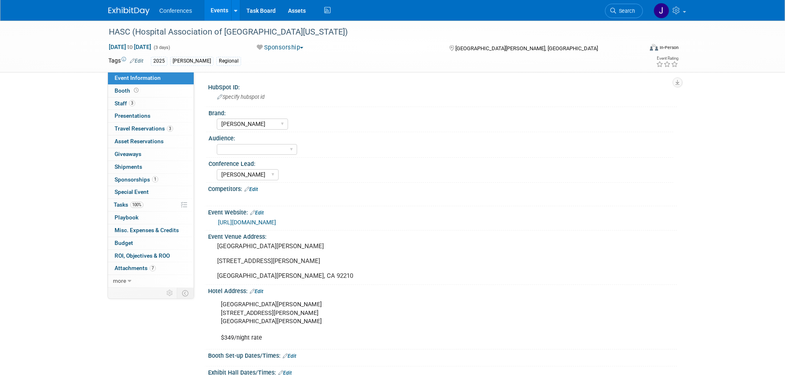
select select "[PERSON_NAME]"
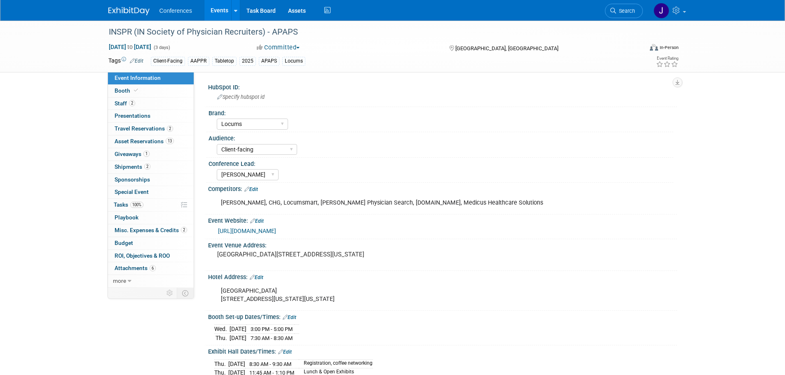
select select "Locums"
select select "Client-facing"
select select "[PERSON_NAME]"
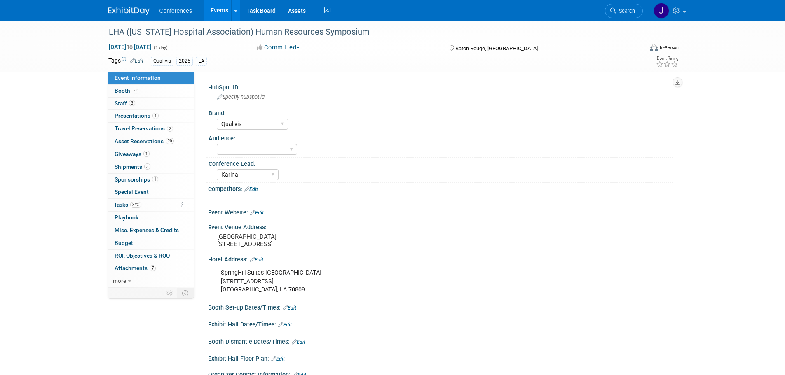
select select "Qualivis"
select select "Karina"
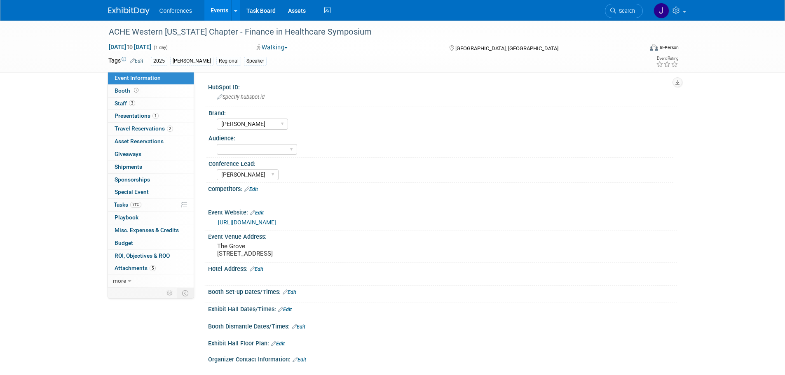
select select "[PERSON_NAME]"
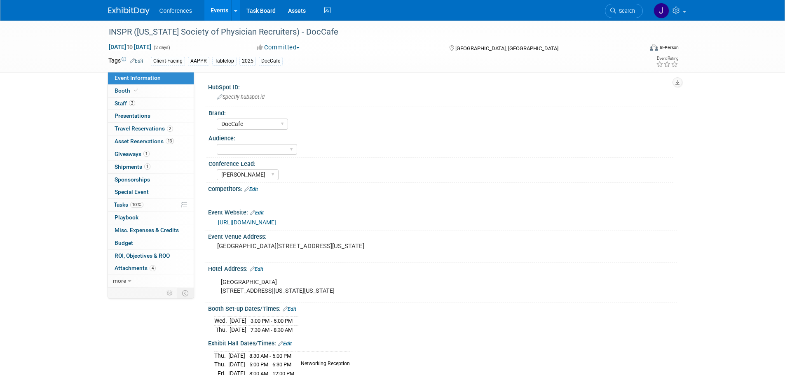
select select "DocCafe"
select select "[PERSON_NAME]"
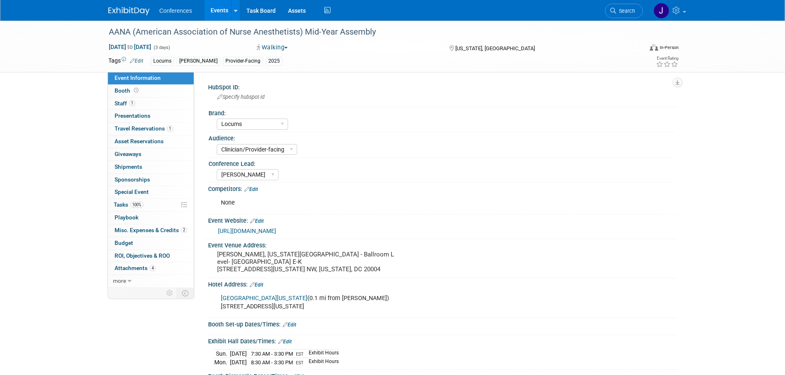
select select "Locums"
select select "Clinician/Provider-facing"
select select "[PERSON_NAME]"
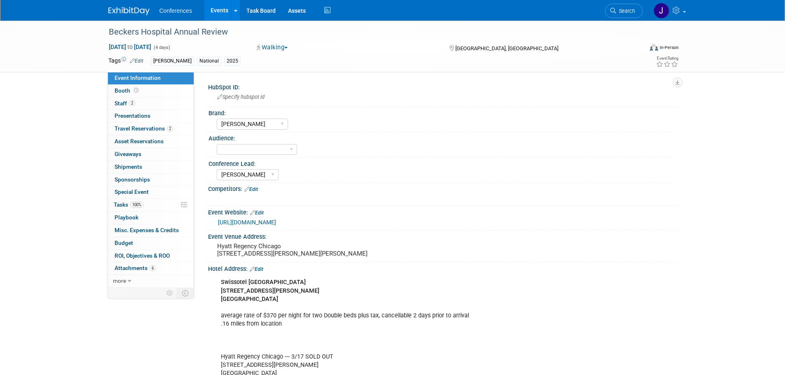
select select "[PERSON_NAME]"
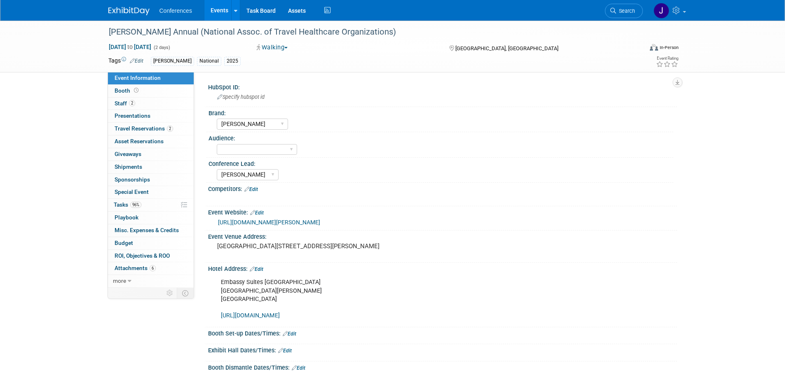
select select "[PERSON_NAME]"
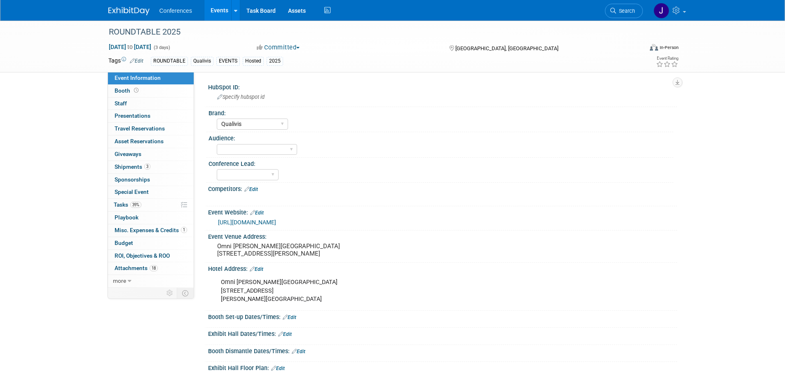
select select "Qualivis"
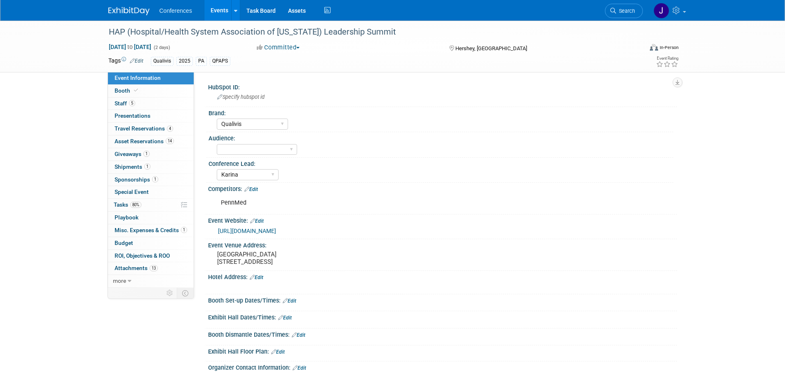
select select "Qualivis"
select select "Karina"
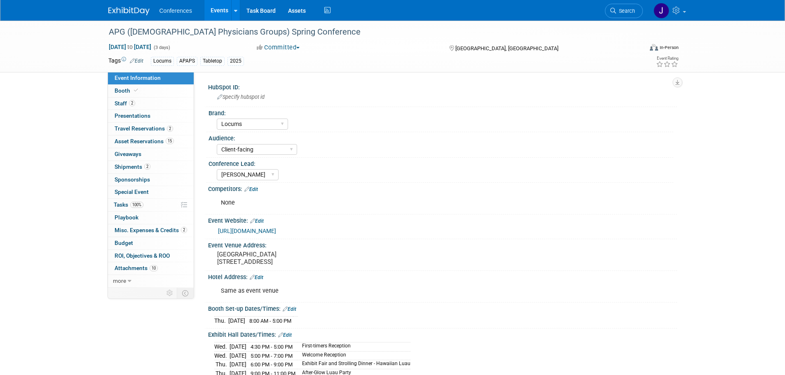
select select "Locums"
select select "Client-facing"
select select "[PERSON_NAME]"
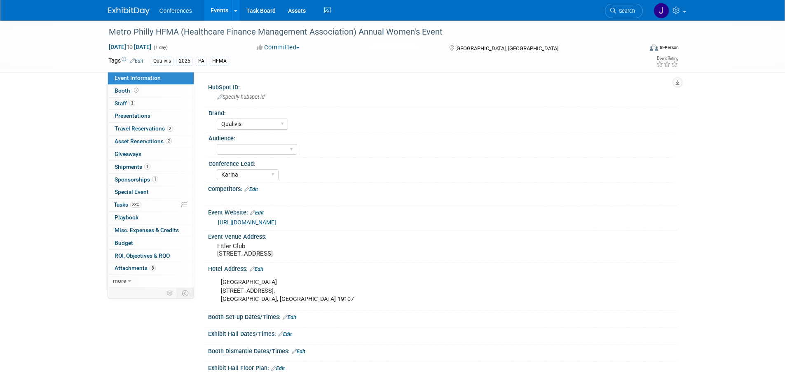
select select "Qualivis"
select select "Karina"
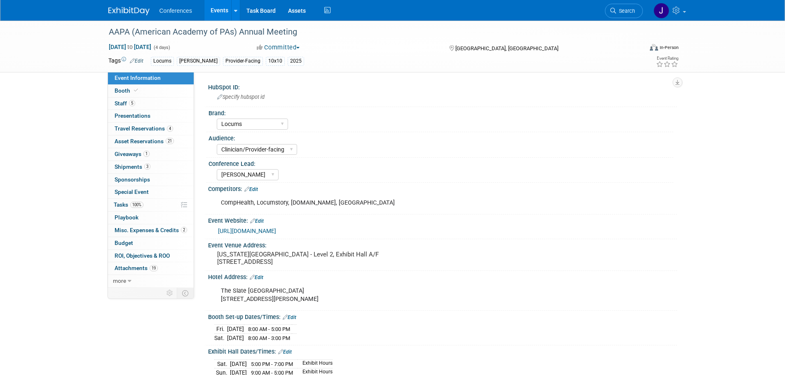
select select "Locums"
select select "Clinician/Provider-facing"
select select "[PERSON_NAME]"
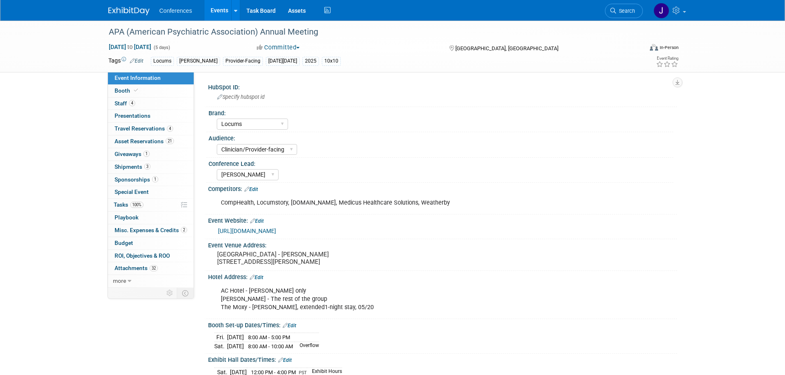
select select "Locums"
select select "Clinician/Provider-facing"
select select "[PERSON_NAME]"
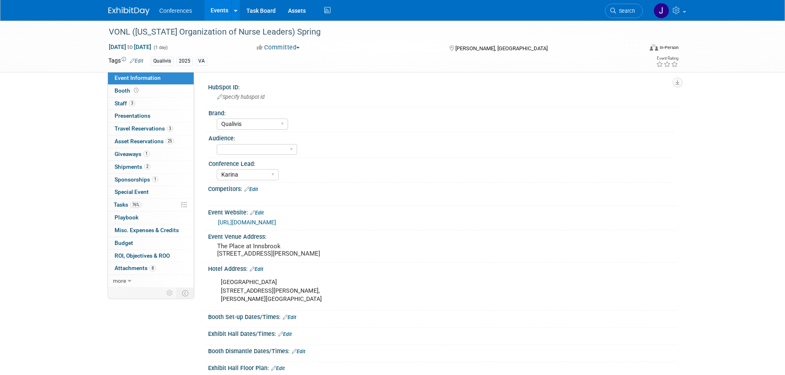
select select "Qualivis"
select select "Karina"
select select "Qualivis"
select select "Karina"
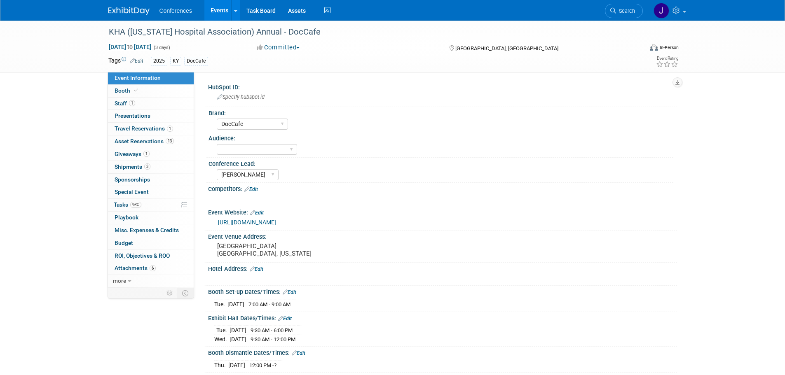
select select "DocCafe"
select select "[PERSON_NAME]"
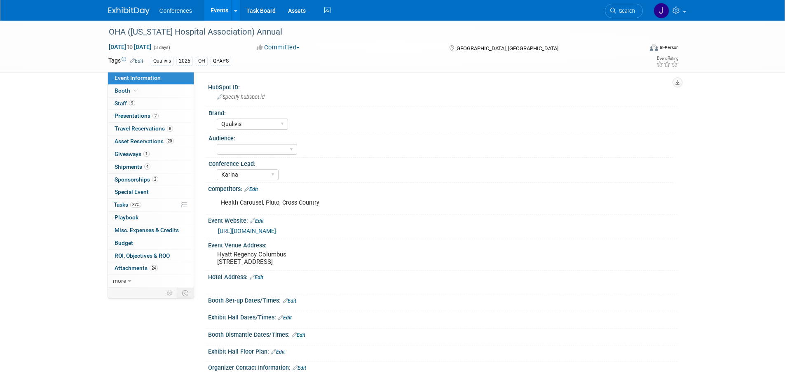
select select "Qualivis"
select select "Karina"
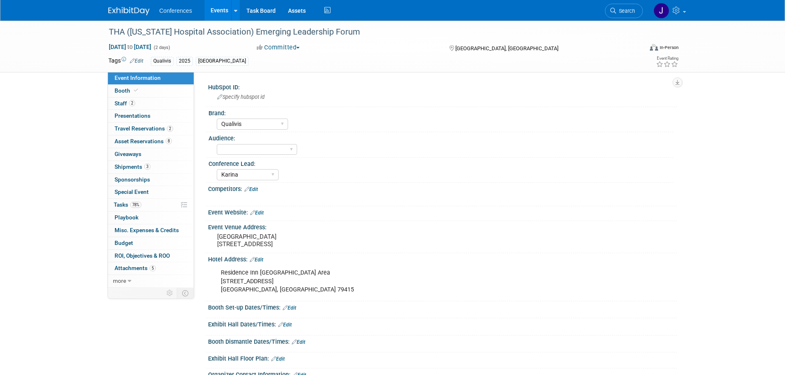
select select "Qualivis"
select select "Karina"
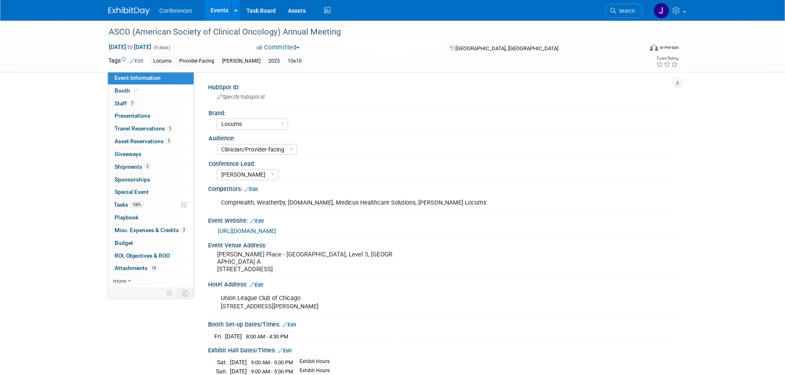
select select "Locums"
select select "Clinician/Provider-facing"
select select "[PERSON_NAME]"
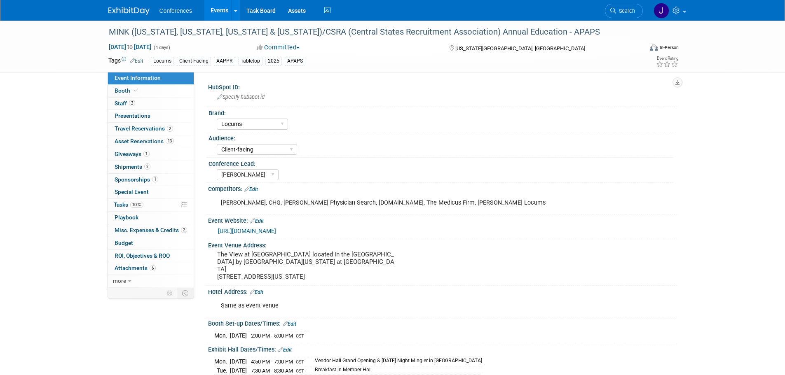
select select "Locums"
select select "Client-facing"
select select "[PERSON_NAME]"
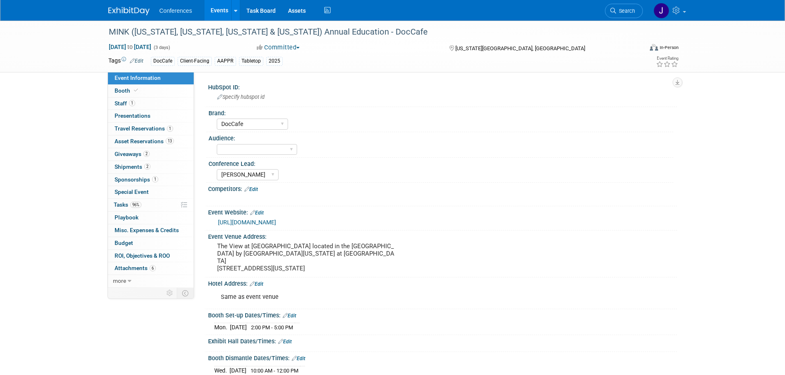
select select "DocCafe"
select select "[PERSON_NAME]"
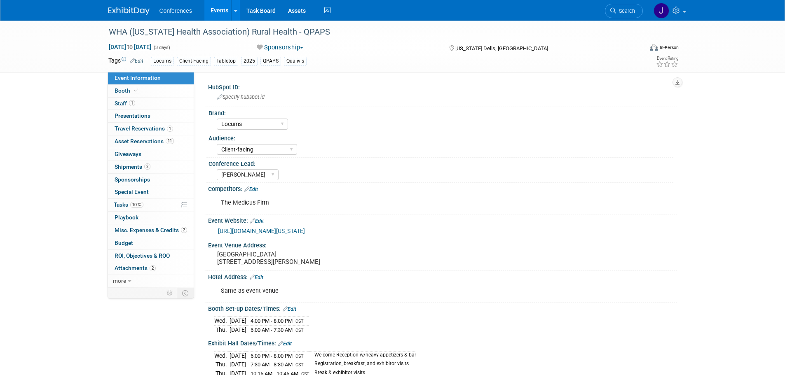
select select "Locums"
select select "Client-facing"
select select "[PERSON_NAME]"
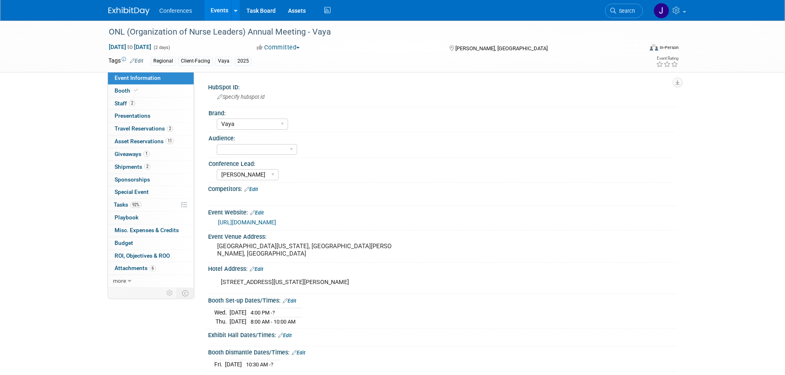
select select "Vaya"
select select "[PERSON_NAME]"
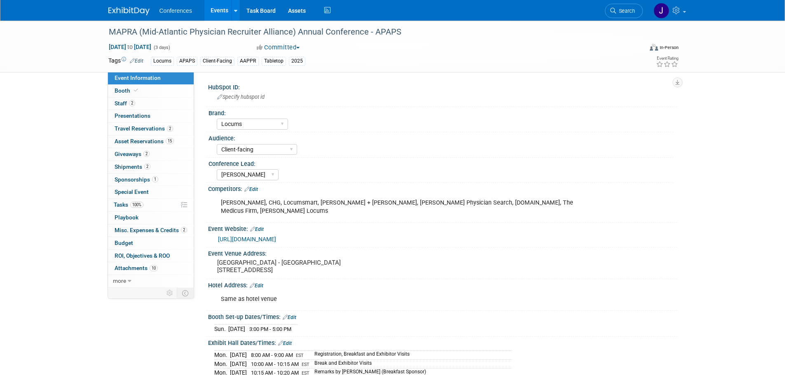
select select "Locums"
select select "Client-facing"
select select "[PERSON_NAME]"
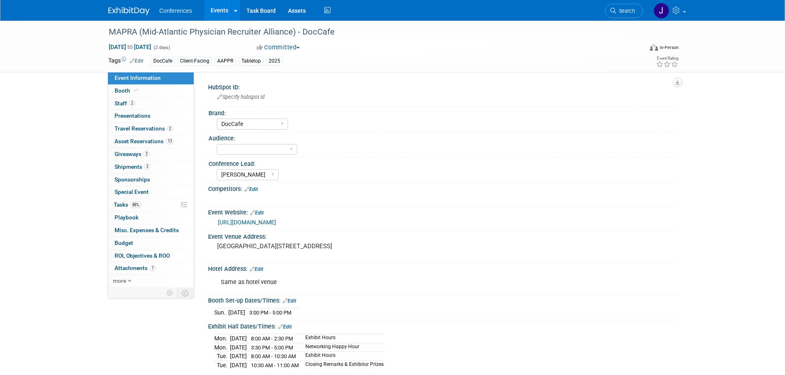
select select "DocCafe"
select select "[PERSON_NAME]"
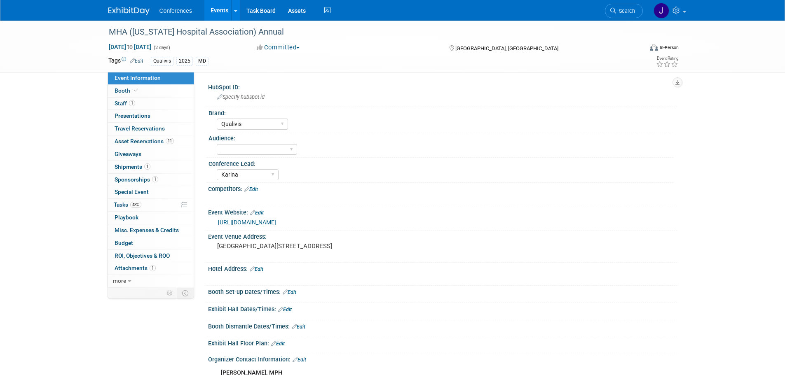
select select "Qualivis"
select select "Karina"
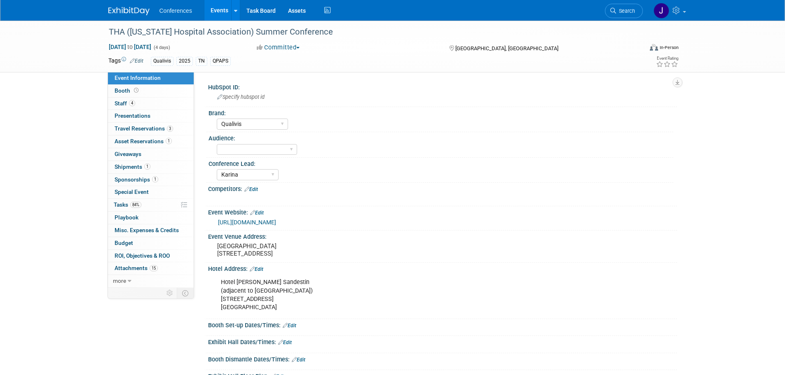
select select "Qualivis"
select select "Karina"
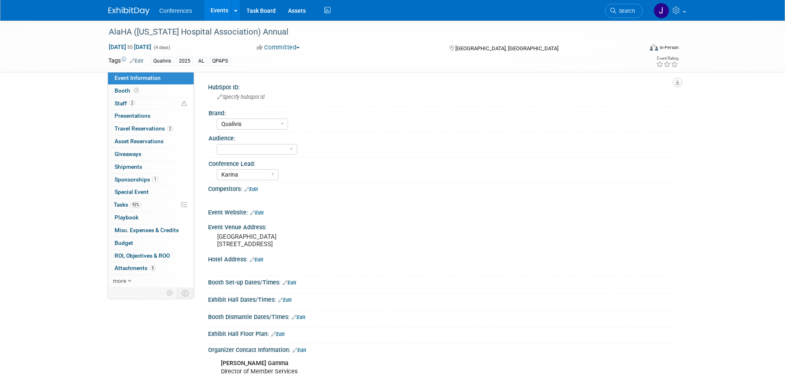
select select "Qualivis"
select select "Karina"
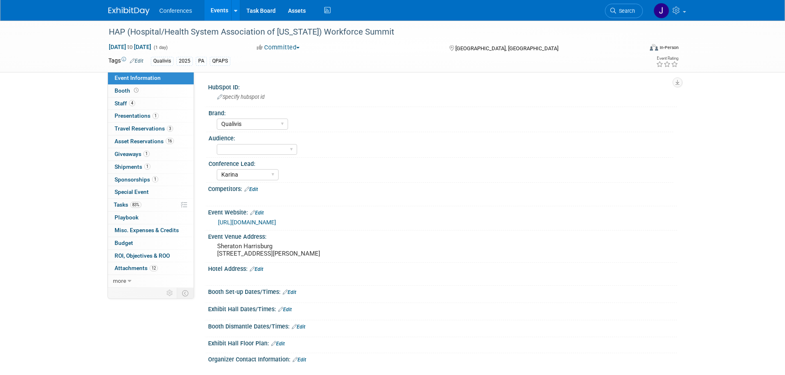
select select "Qualivis"
select select "Karina"
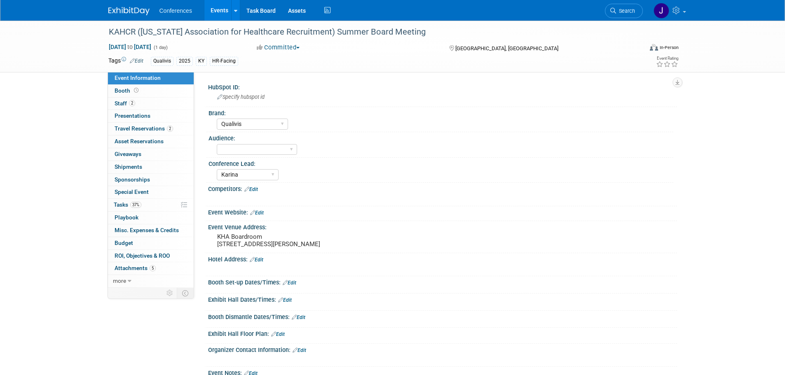
select select "Qualivis"
select select "Karina"
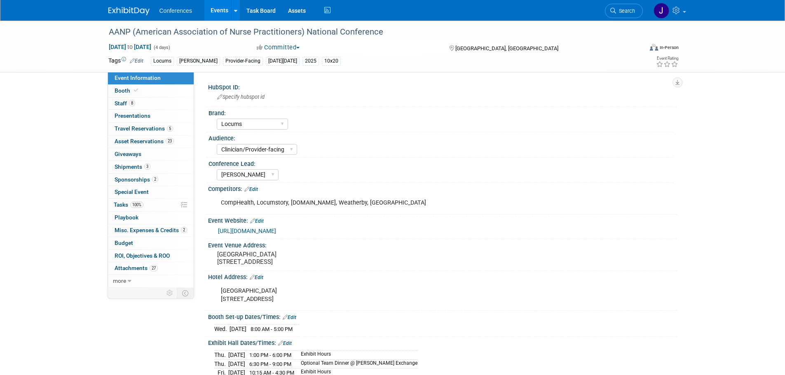
select select "Locums"
select select "Clinician/Provider-facing"
select select "[PERSON_NAME]"
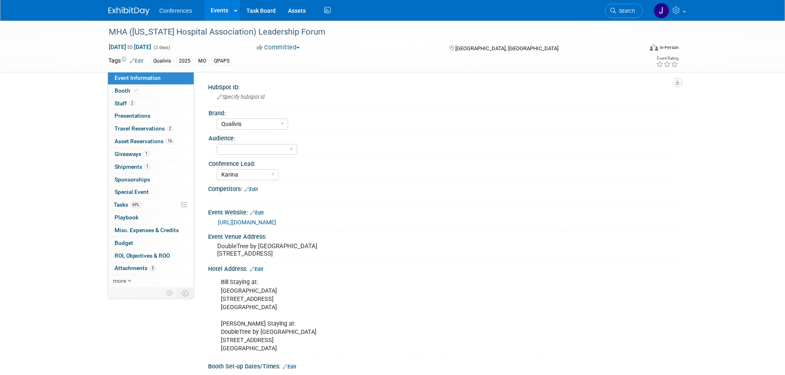
select select "Qualivis"
select select "Karina"
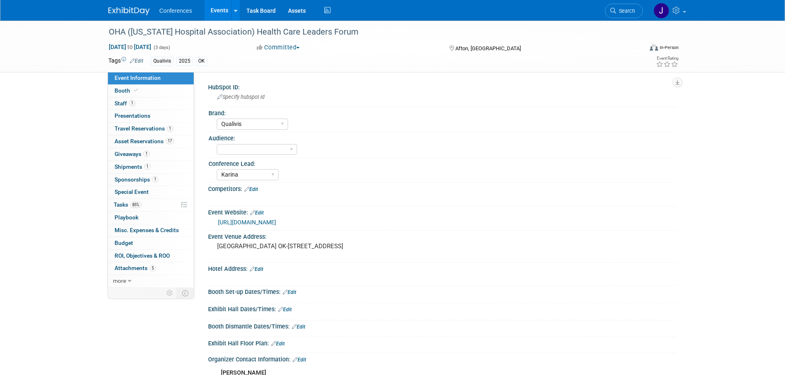
select select "Qualivis"
select select "Karina"
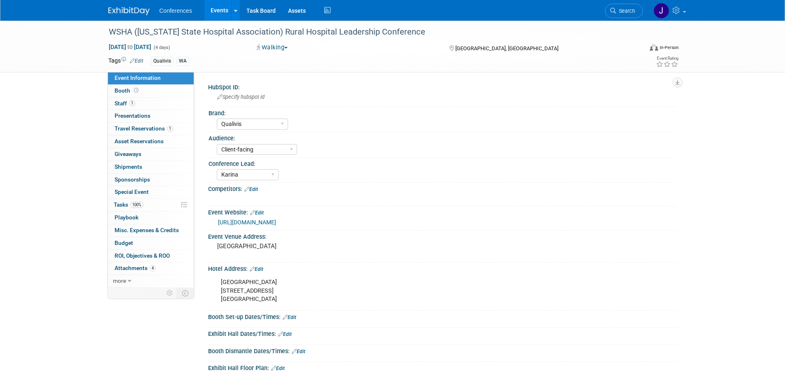
select select "Qualivis"
select select "Client-facing"
select select "Karina"
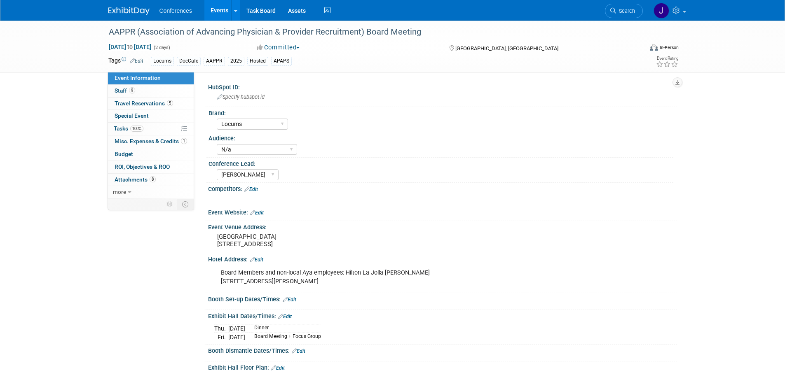
select select "Locums"
select select "N/a"
select select "[PERSON_NAME]"
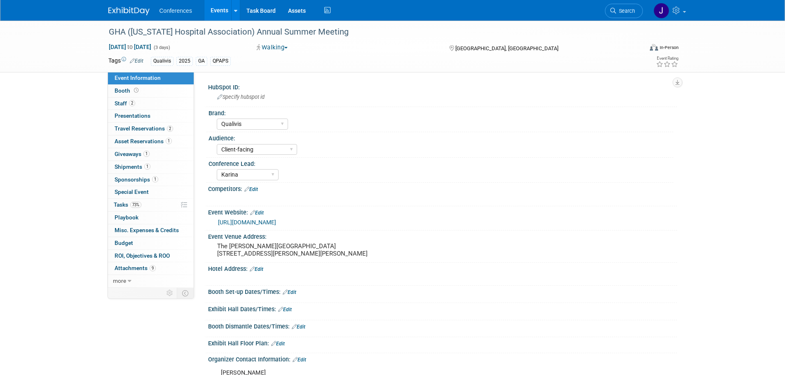
select select "Qualivis"
select select "Client-facing"
select select "Karina"
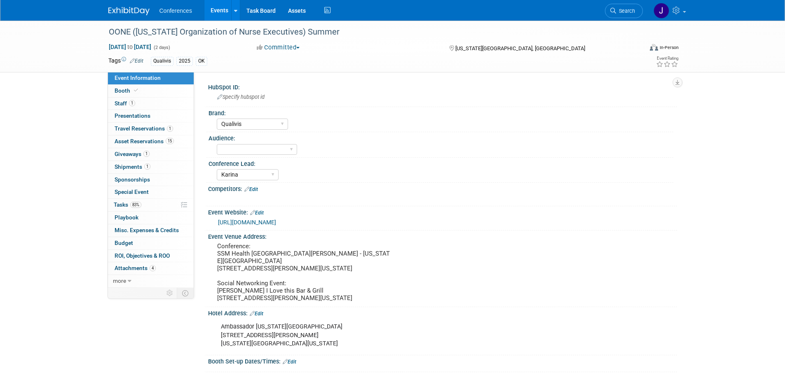
select select "Qualivis"
select select "Karina"
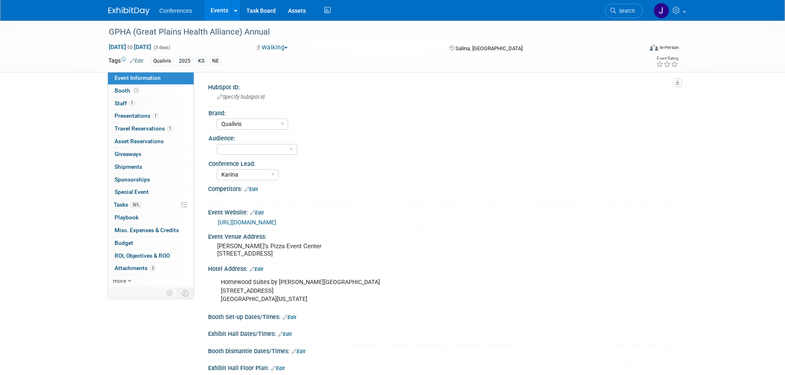
select select "Qualivis"
select select "Karina"
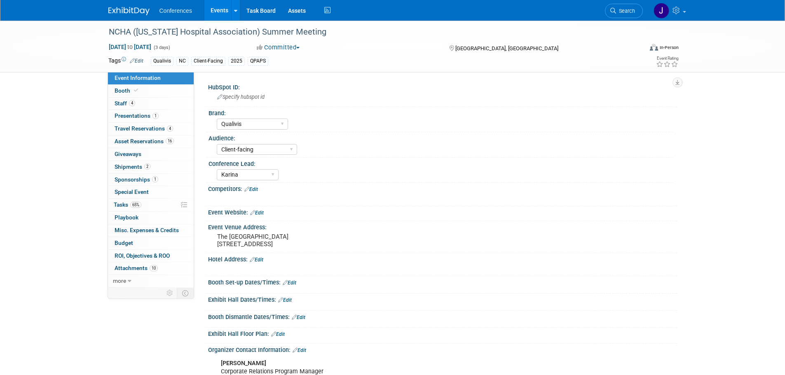
select select "Qualivis"
select select "Client-facing"
select select "Karina"
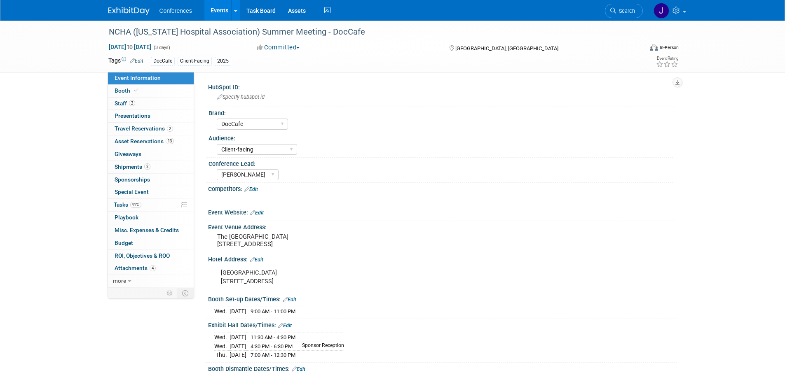
select select "DocCafe"
select select "Client-facing"
select select "[PERSON_NAME]"
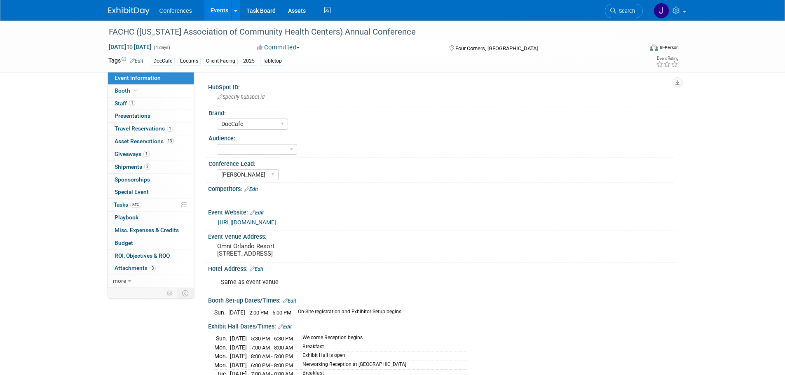
select select "DocCafe"
select select "[PERSON_NAME]"
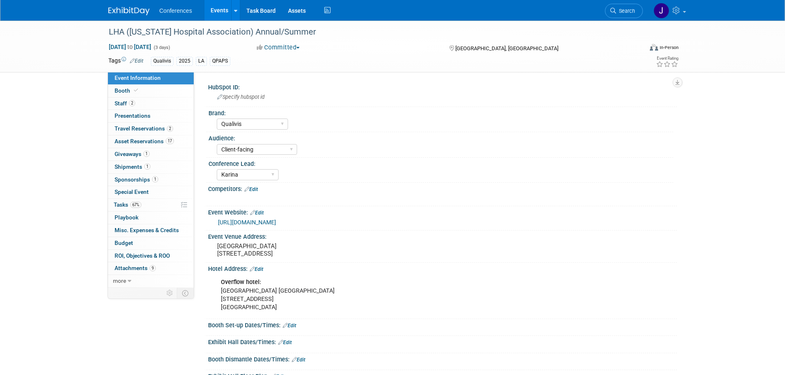
select select "Qualivis"
select select "Client-facing"
select select "Karina"
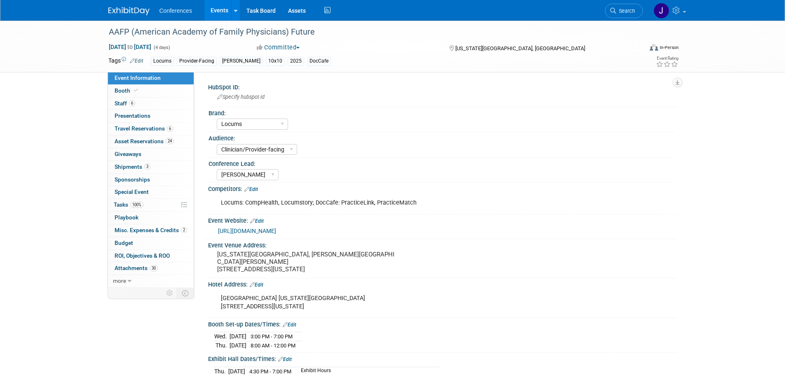
select select "Locums"
select select "Clinician/Provider-facing"
select select "[PERSON_NAME]"
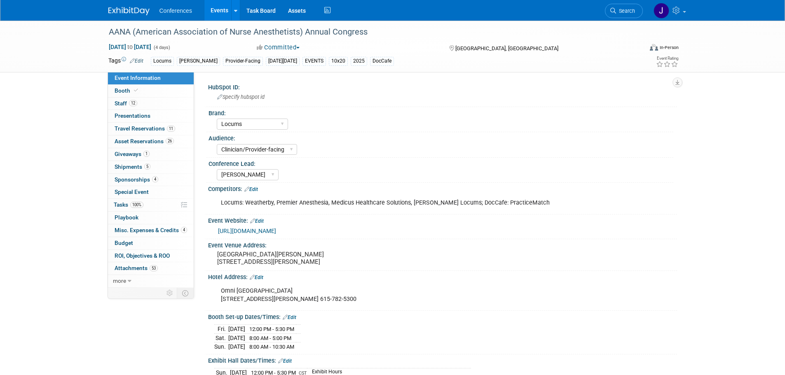
select select "Locums"
select select "Clinician/Provider-facing"
select select "[PERSON_NAME]"
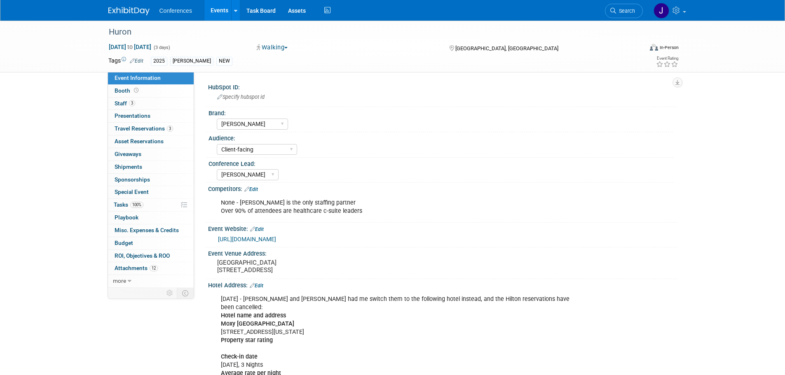
select select "[PERSON_NAME]"
select select "Client-facing"
select select "[PERSON_NAME]"
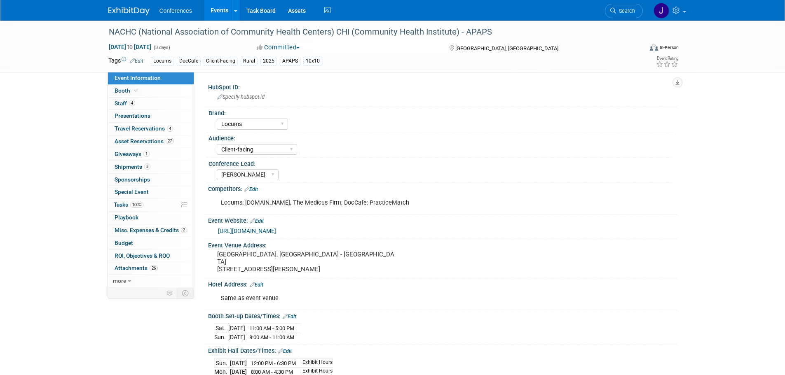
select select "Locums"
select select "Client-facing"
select select "[PERSON_NAME]"
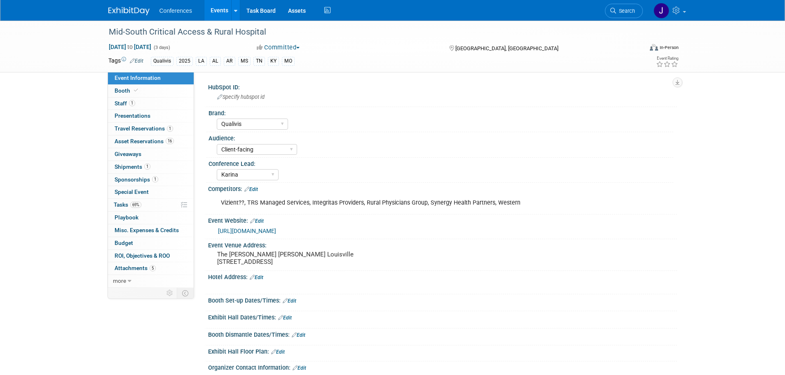
select select "Qualivis"
select select "Client-facing"
select select "Karina"
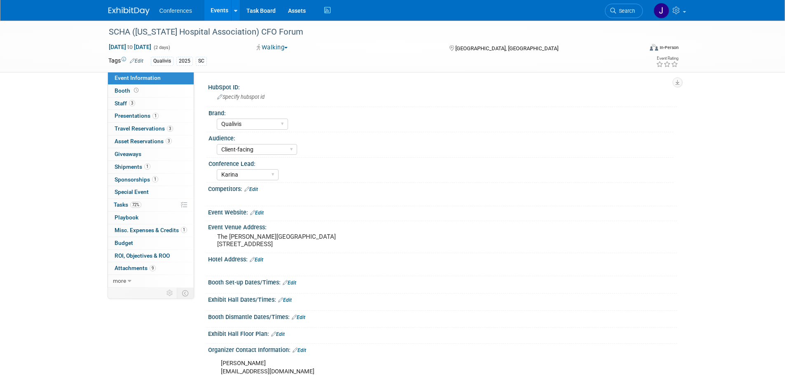
select select "Qualivis"
select select "Client-facing"
select select "Karina"
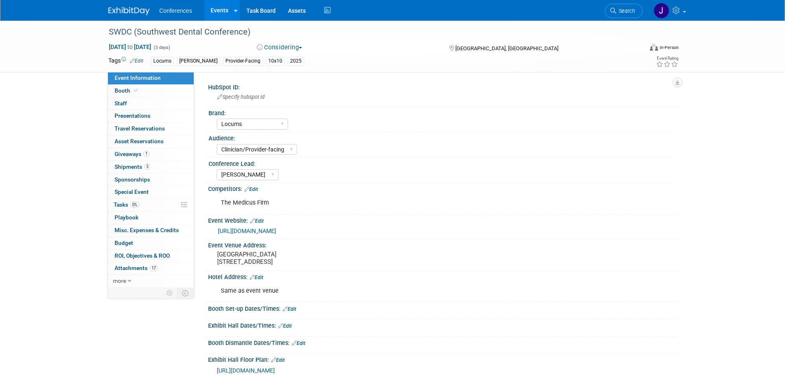
select select "Locums"
select select "Clinician/Provider-facing"
select select "[PERSON_NAME]"
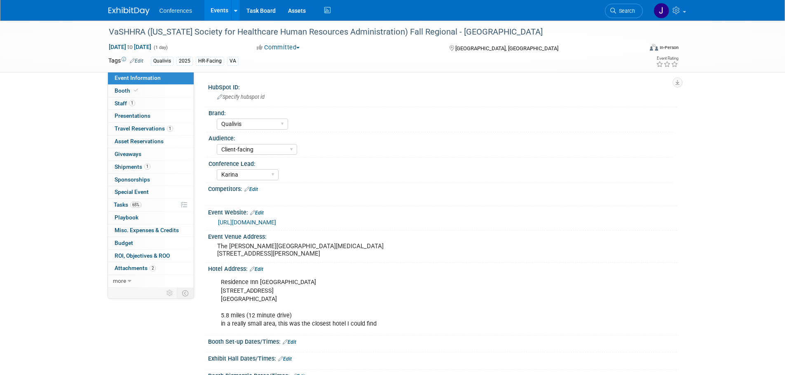
select select "Qualivis"
select select "Client-facing"
select select "Karina"
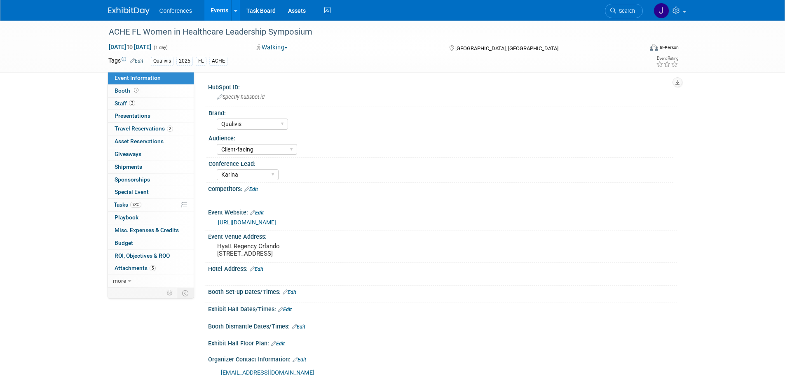
select select "Qualivis"
select select "Client-facing"
select select "Karina"
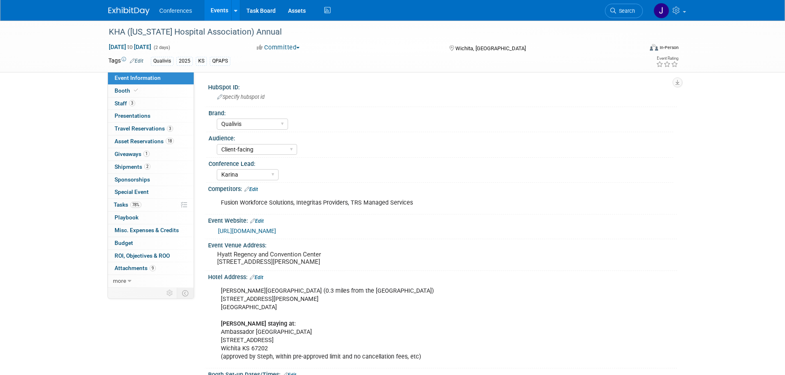
select select "Qualivis"
select select "Client-facing"
select select "Karina"
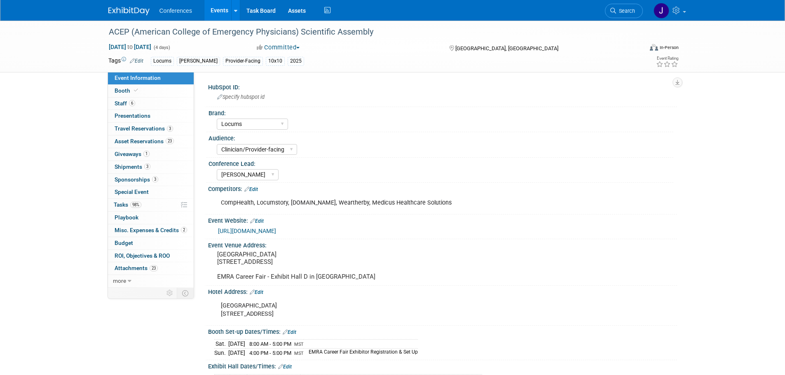
select select "Locums"
select select "Clinician/Provider-facing"
select select "[PERSON_NAME]"
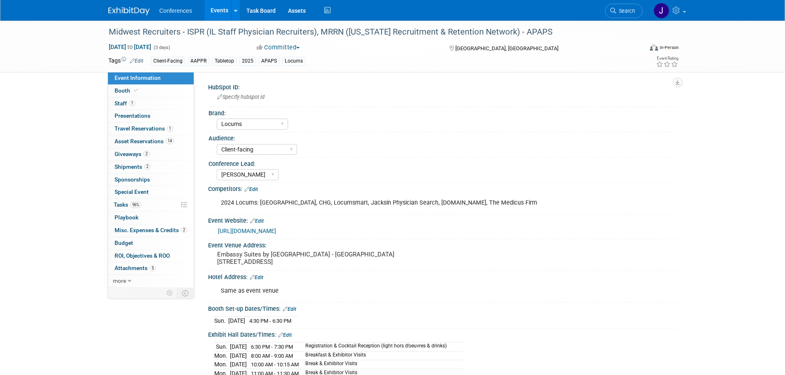
select select "Locums"
select select "Client-facing"
select select "[PERSON_NAME]"
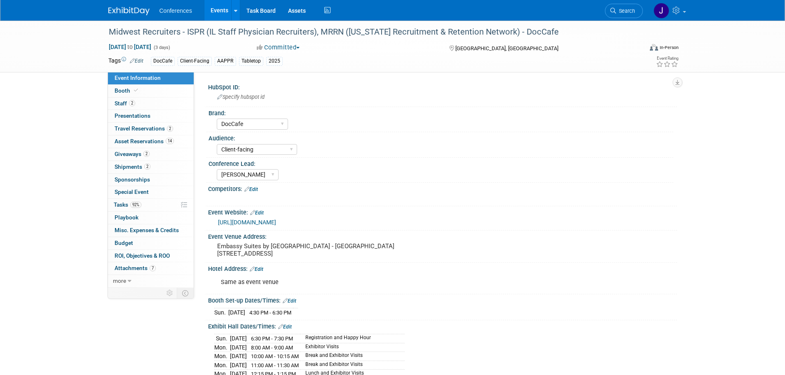
select select "DocCafe"
select select "Client-facing"
select select "[PERSON_NAME]"
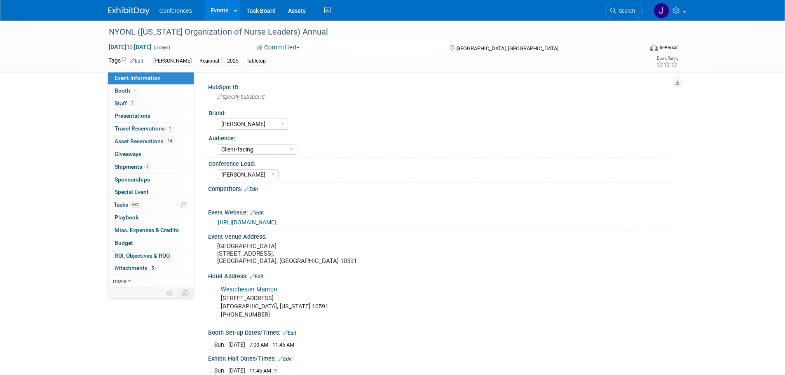
select select "[PERSON_NAME]"
select select "Client-facing"
select select "[PERSON_NAME]"
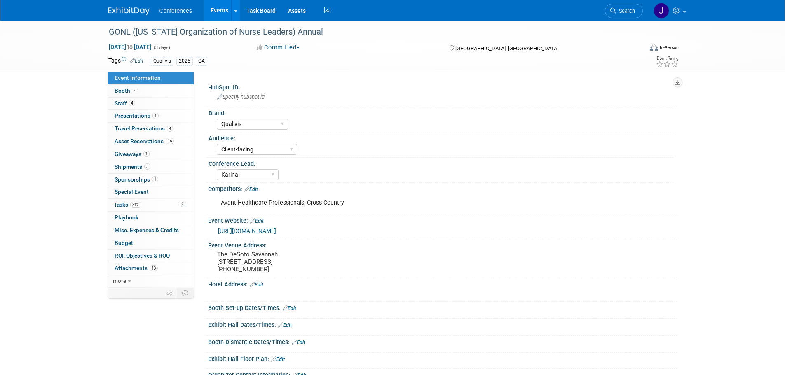
select select "Qualivis"
select select "Client-facing"
select select "Karina"
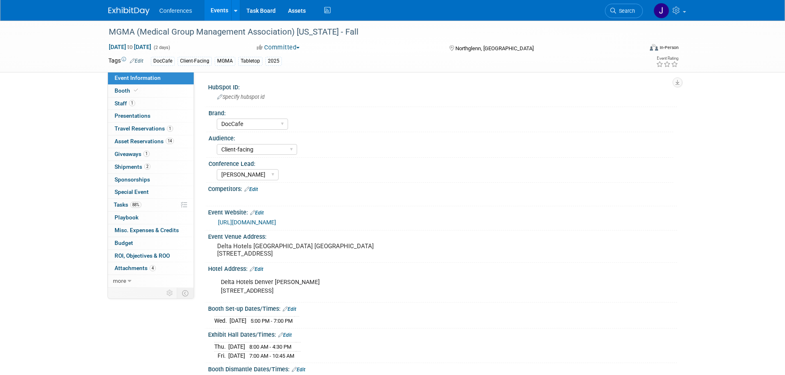
select select "DocCafe"
select select "Client-facing"
select select "[PERSON_NAME]"
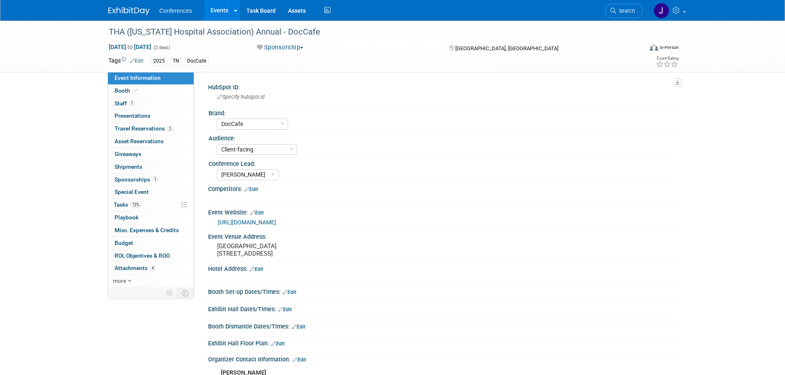
select select "DocCafe"
select select "Client-facing"
select select "[PERSON_NAME]"
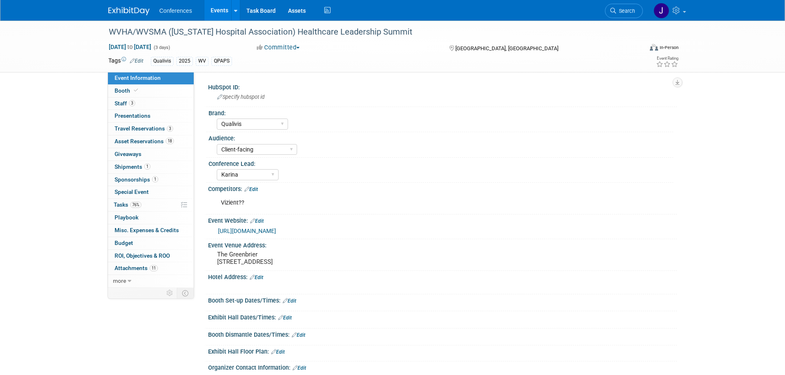
select select "Qualivis"
select select "Client-facing"
select select "Karina"
click at [324, 9] on icon at bounding box center [327, 10] width 10 height 13
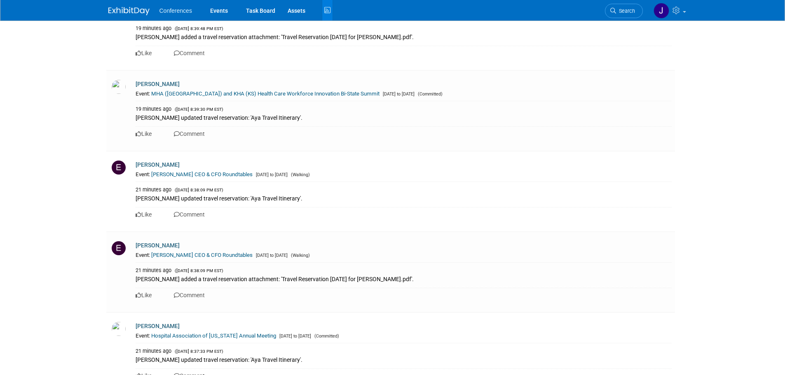
scroll to position [147, 0]
